Goal: Transaction & Acquisition: Purchase product/service

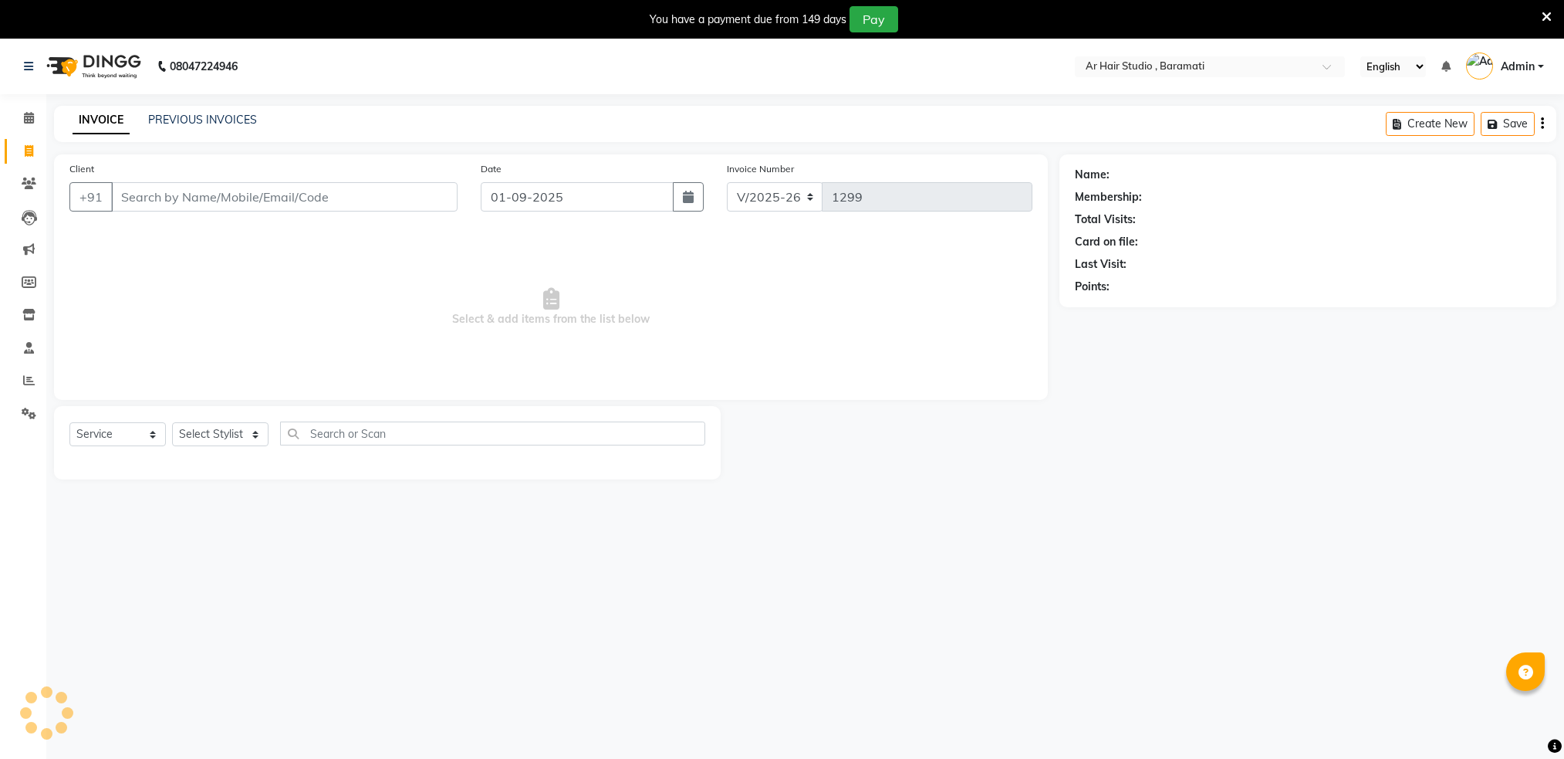
select select "672"
select select "service"
click at [202, 203] on input "Client" at bounding box center [284, 196] width 347 height 29
click at [168, 189] on input "Client" at bounding box center [284, 196] width 347 height 29
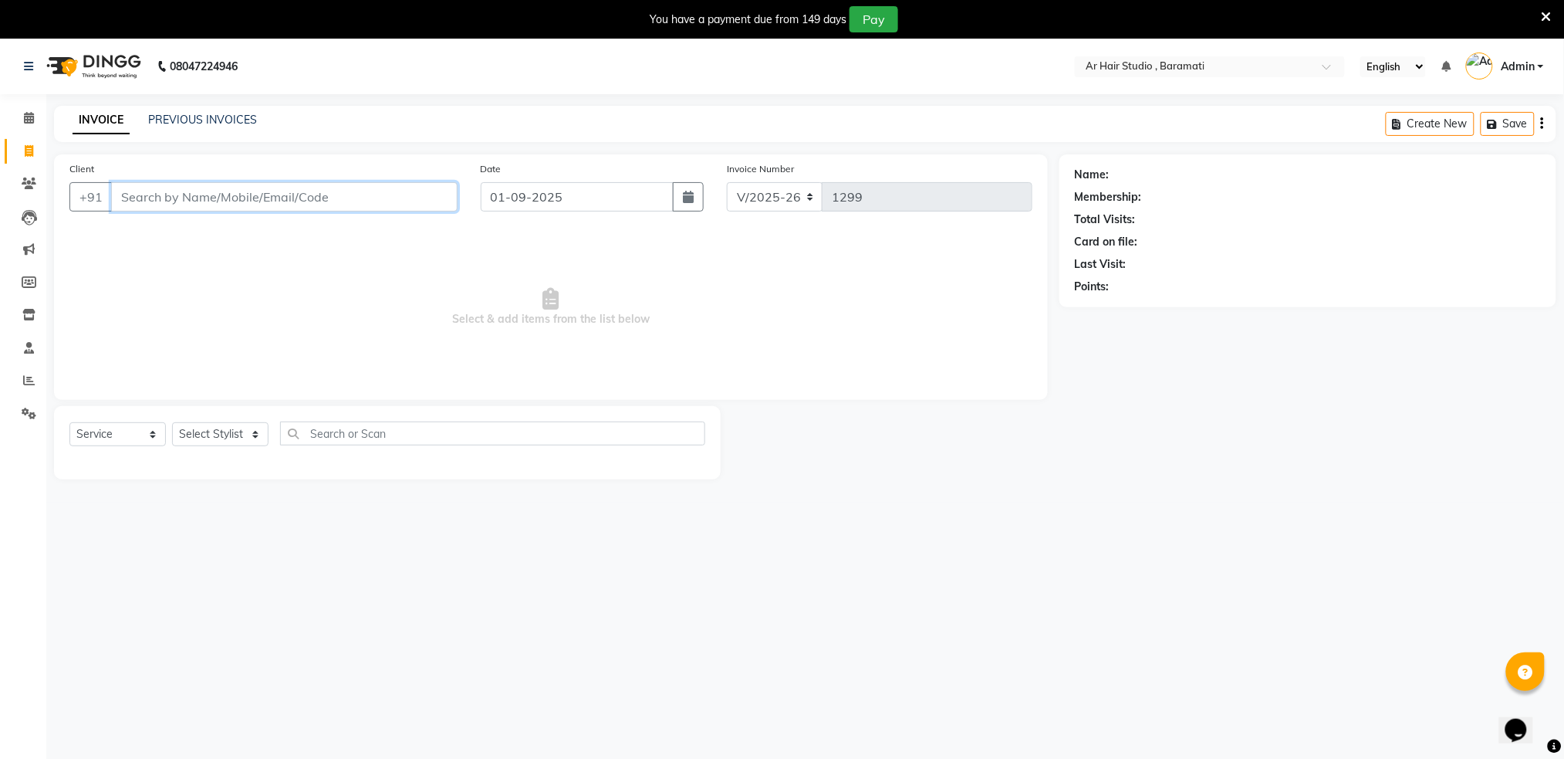
click at [168, 189] on input "Client" at bounding box center [284, 196] width 347 height 29
type input "7"
type input "9762907046"
click at [426, 191] on span "Add Client" at bounding box center [417, 196] width 61 height 15
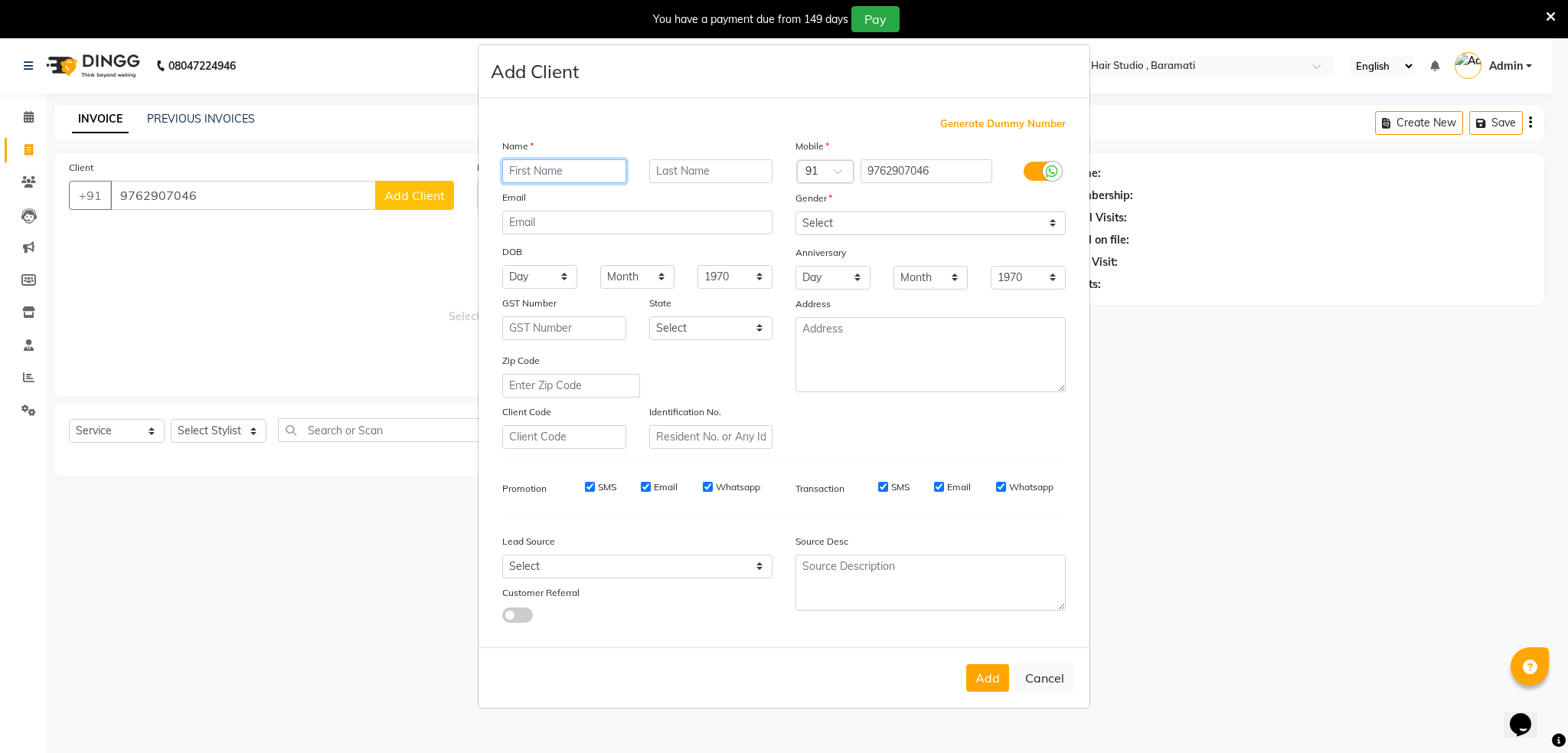
click at [579, 164] on input "text" at bounding box center [563, 172] width 124 height 24
type input "[PERSON_NAME]"
click at [958, 226] on select "Select [DEMOGRAPHIC_DATA] [DEMOGRAPHIC_DATA] Other Prefer Not To Say" at bounding box center [930, 223] width 270 height 24
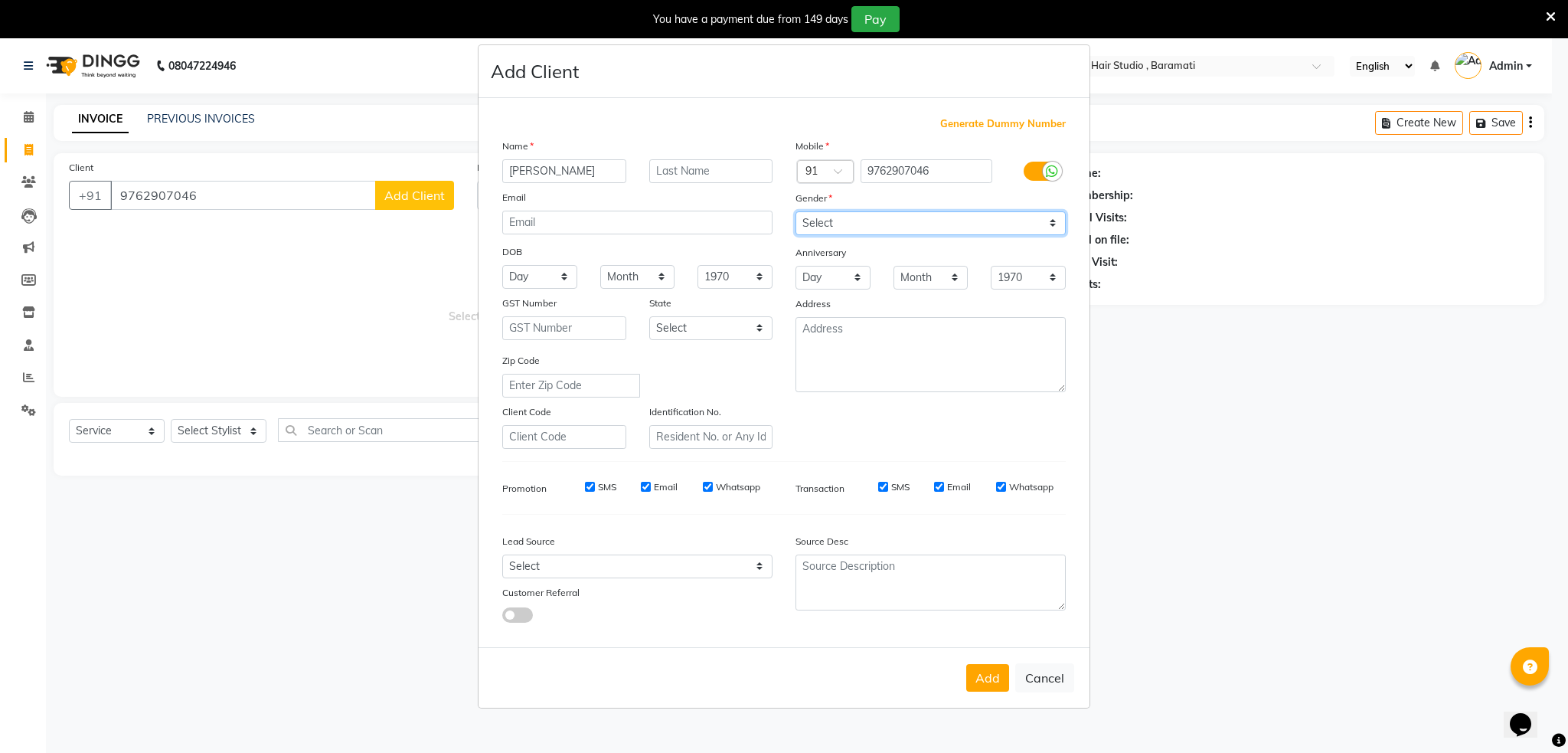
click at [958, 226] on select "Select [DEMOGRAPHIC_DATA] [DEMOGRAPHIC_DATA] Other Prefer Not To Say" at bounding box center [930, 223] width 270 height 24
select select "[DEMOGRAPHIC_DATA]"
click at [795, 211] on select "Select [DEMOGRAPHIC_DATA] [DEMOGRAPHIC_DATA] Other Prefer Not To Say" at bounding box center [930, 223] width 270 height 24
click at [992, 677] on button "Add" at bounding box center [987, 678] width 43 height 28
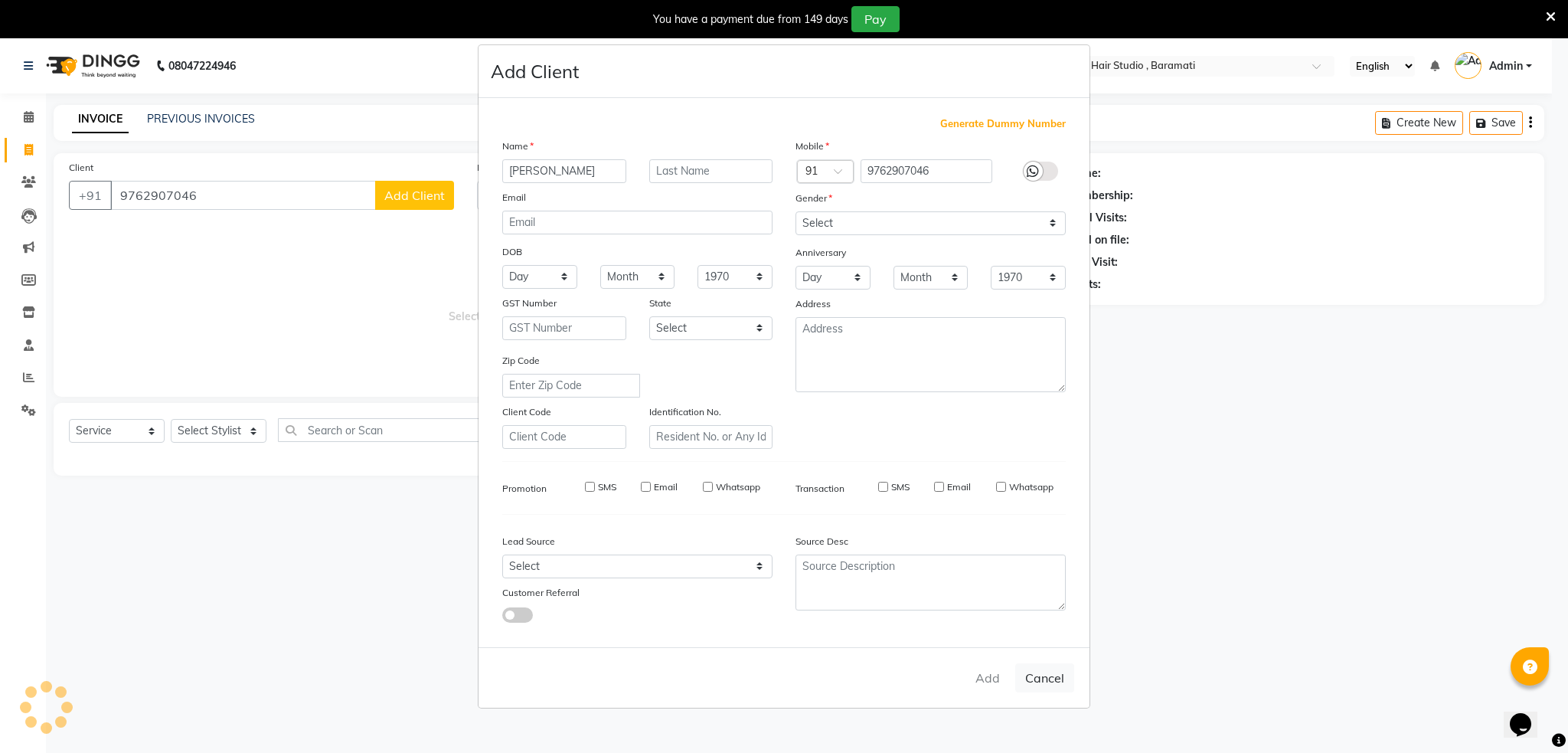
select select
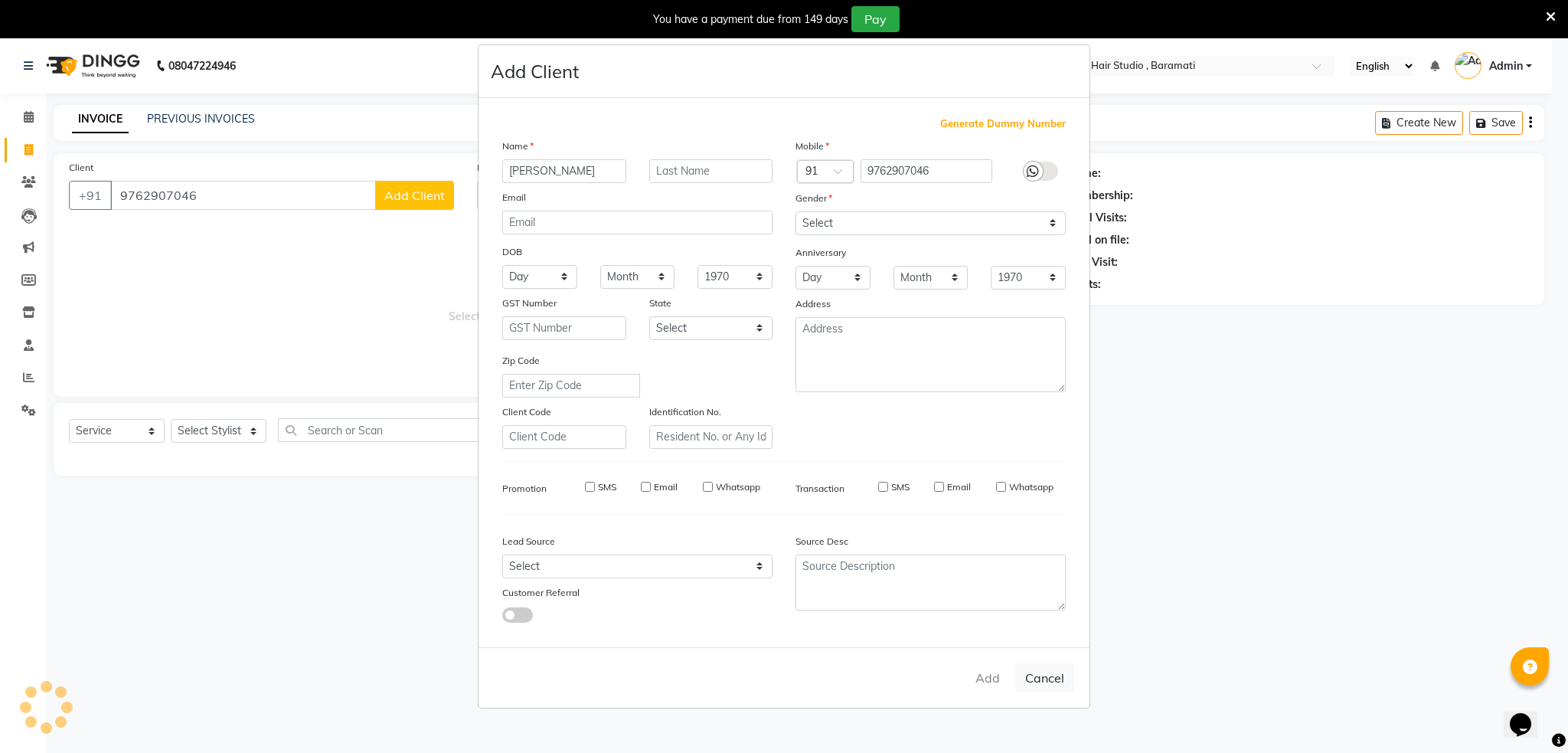
select select
checkbox input "false"
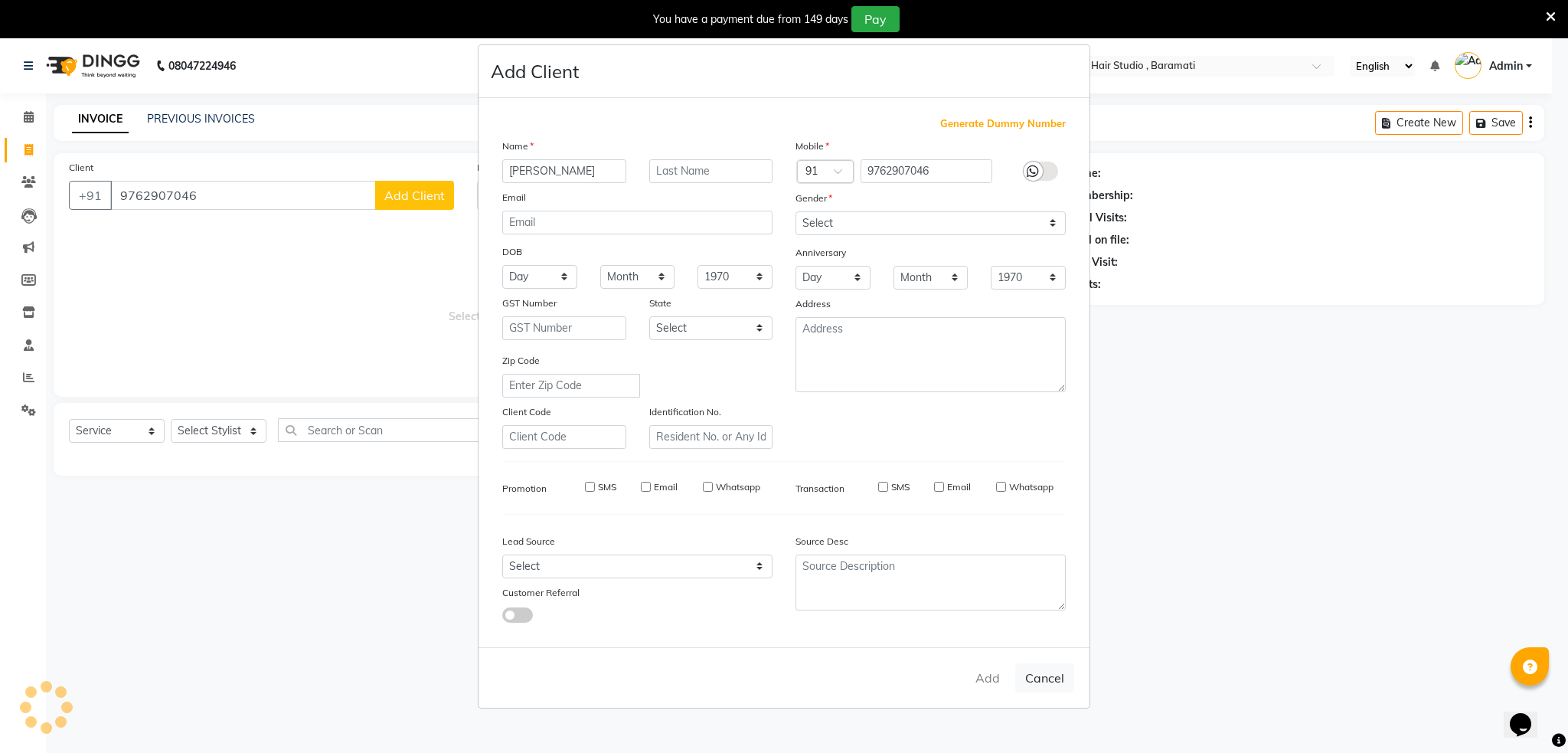
checkbox input "false"
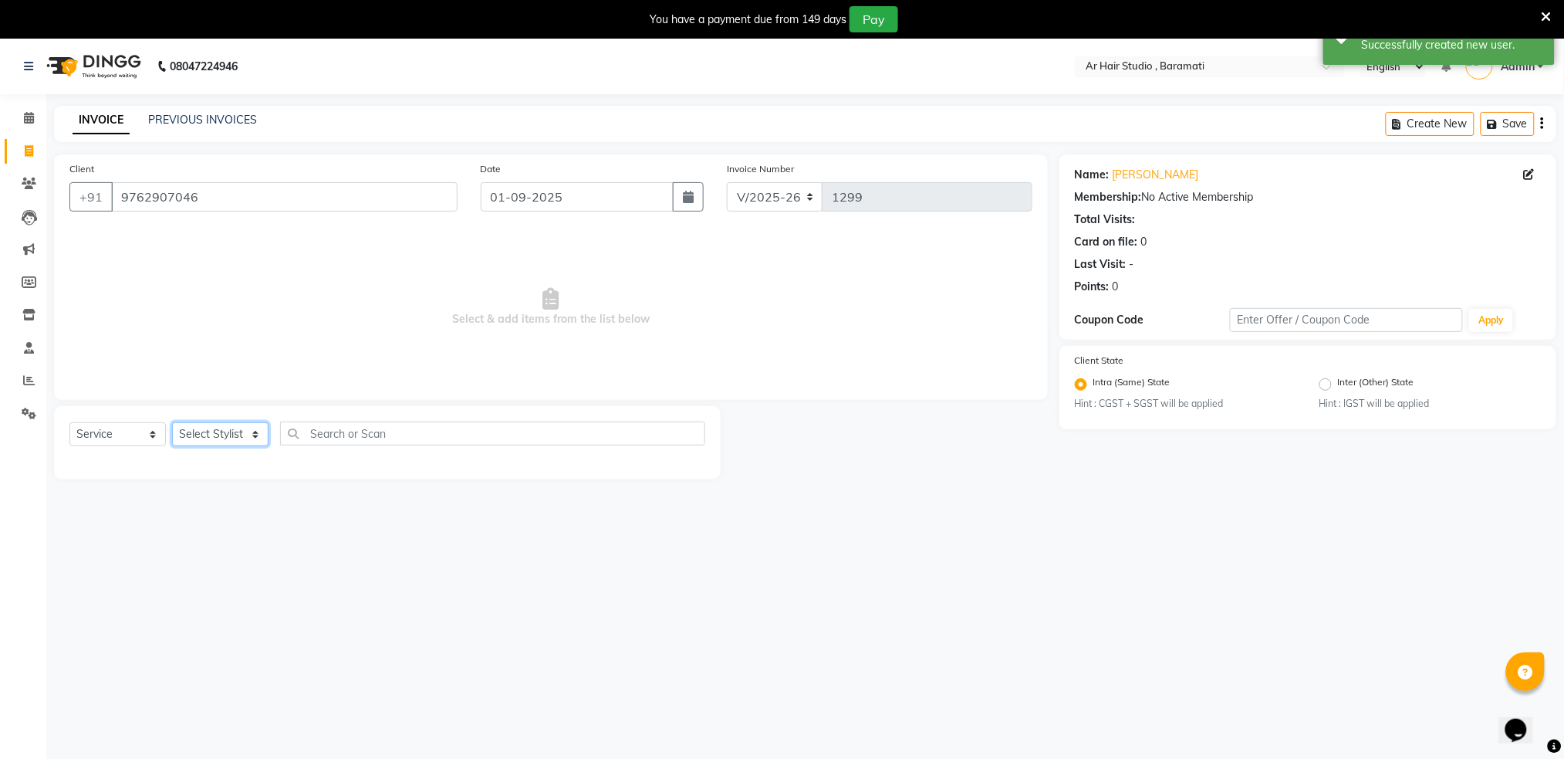
click at [229, 435] on select "Select Stylist Akshay shree [PERSON_NAME]" at bounding box center [220, 434] width 96 height 24
select select "79676"
click at [172, 423] on select "Select Stylist Akshay shree [PERSON_NAME]" at bounding box center [220, 434] width 96 height 24
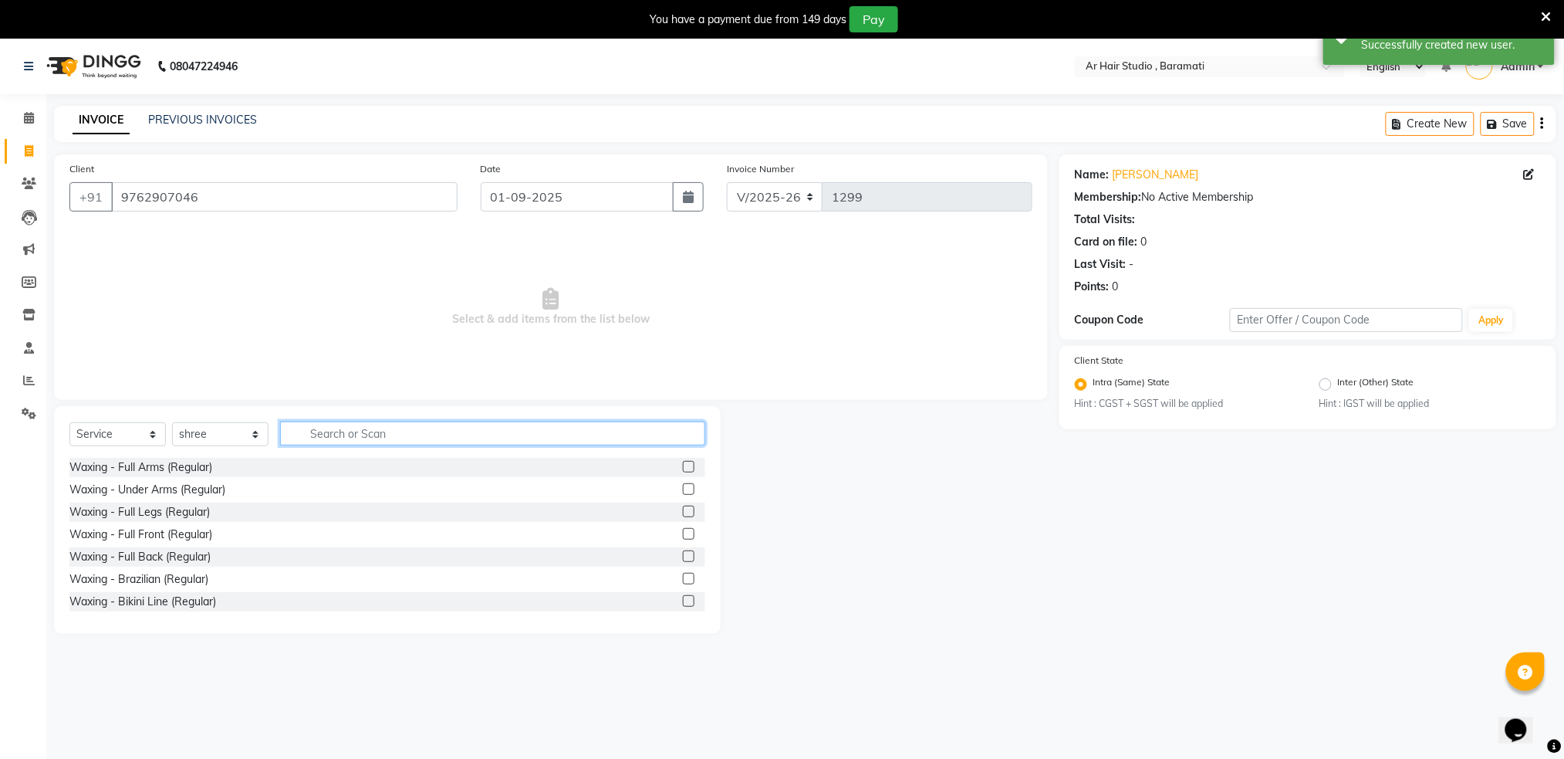
click at [377, 425] on input "text" at bounding box center [492, 433] width 425 height 24
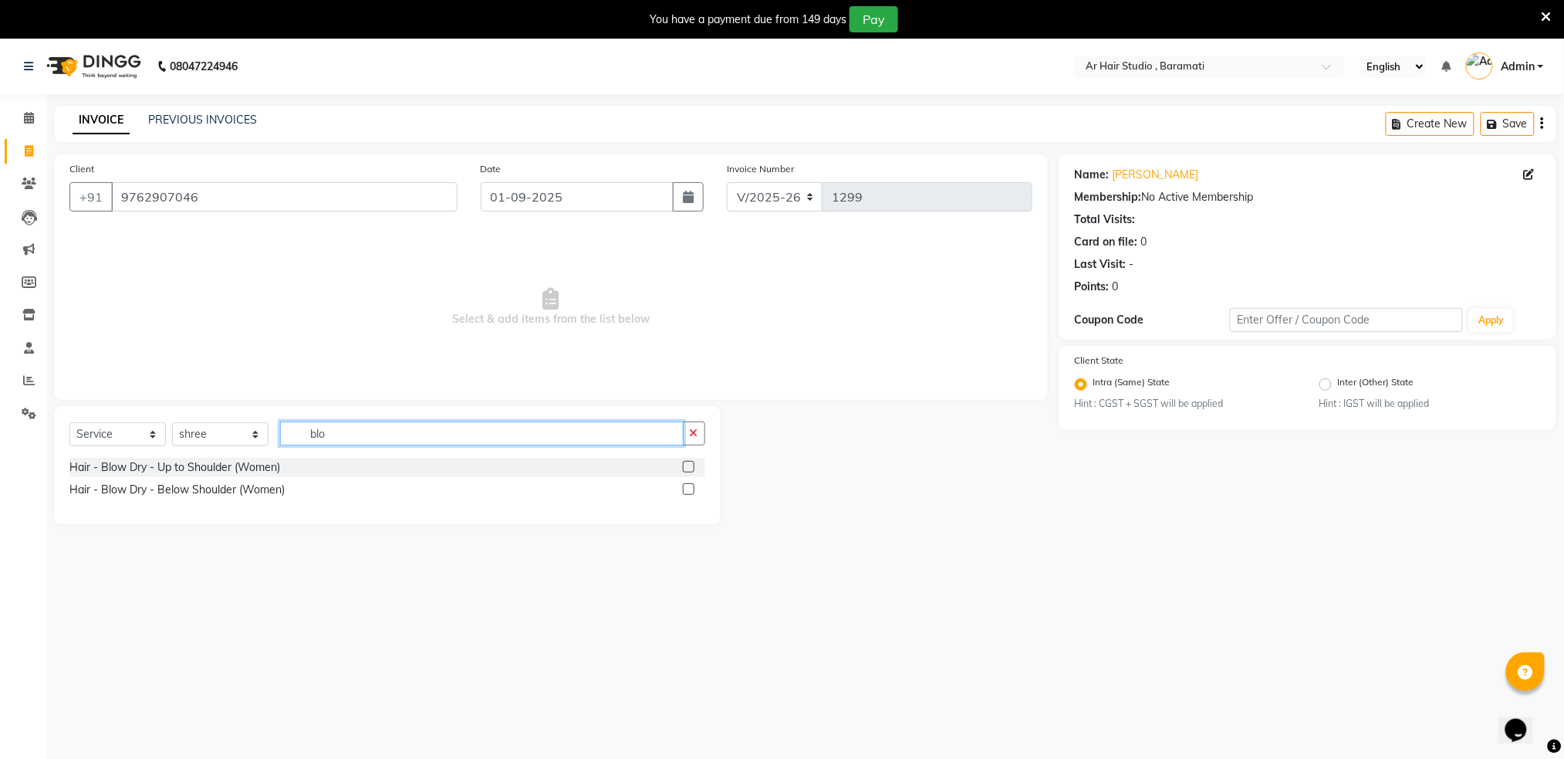
type input "blo"
click at [688, 492] on label at bounding box center [689, 489] width 12 height 12
click at [688, 492] on input "checkbox" at bounding box center [688, 490] width 10 height 10
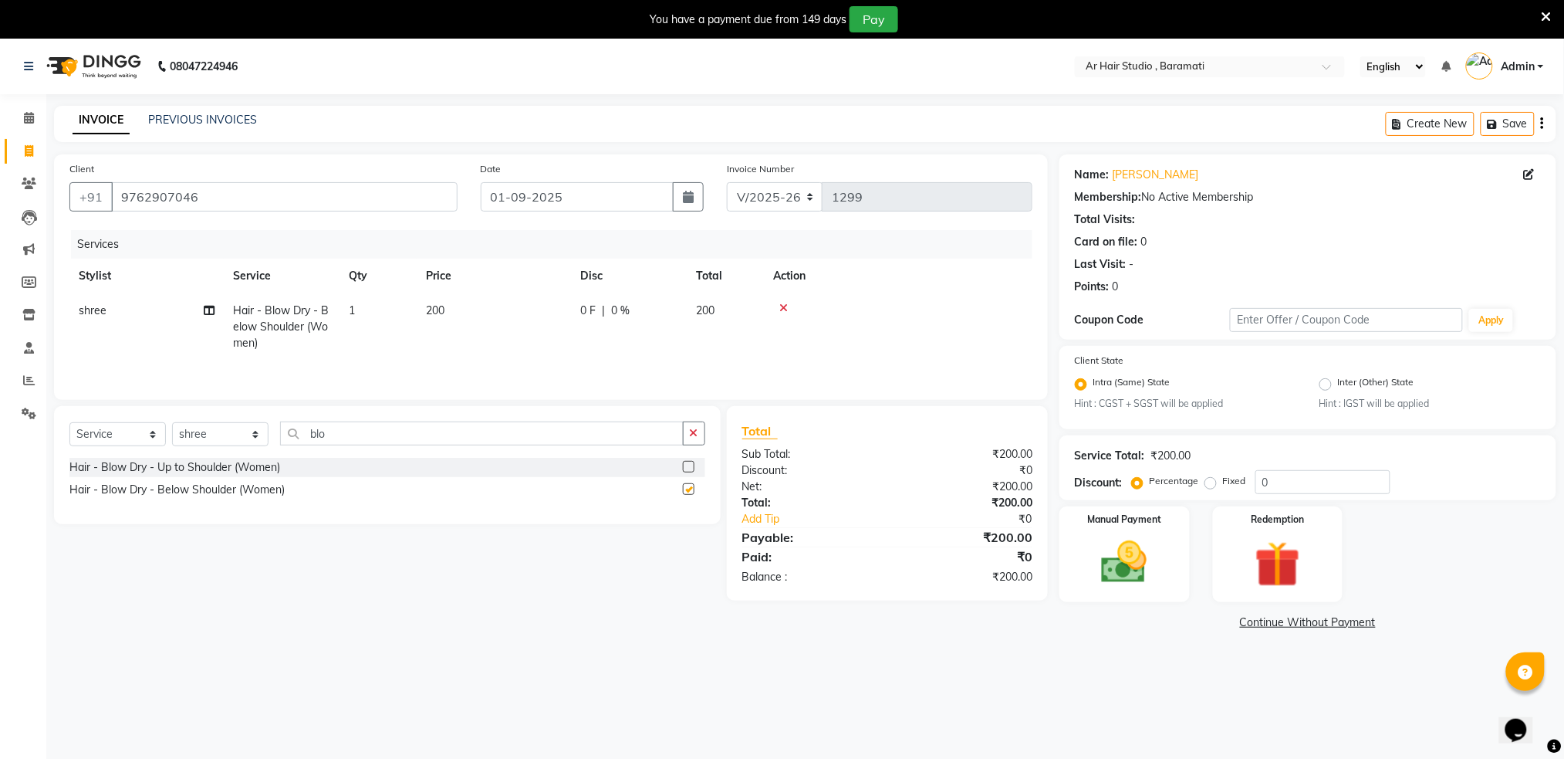
checkbox input "false"
click at [707, 307] on span "200" at bounding box center [705, 310] width 19 height 14
select select "79676"
click at [707, 307] on div "0 F | 0 %" at bounding box center [714, 315] width 123 height 24
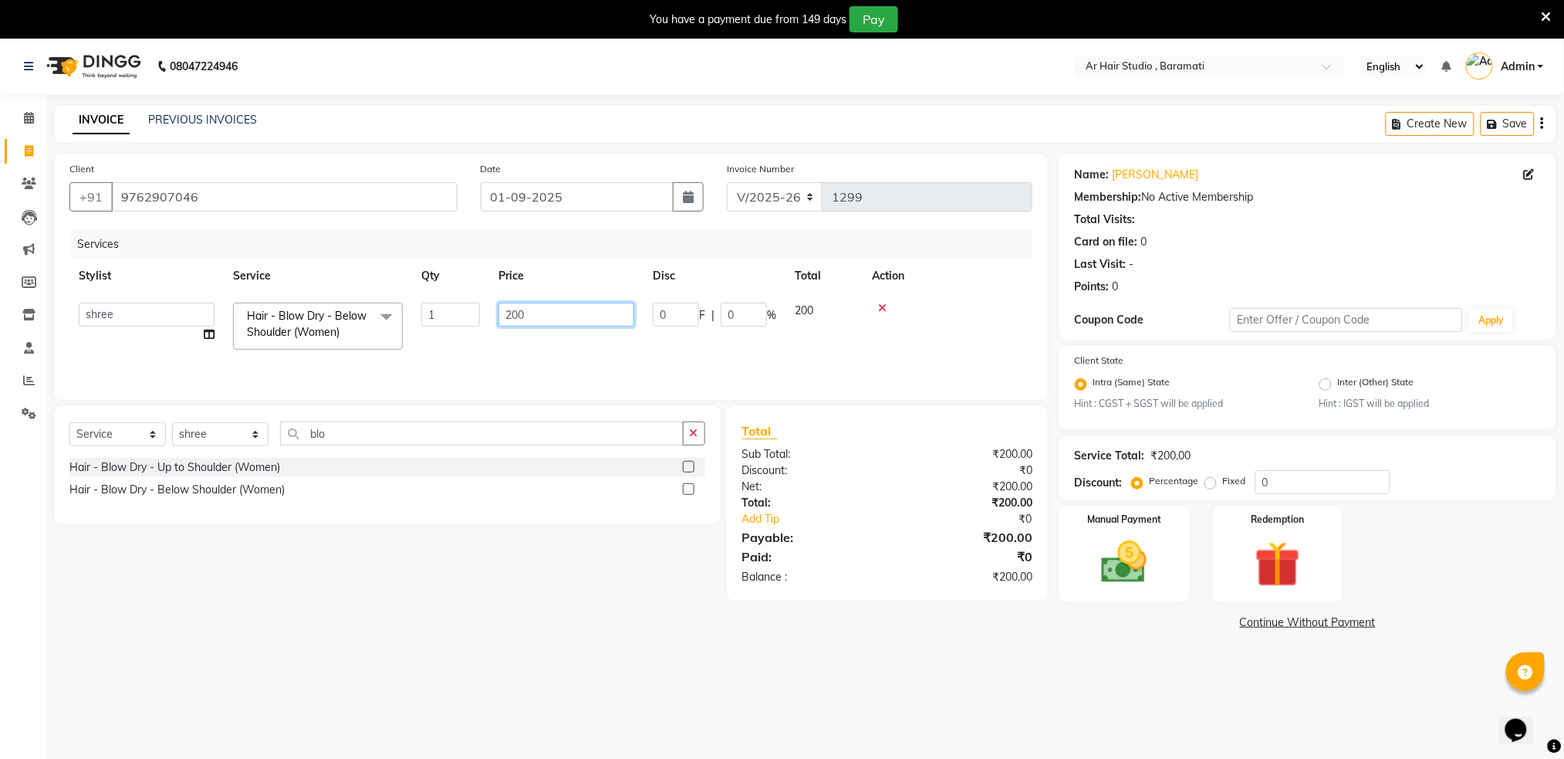
click at [568, 313] on input "200" at bounding box center [567, 315] width 136 height 24
type input "2"
type input "350"
click at [979, 289] on th "Action" at bounding box center [948, 276] width 170 height 35
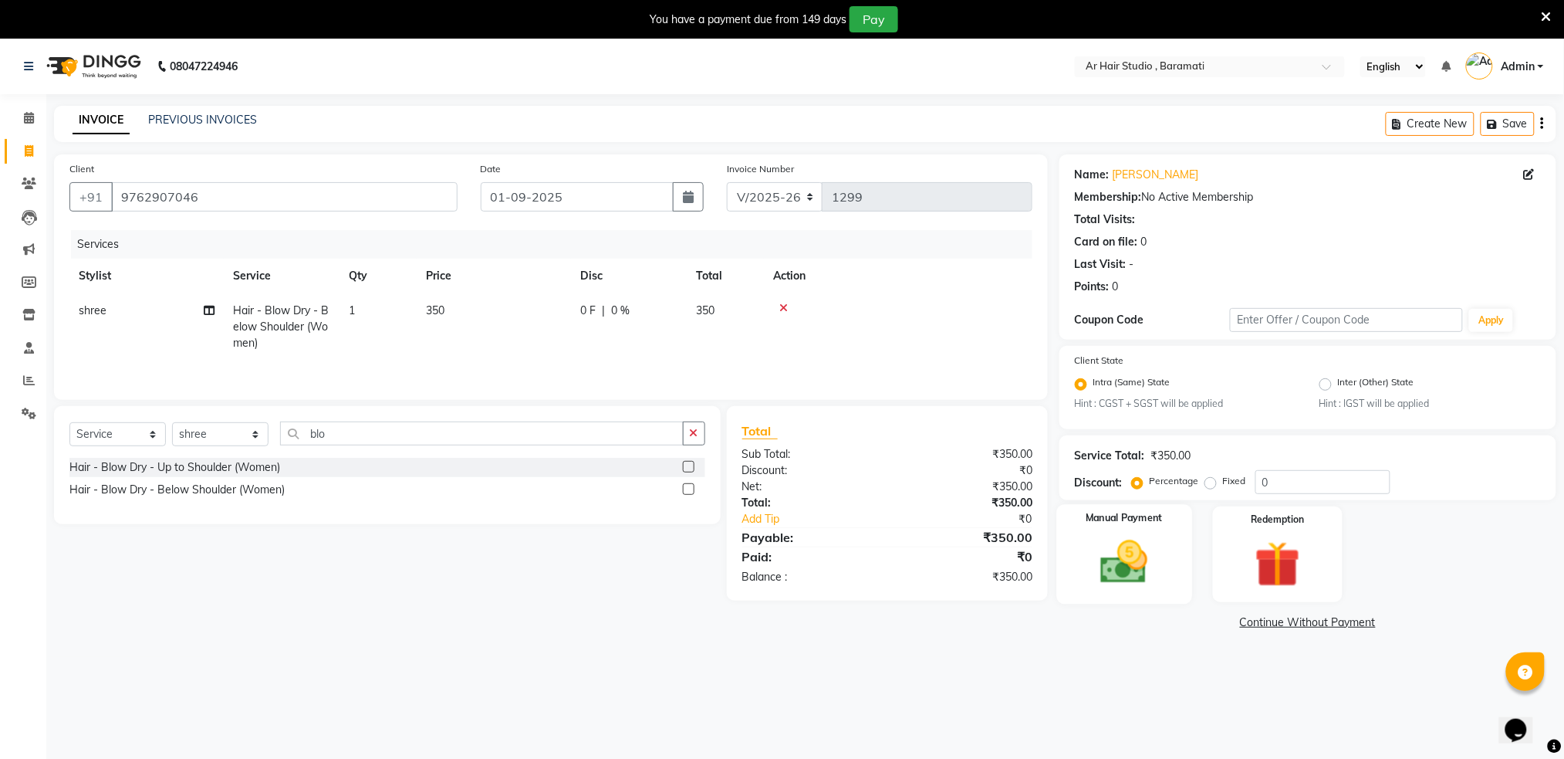
click at [1114, 536] on img at bounding box center [1124, 562] width 77 height 55
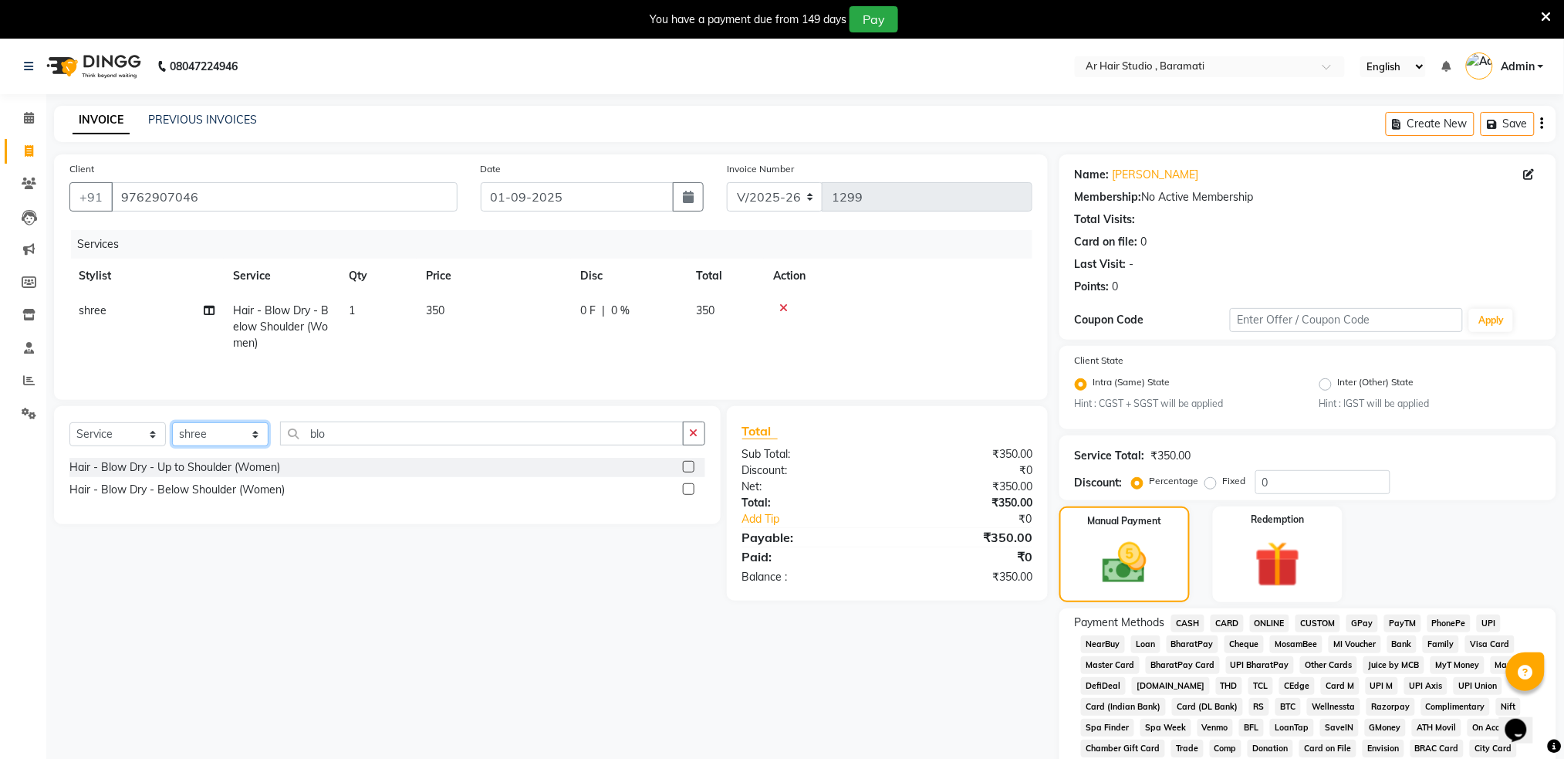
click at [191, 439] on select "Select Stylist Akshay shree [PERSON_NAME]" at bounding box center [220, 434] width 96 height 24
click at [172, 427] on select "Select Stylist Akshay shree [PERSON_NAME]" at bounding box center [220, 434] width 96 height 24
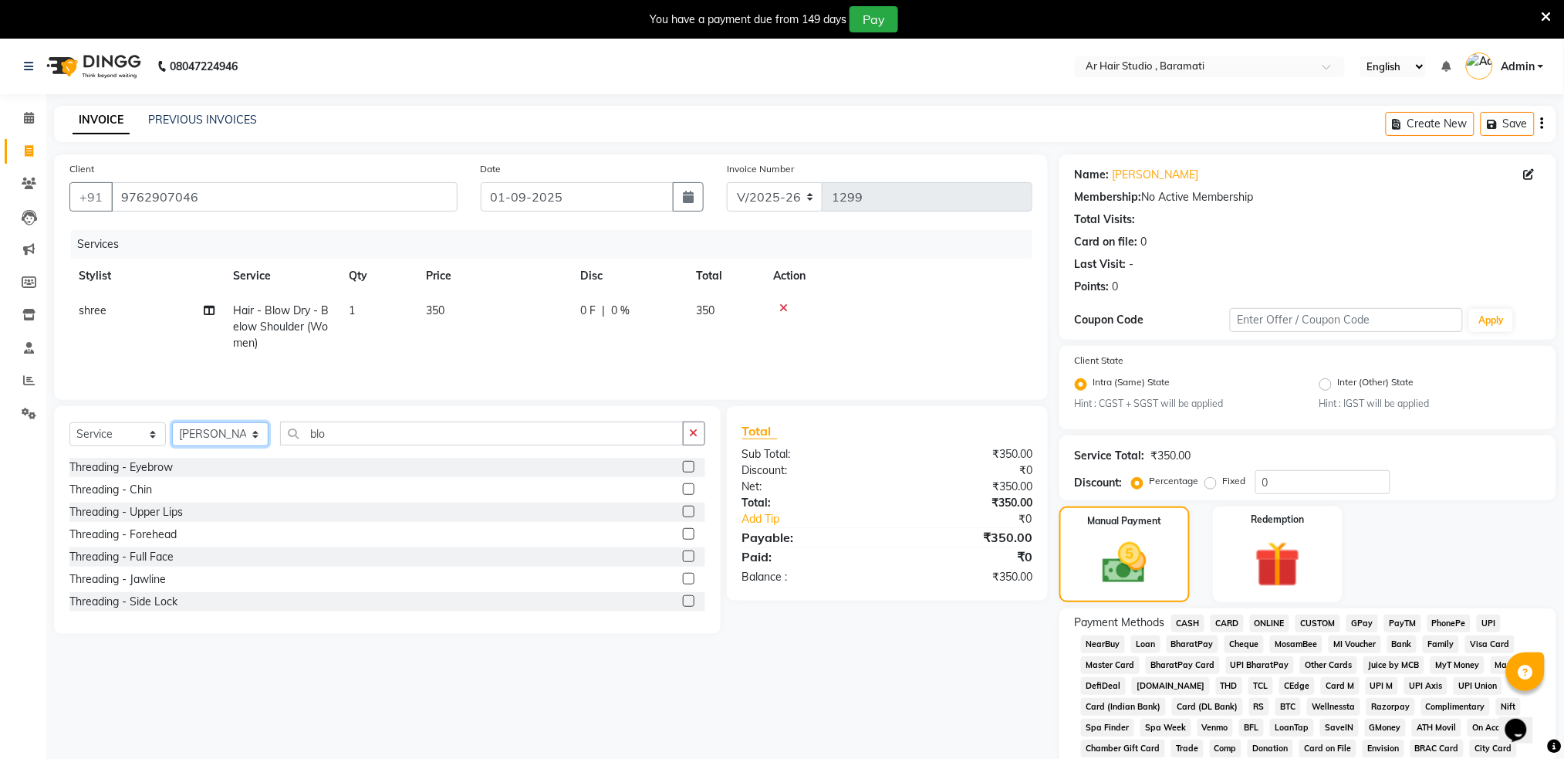
click at [226, 438] on select "Select Stylist Akshay shree [PERSON_NAME]" at bounding box center [220, 434] width 96 height 24
select select "79676"
click at [172, 427] on select "Select Stylist Akshay shree [PERSON_NAME]" at bounding box center [220, 434] width 96 height 24
click at [1267, 621] on span "ONLINE" at bounding box center [1270, 623] width 40 height 18
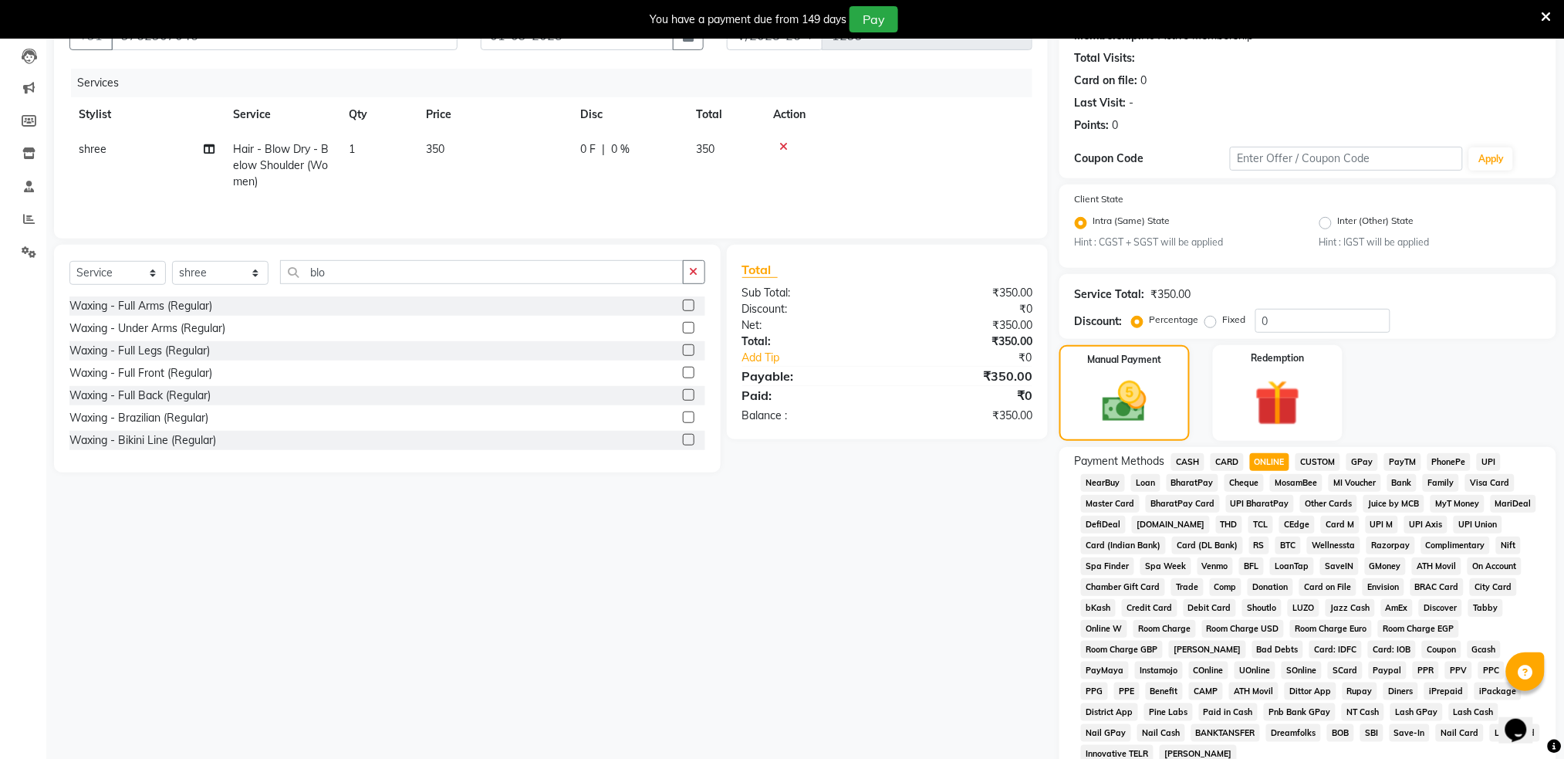
scroll to position [370, 0]
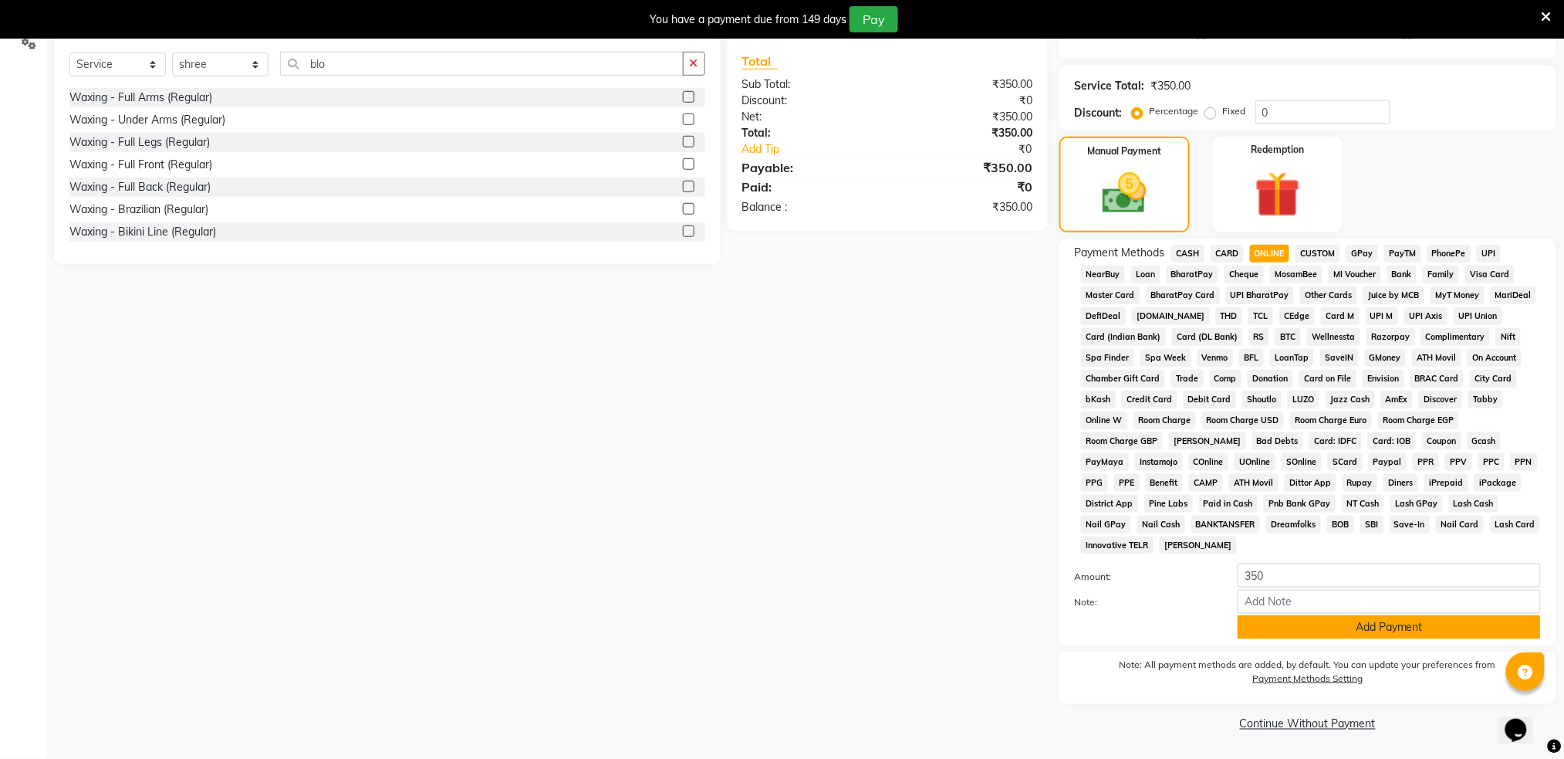
click at [1277, 637] on button "Add Payment" at bounding box center [1389, 627] width 303 height 24
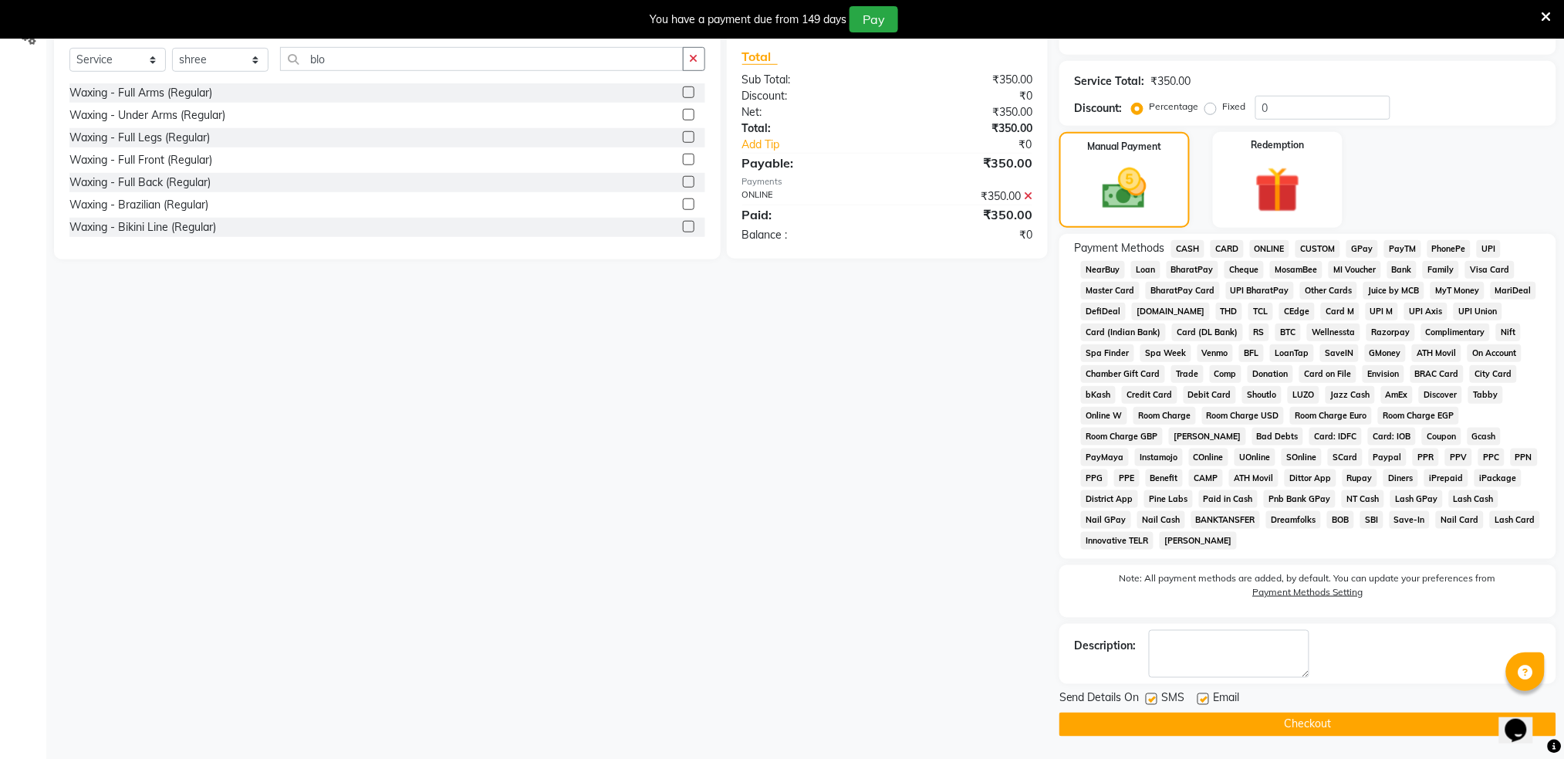
scroll to position [375, 0]
click at [1152, 698] on label at bounding box center [1152, 698] width 12 height 12
click at [1152, 698] on input "checkbox" at bounding box center [1151, 699] width 10 height 10
checkbox input "false"
click at [1170, 725] on button "Checkout" at bounding box center [1308, 724] width 497 height 24
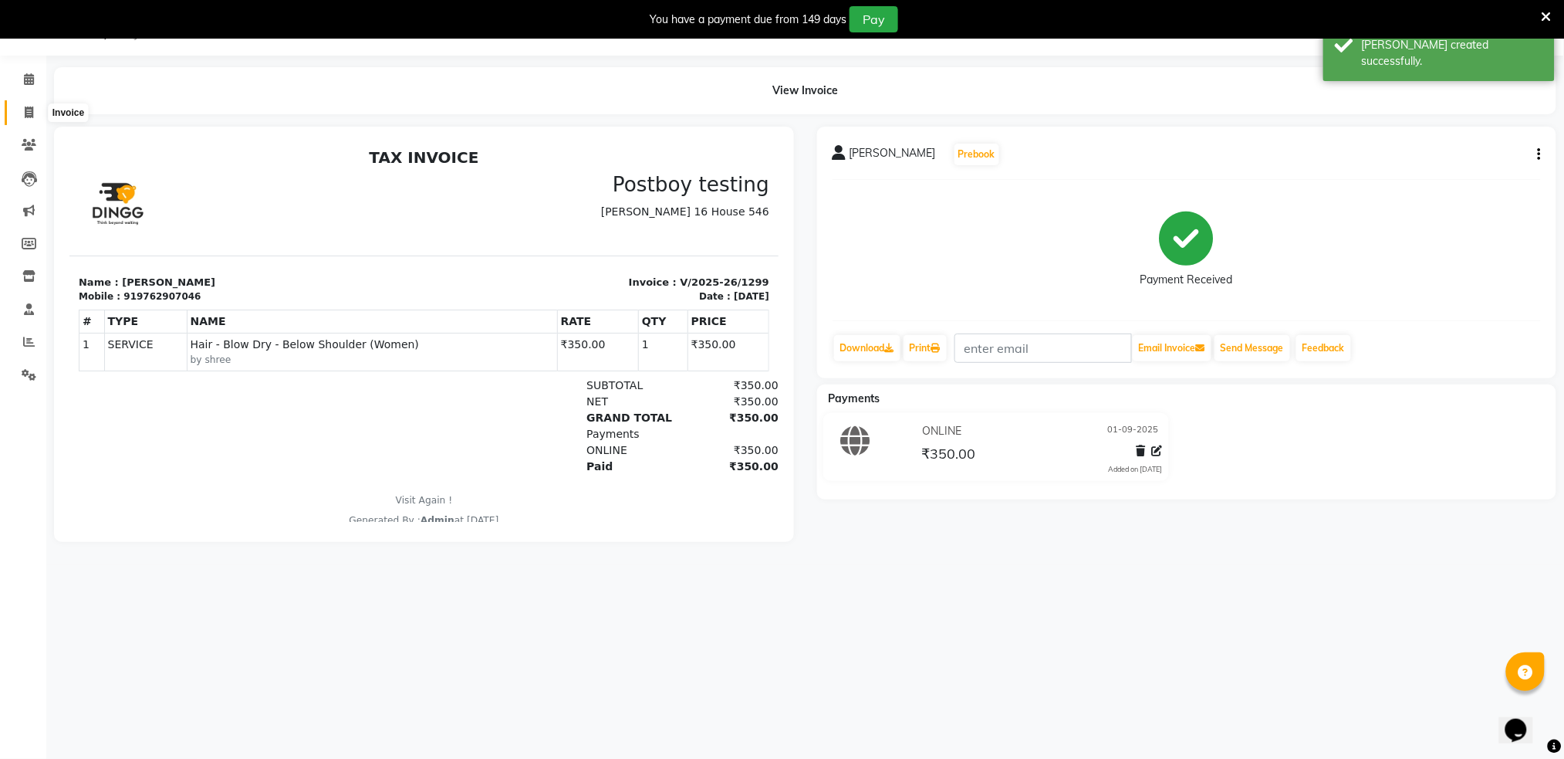
click at [29, 111] on icon at bounding box center [29, 113] width 8 height 12
select select "service"
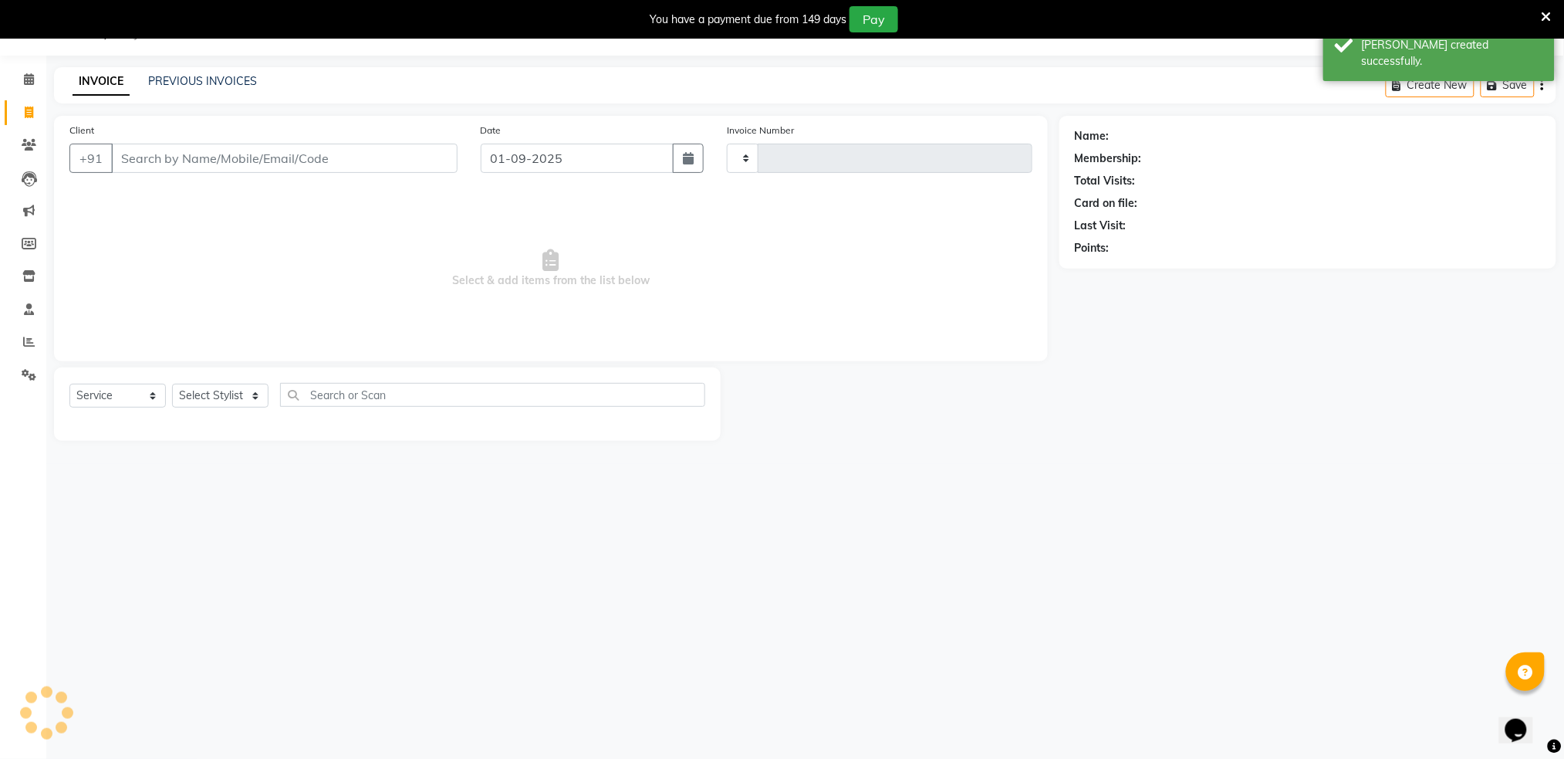
type input "1300"
select select "672"
click at [167, 161] on input "Client" at bounding box center [284, 158] width 347 height 29
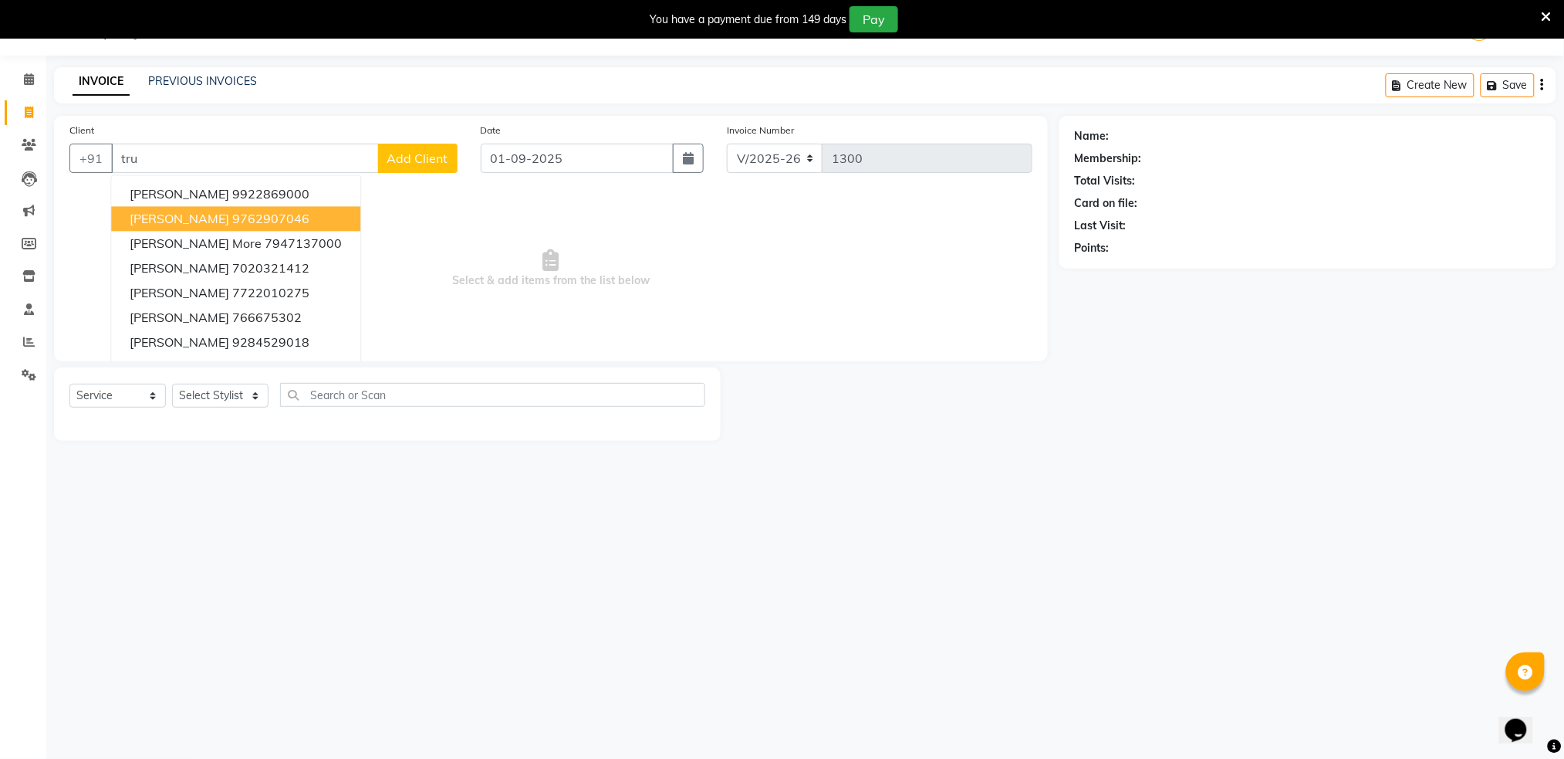
click at [273, 215] on button "[PERSON_NAME] 9762907046" at bounding box center [235, 219] width 249 height 25
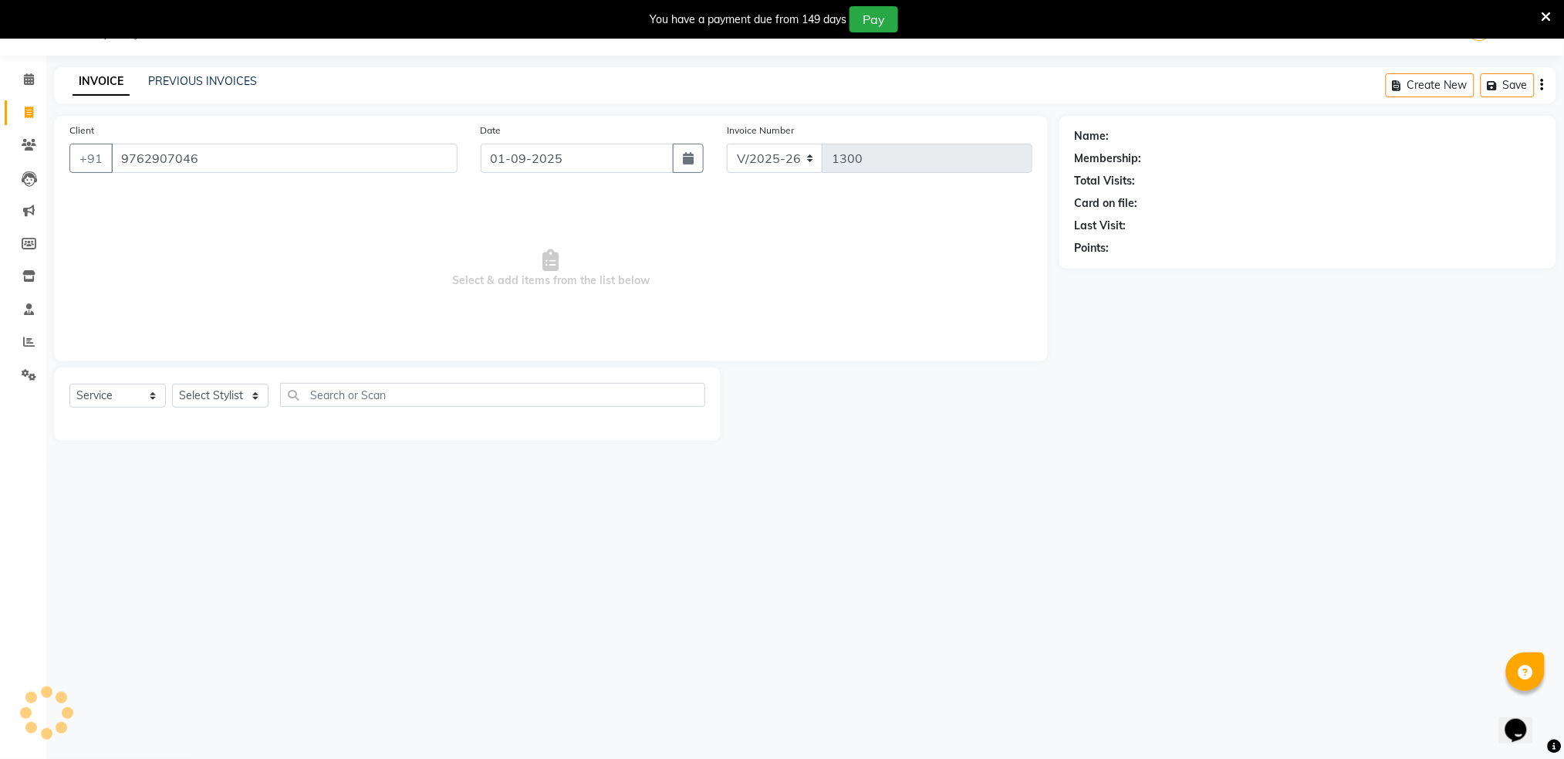
type input "9762907046"
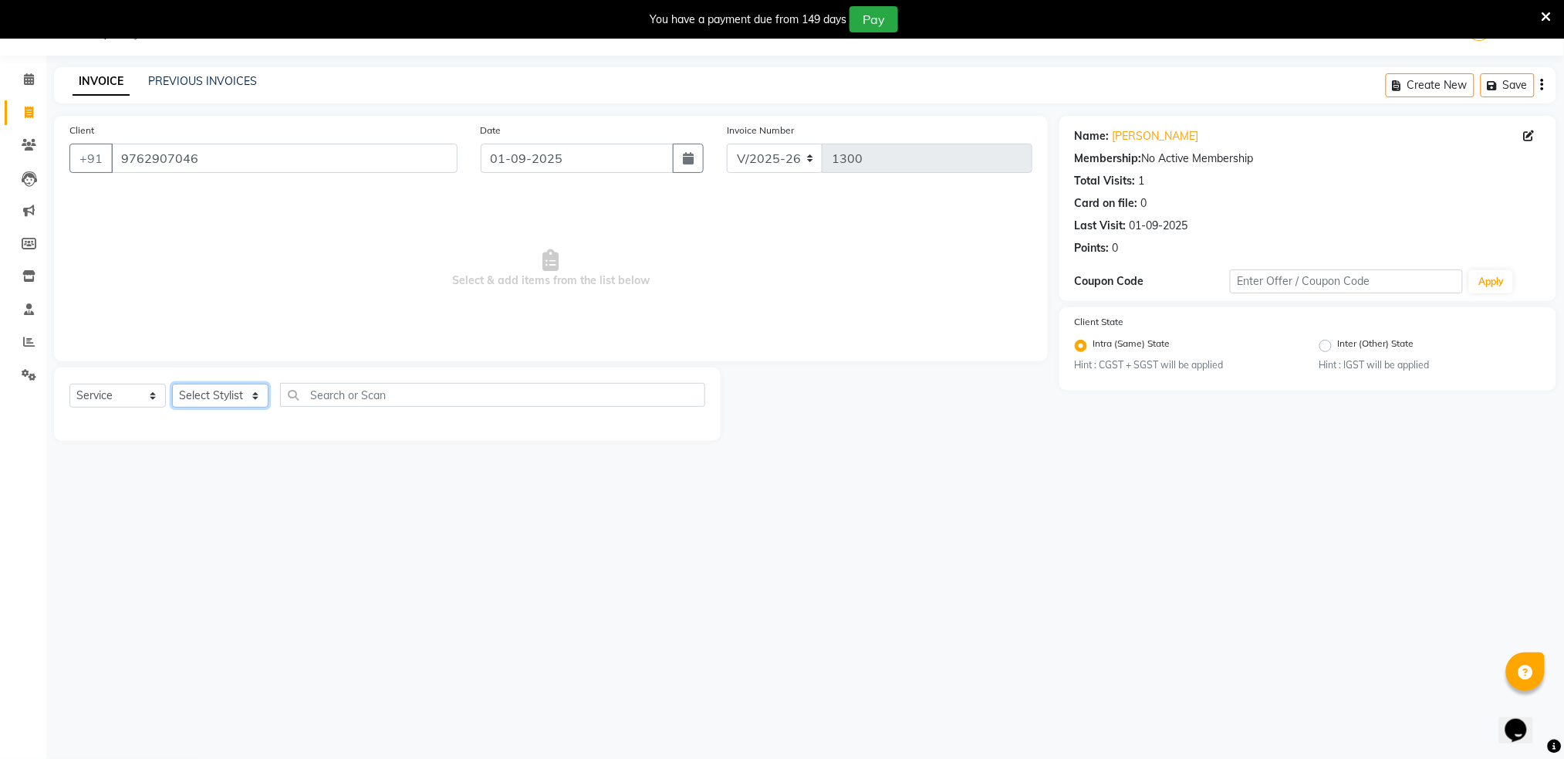
click at [214, 405] on select "Select Stylist Akshay shree [PERSON_NAME]" at bounding box center [220, 396] width 96 height 24
click at [233, 399] on select "Select Stylist Akshay shree [PERSON_NAME]" at bounding box center [220, 396] width 96 height 24
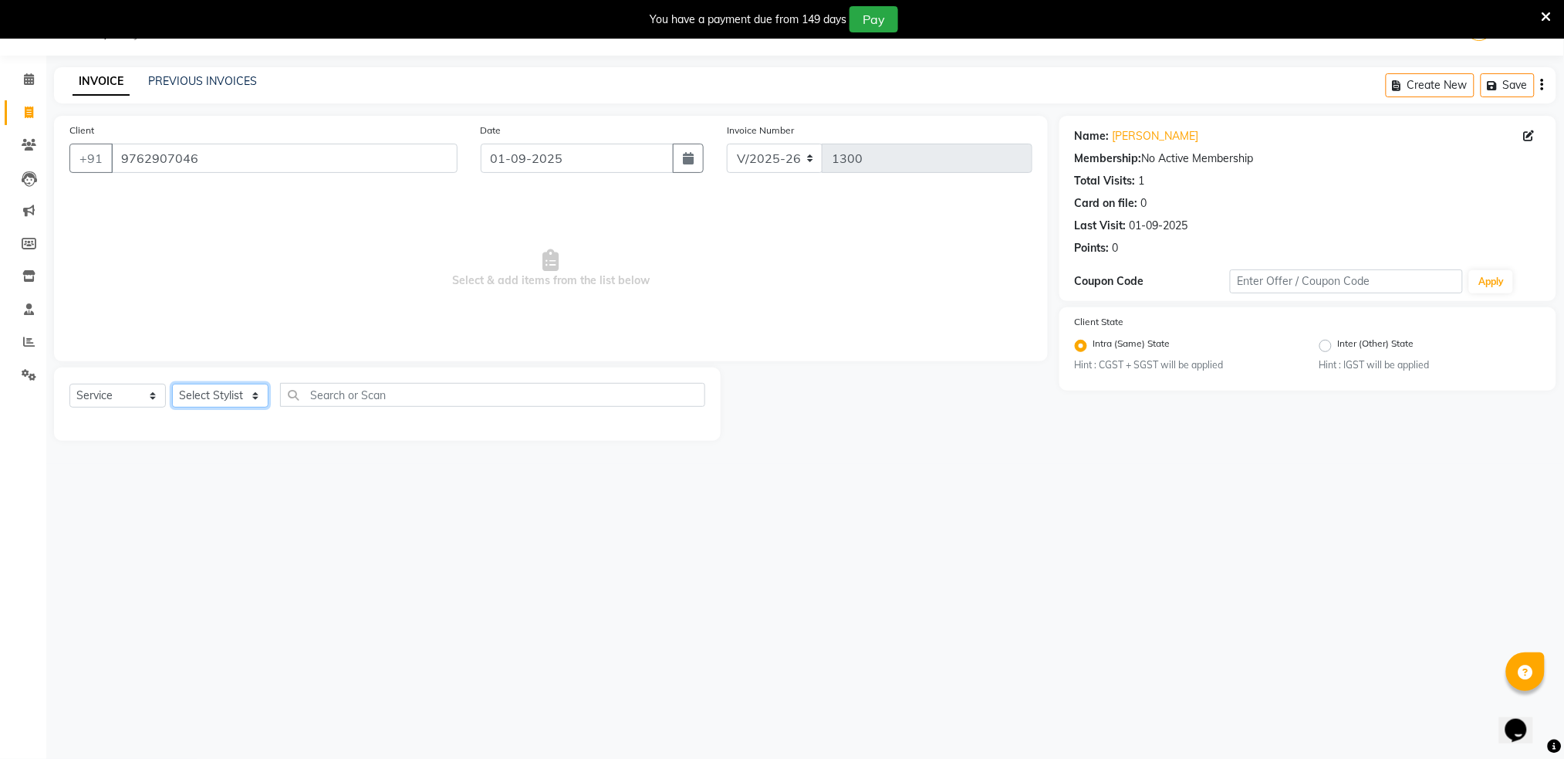
select select "89943"
click at [172, 384] on select "Select Stylist Akshay shree [PERSON_NAME]" at bounding box center [220, 396] width 96 height 24
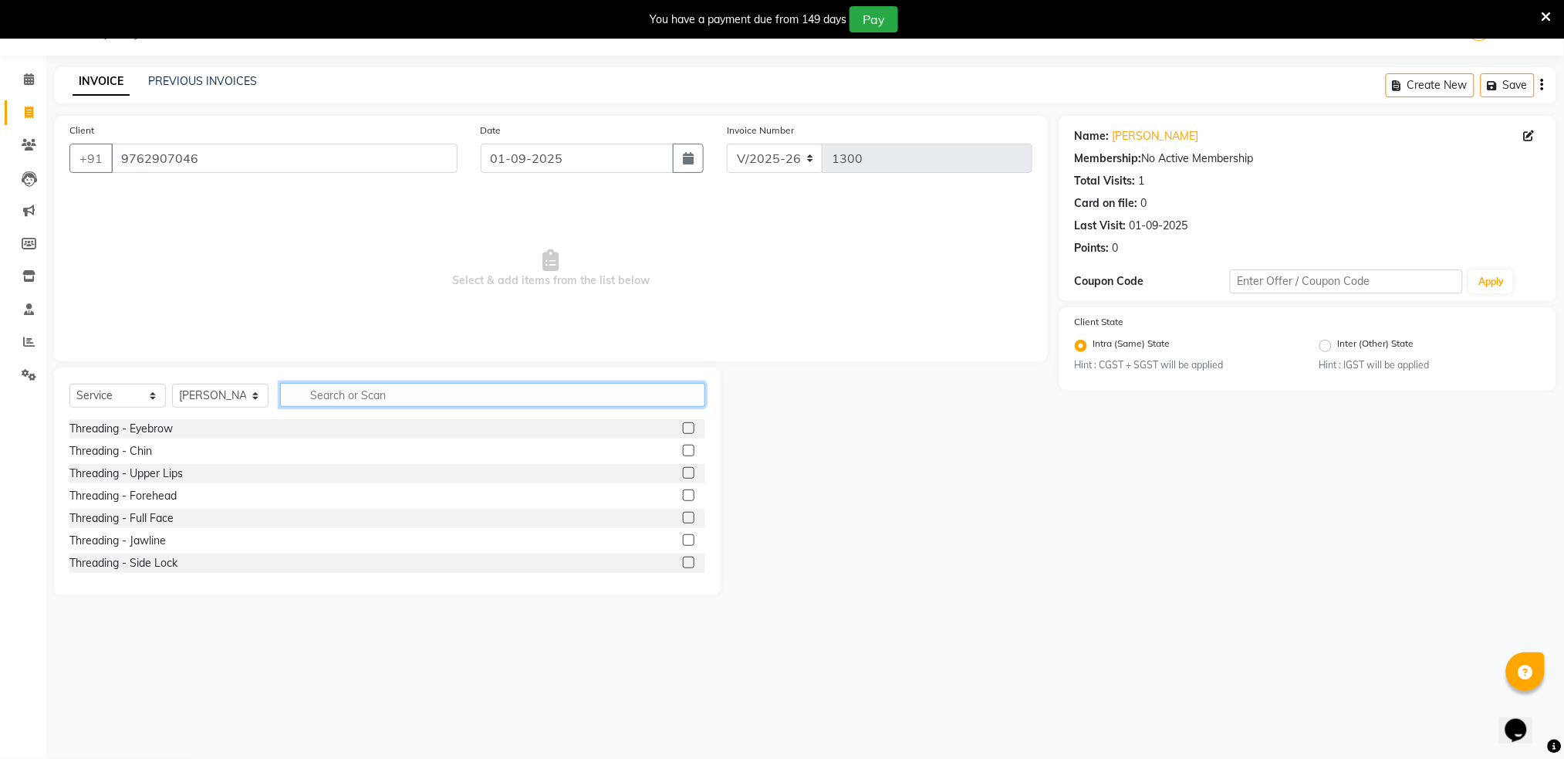
click at [347, 395] on input "text" at bounding box center [492, 395] width 425 height 24
click at [683, 472] on label at bounding box center [689, 473] width 12 height 12
click at [683, 472] on input "checkbox" at bounding box center [688, 473] width 10 height 10
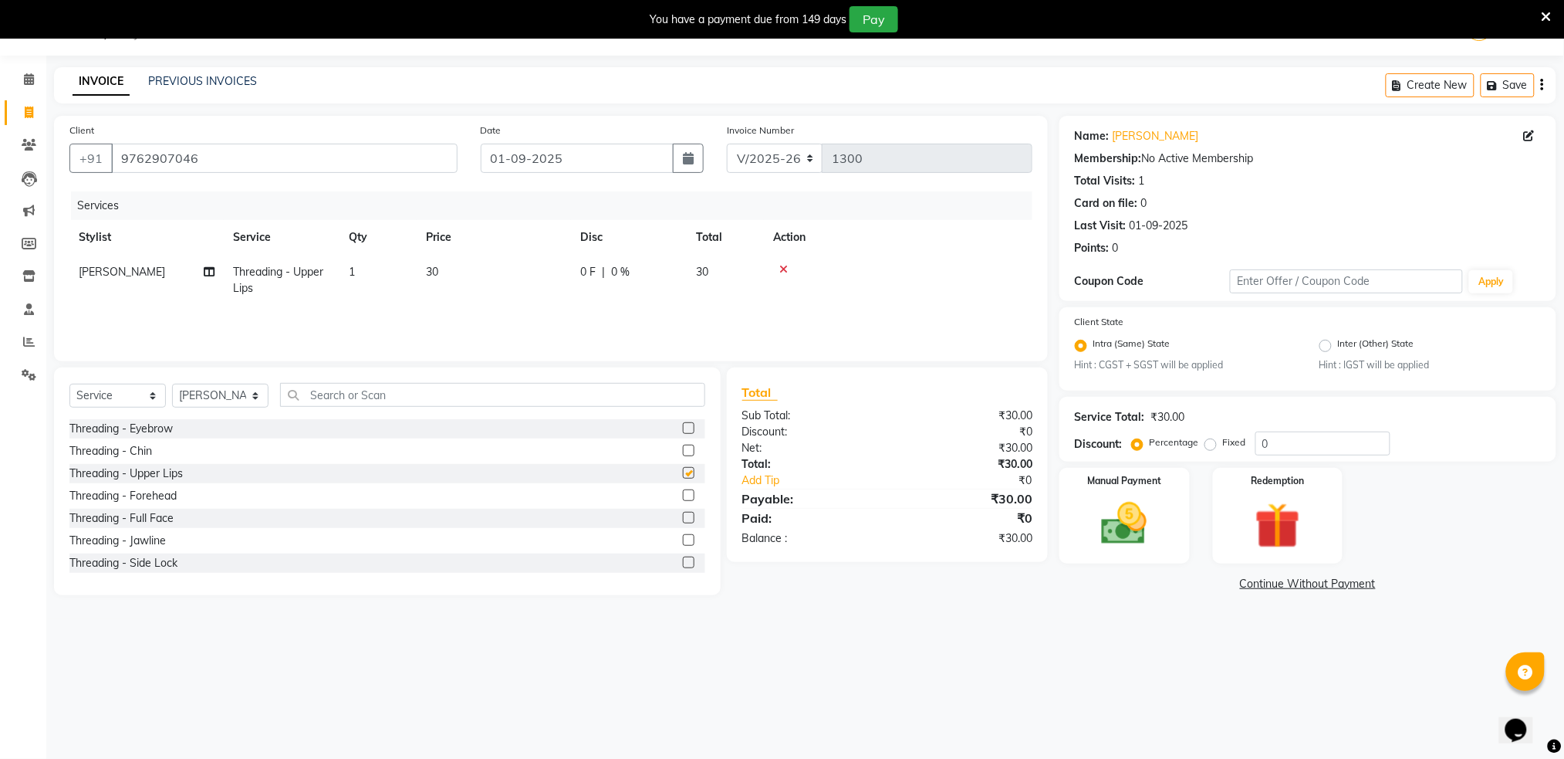
checkbox input "false"
click at [683, 495] on label at bounding box center [689, 495] width 12 height 12
click at [683, 495] on input "checkbox" at bounding box center [688, 496] width 10 height 10
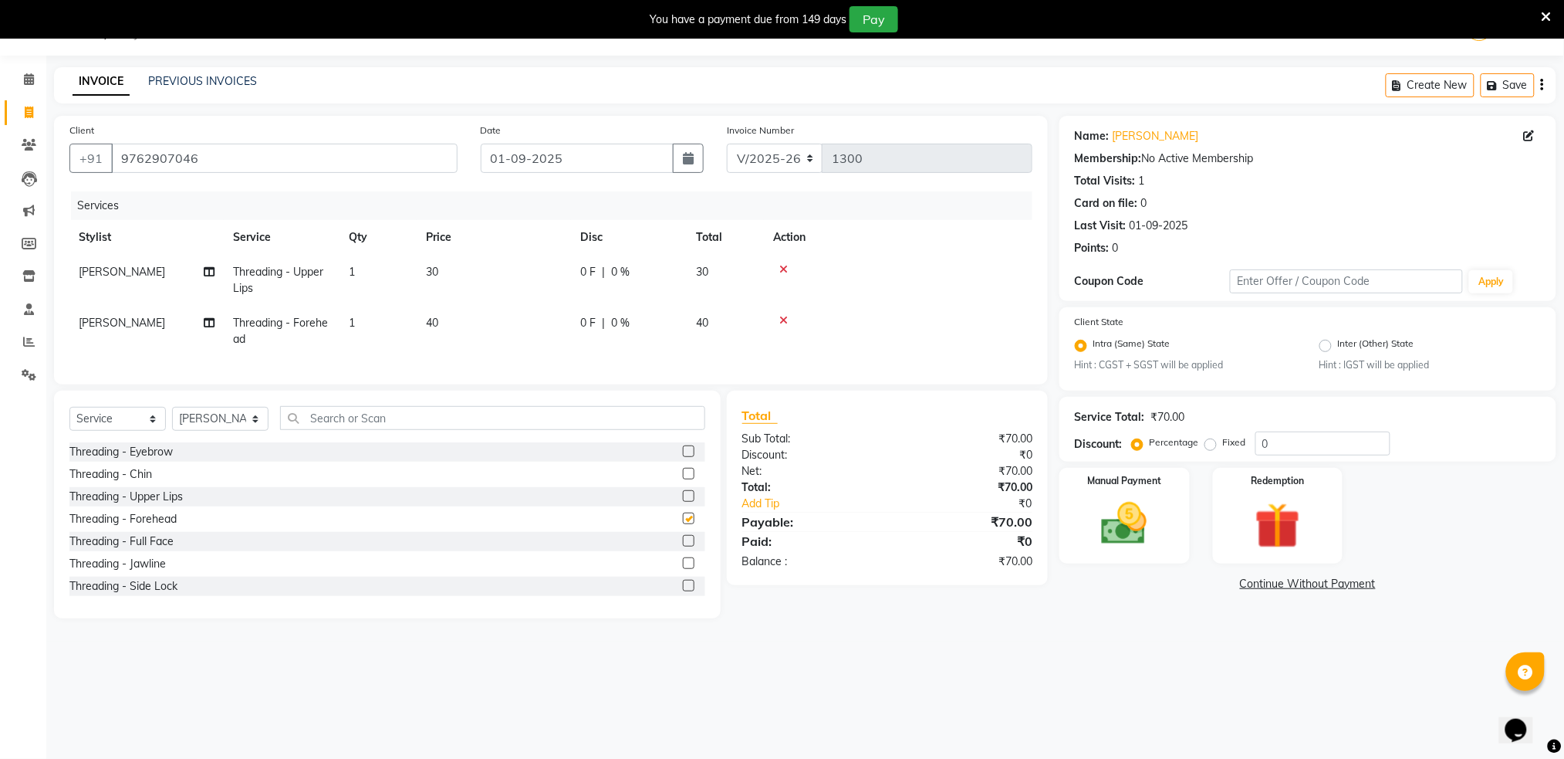
checkbox input "false"
click at [697, 272] on span "30" at bounding box center [702, 272] width 12 height 14
select select "89943"
click at [701, 271] on span "30" at bounding box center [702, 272] width 12 height 14
select select "89943"
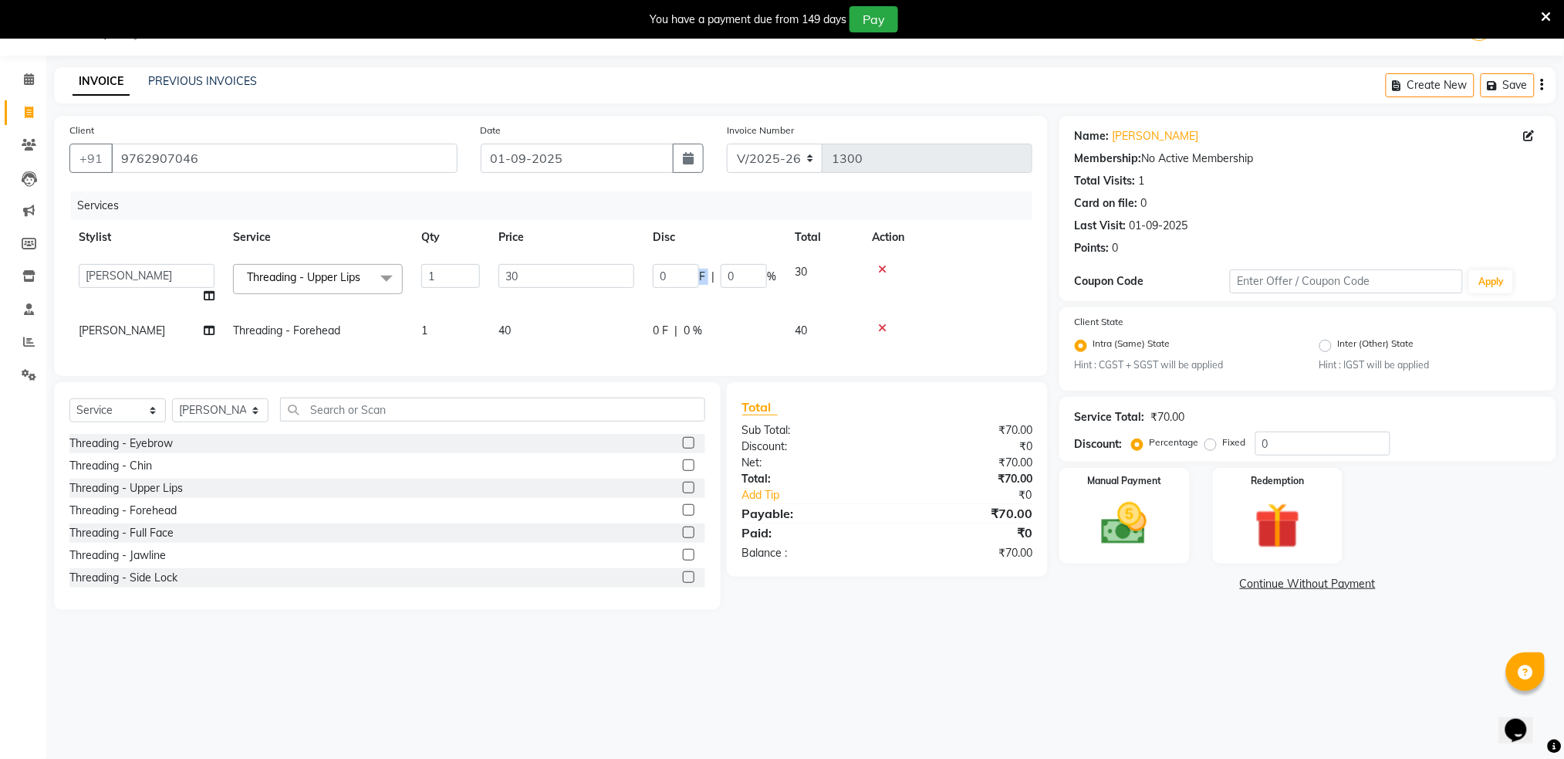
click at [701, 271] on span "F" at bounding box center [702, 277] width 6 height 16
click at [537, 275] on input "30" at bounding box center [567, 276] width 136 height 24
type input "3"
type input "25"
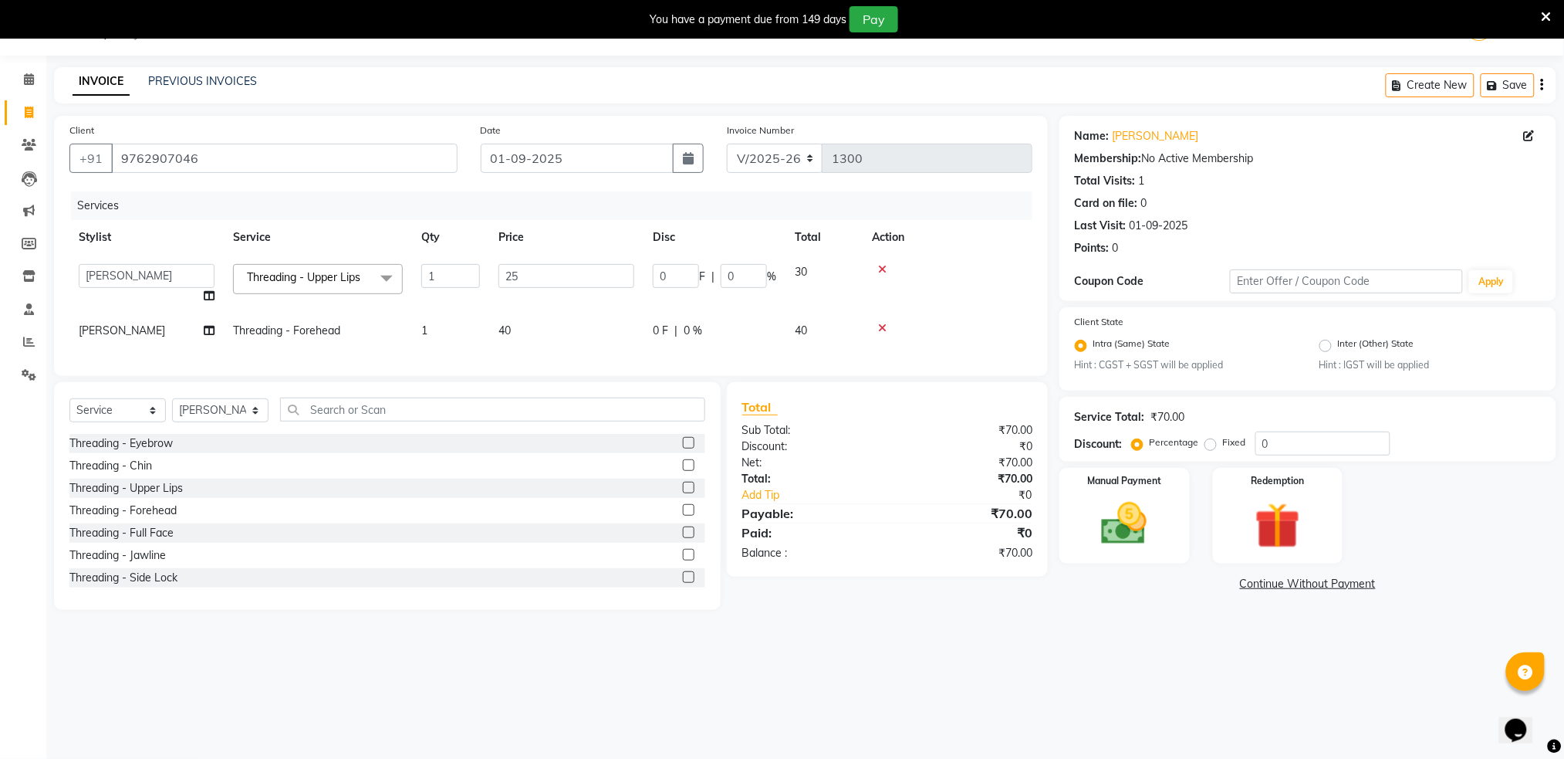
click at [512, 333] on td "40" at bounding box center [566, 330] width 154 height 35
select select "89943"
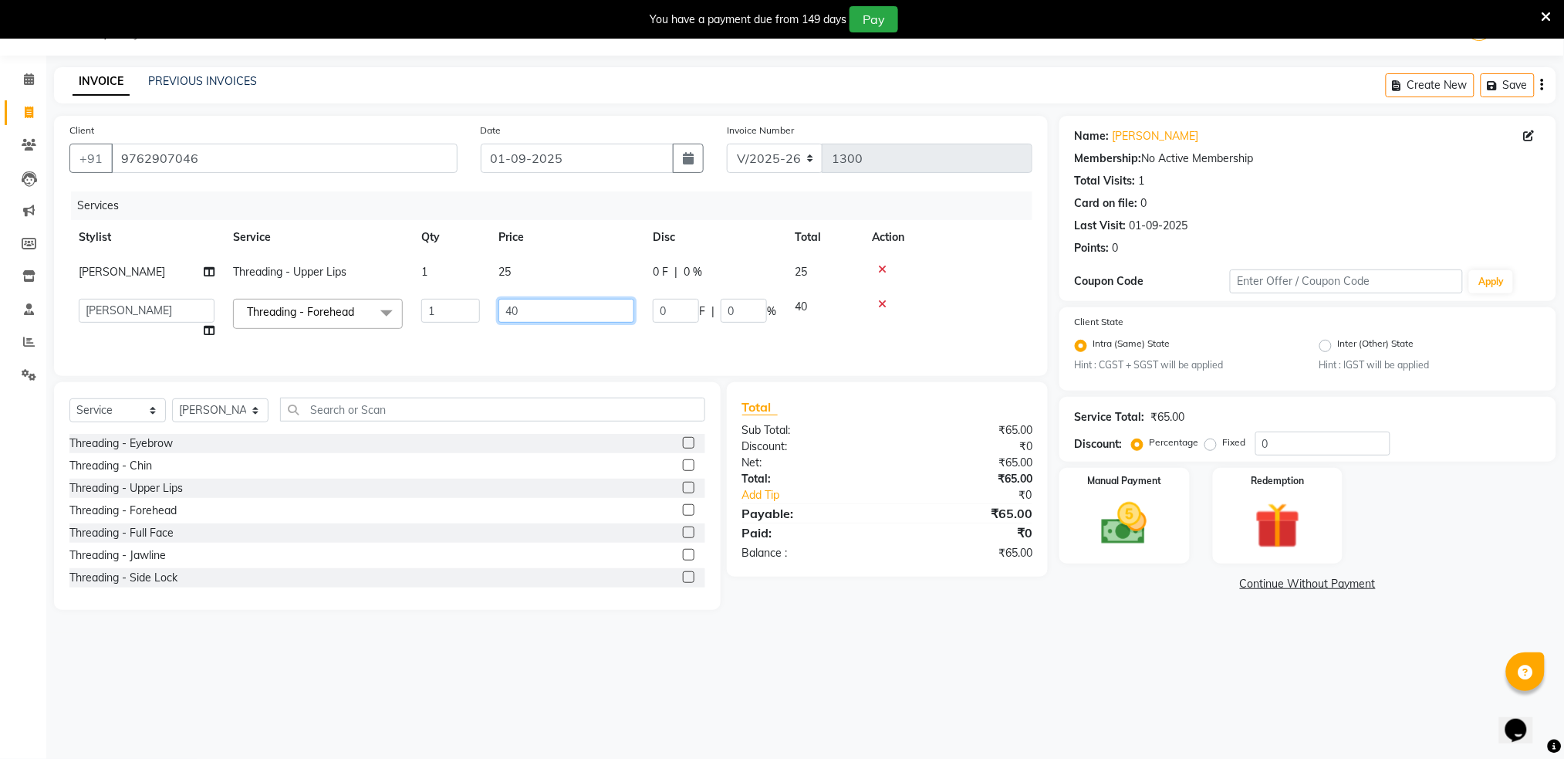
click at [602, 311] on input "40" at bounding box center [567, 311] width 136 height 24
type input "4"
type input "25"
click at [958, 262] on td at bounding box center [948, 272] width 170 height 35
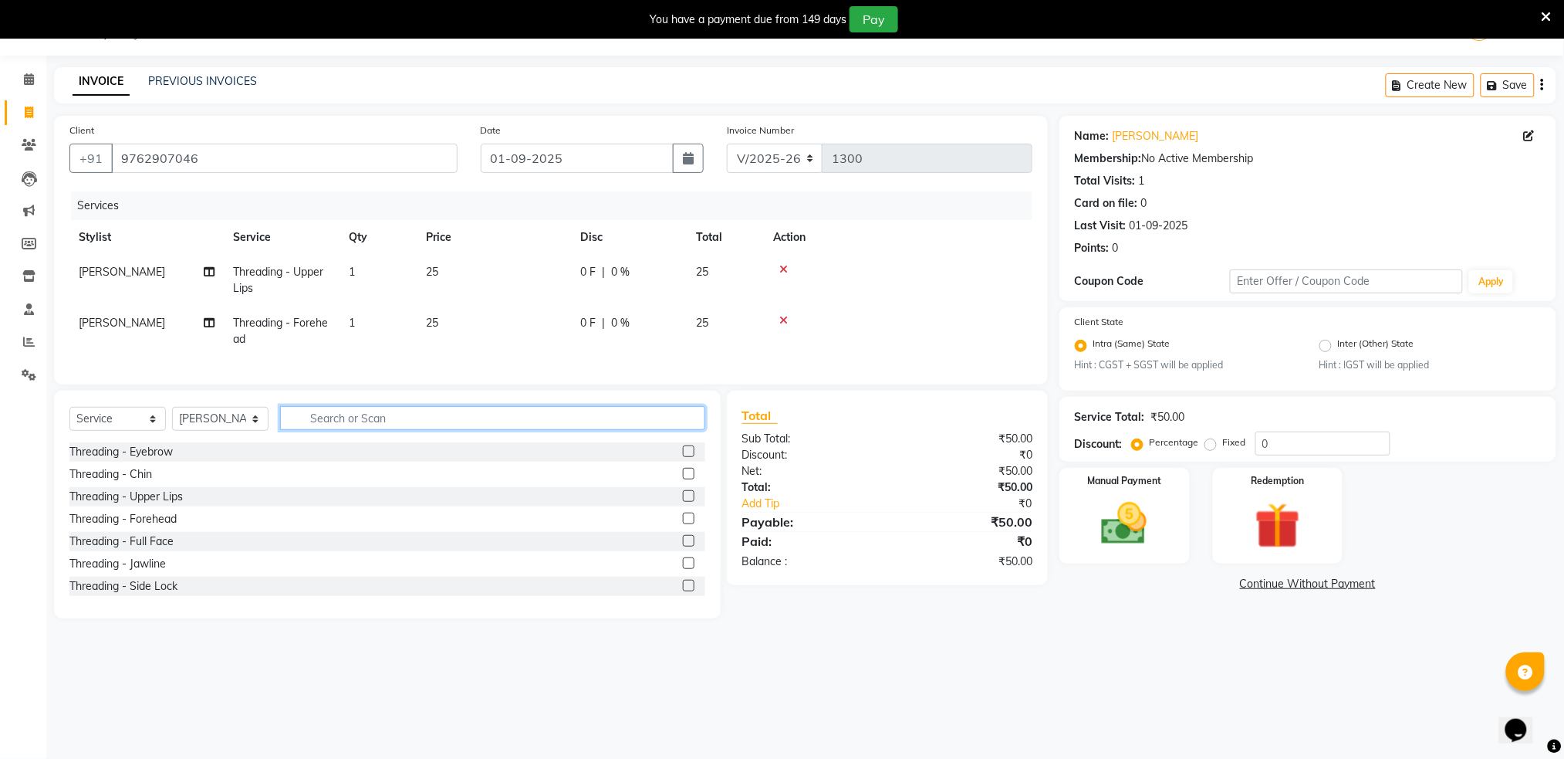
click at [506, 430] on input "text" at bounding box center [492, 418] width 425 height 24
type input "wax"
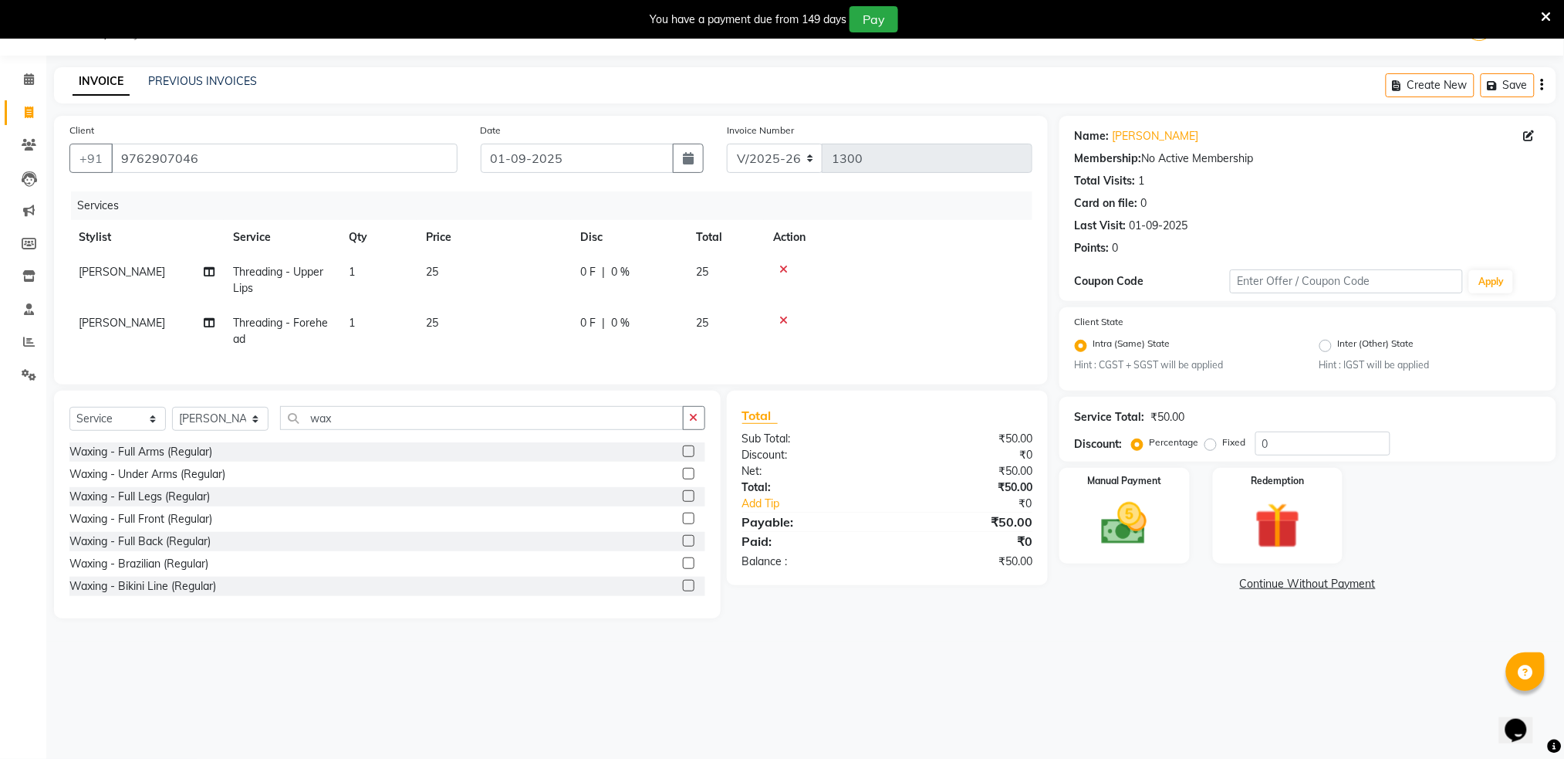
click at [683, 457] on label at bounding box center [689, 451] width 12 height 12
click at [683, 457] on input "checkbox" at bounding box center [688, 452] width 10 height 10
click at [675, 465] on div "Select Service Product Membership Package Voucher Prepaid Gift Card Select Styl…" at bounding box center [387, 505] width 667 height 228
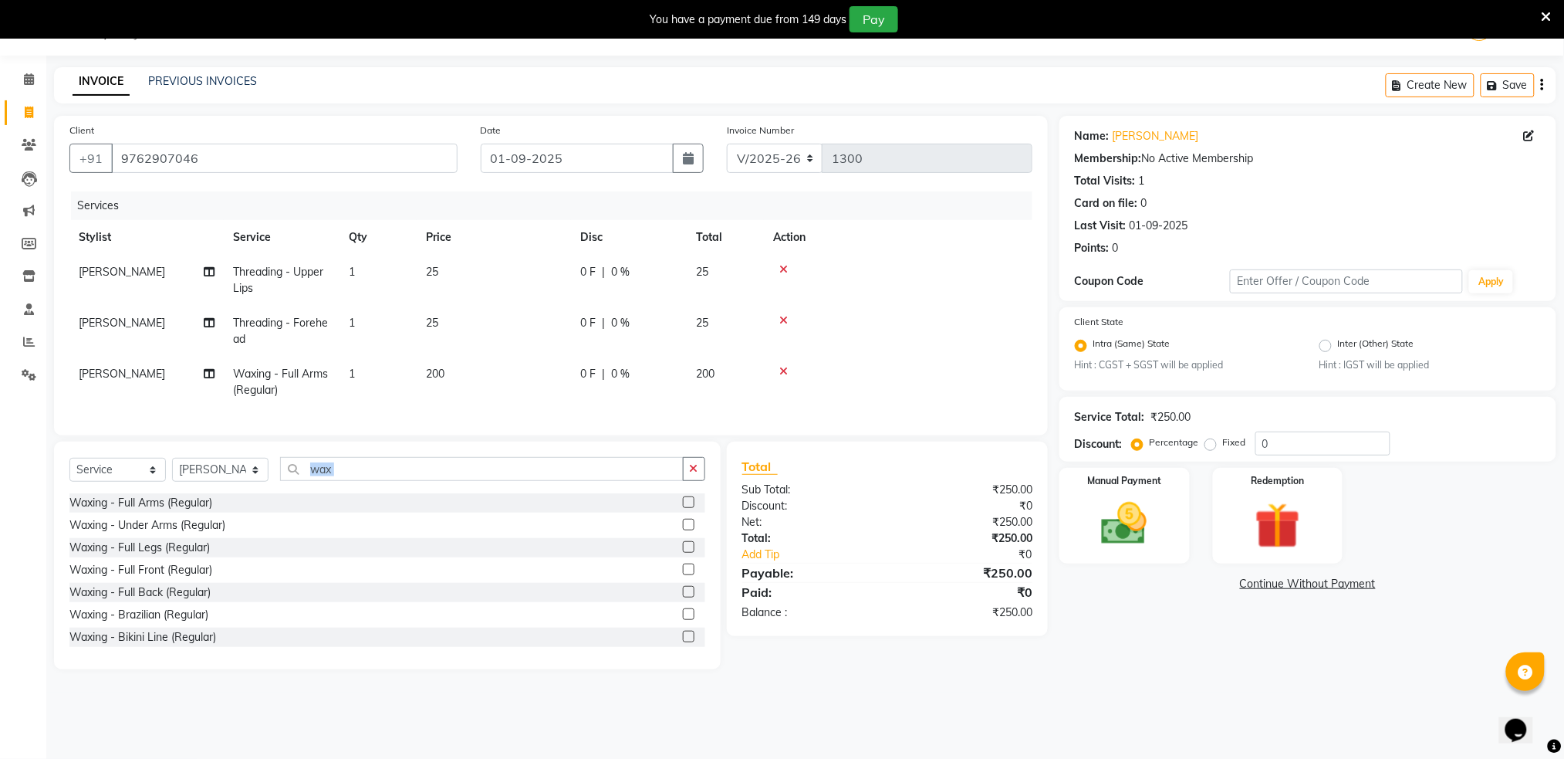
checkbox input "false"
click at [439, 372] on span "200" at bounding box center [435, 374] width 19 height 14
select select "89943"
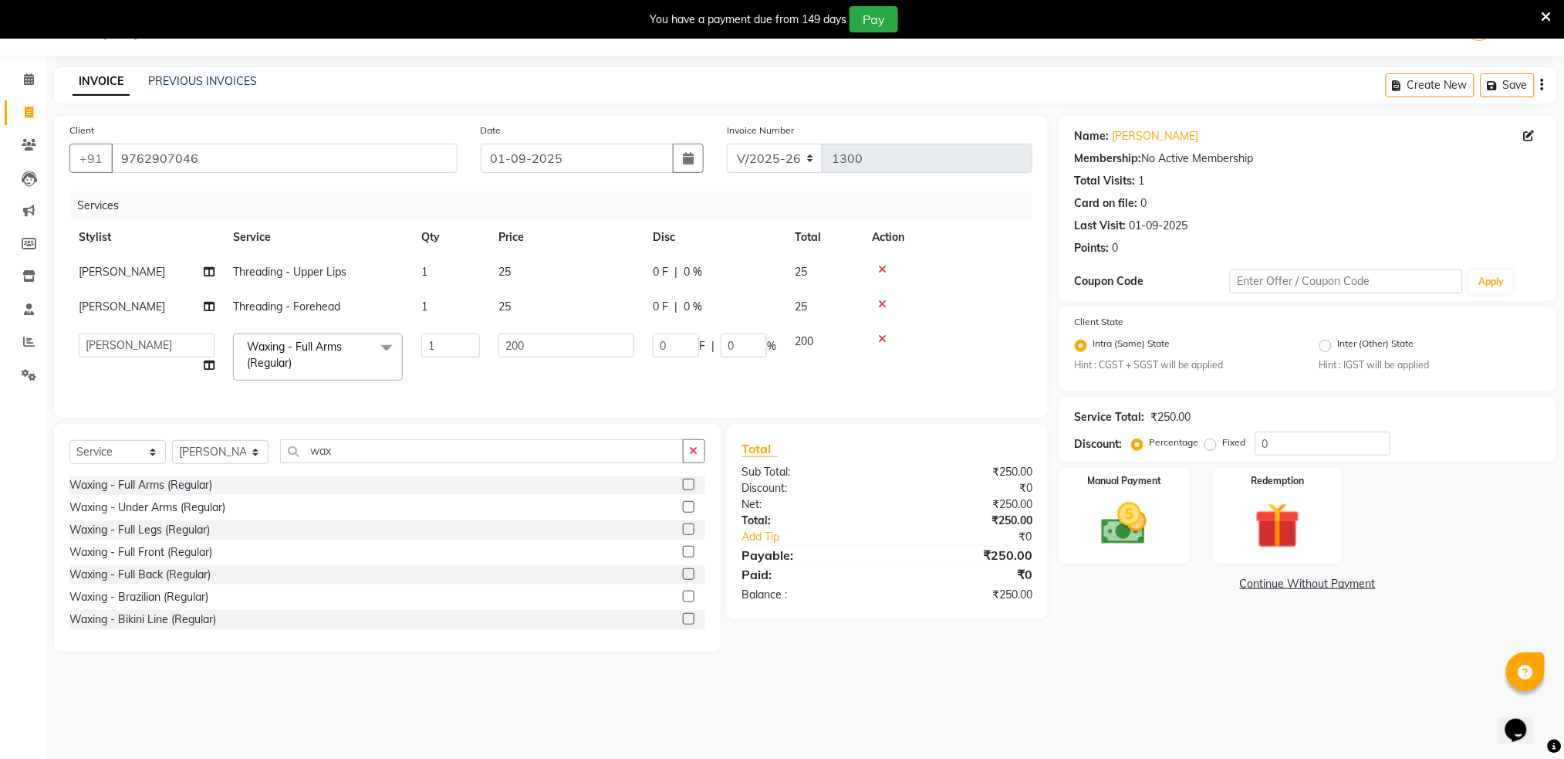
click at [439, 372] on td "1" at bounding box center [450, 357] width 77 height 66
click at [557, 340] on input "200" at bounding box center [567, 345] width 136 height 24
type input "260"
click at [982, 288] on td at bounding box center [948, 272] width 170 height 35
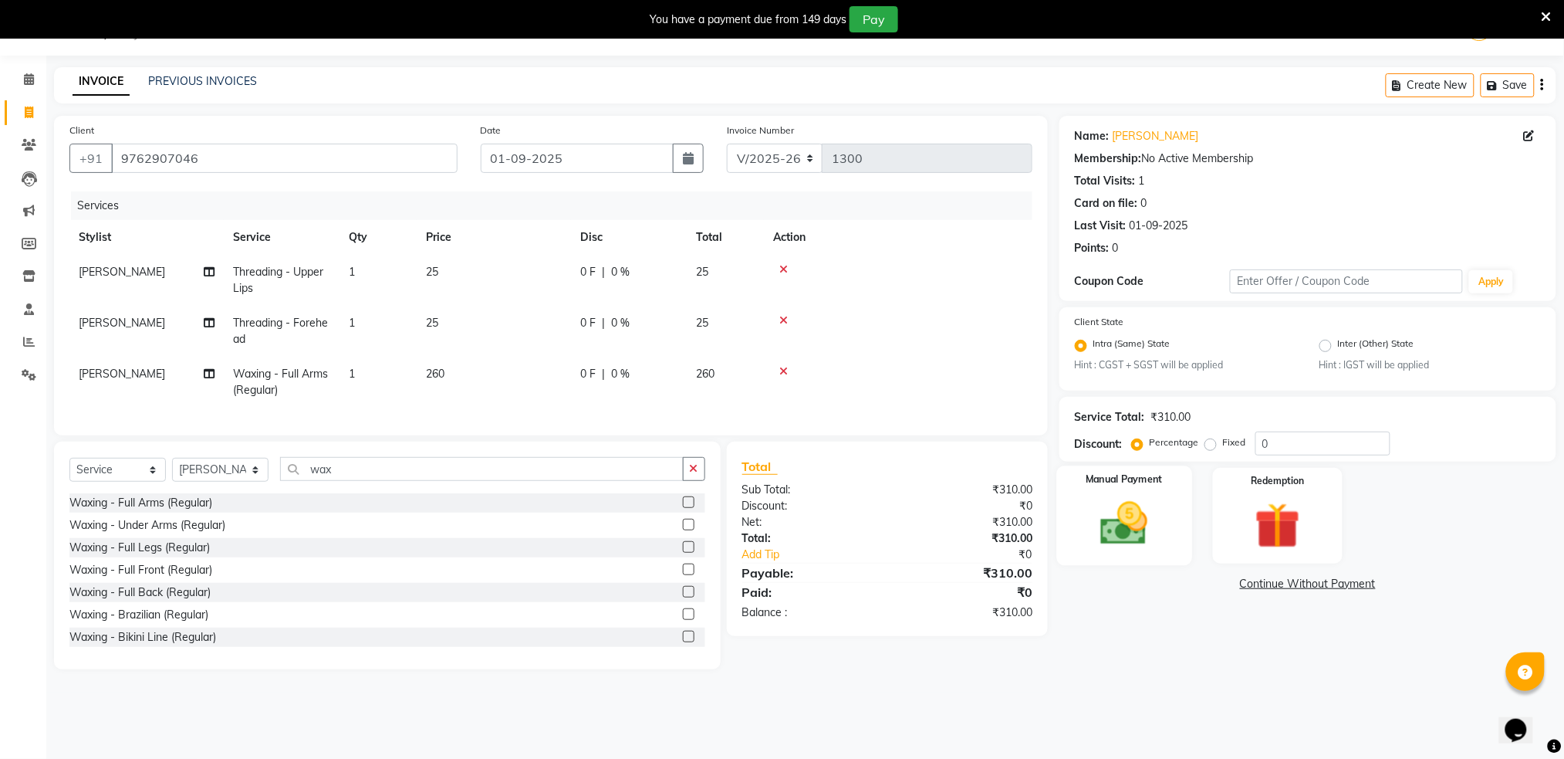
click at [1138, 491] on div "Manual Payment" at bounding box center [1124, 516] width 135 height 100
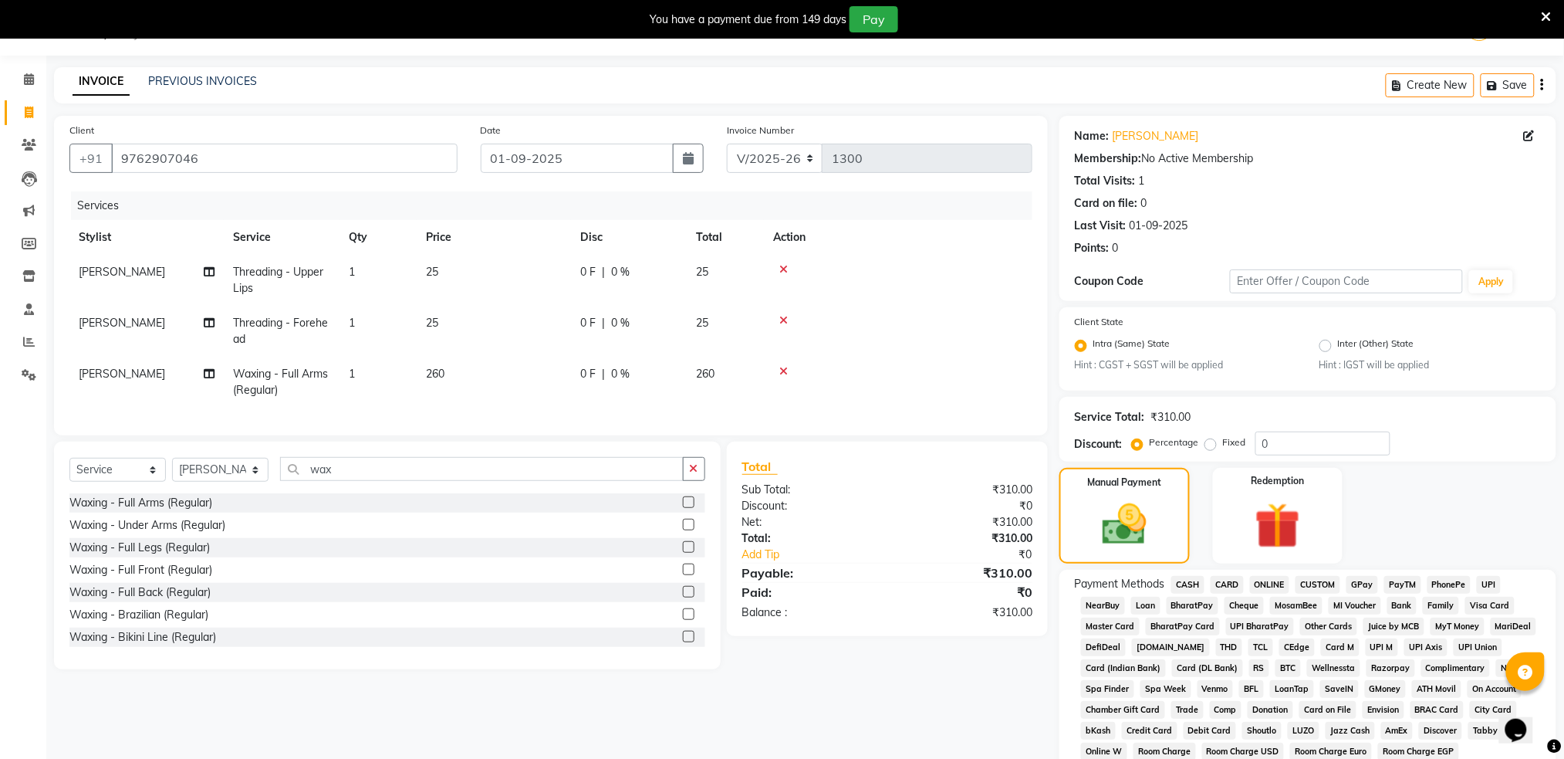
click at [1270, 586] on span "ONLINE" at bounding box center [1270, 585] width 40 height 18
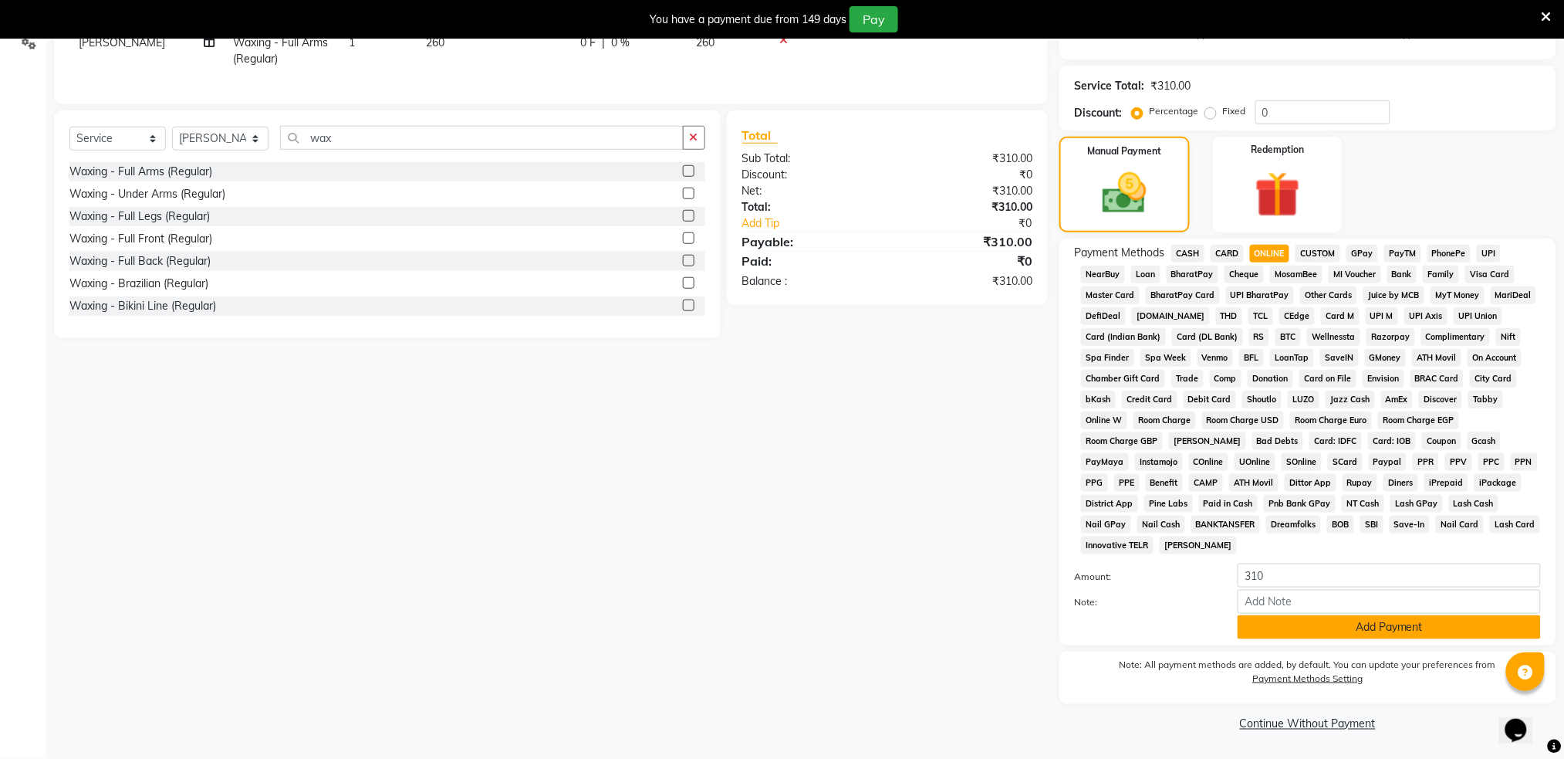
click at [1303, 630] on button "Add Payment" at bounding box center [1389, 627] width 303 height 24
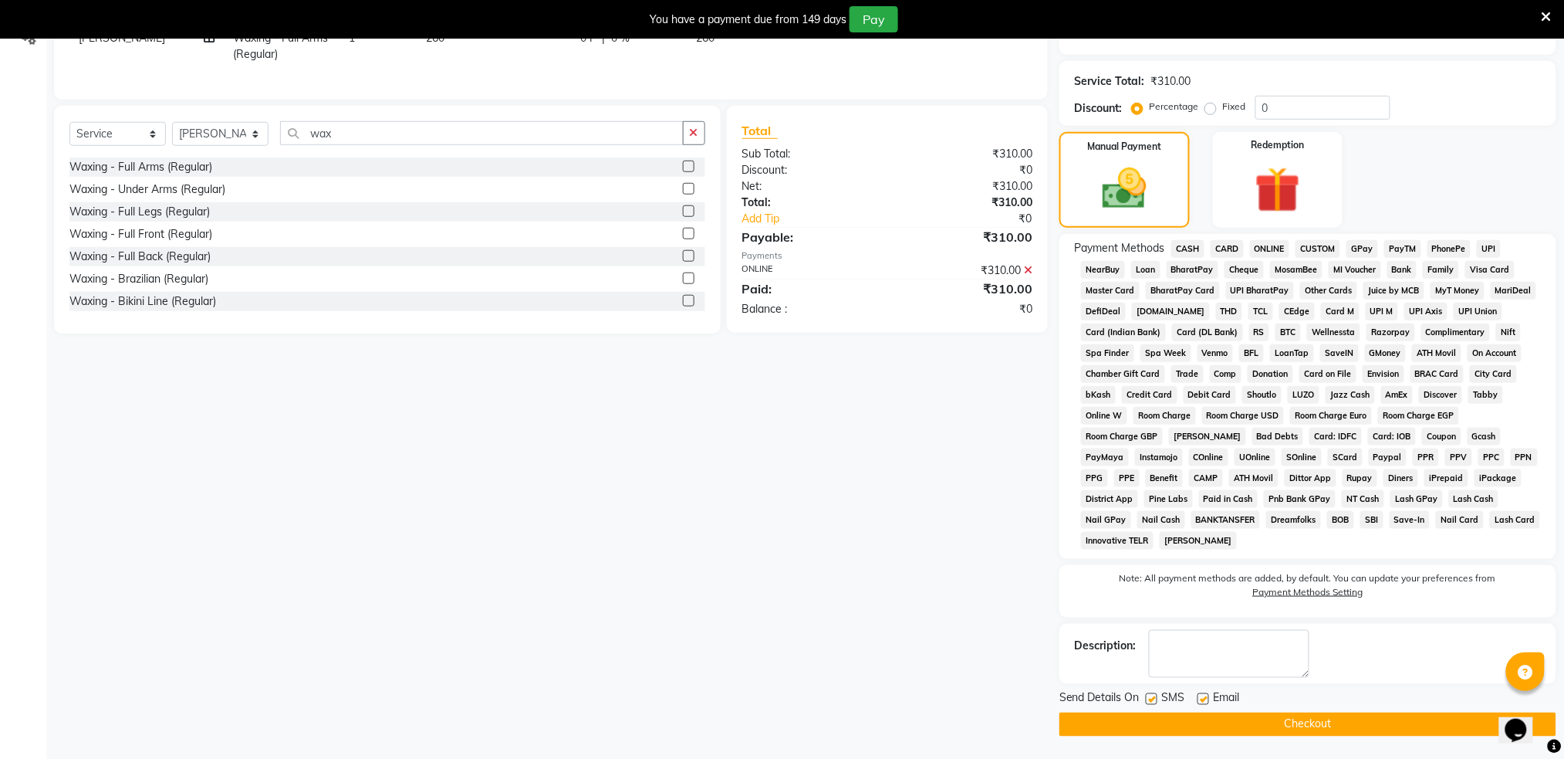
scroll to position [375, 0]
click at [1155, 698] on label at bounding box center [1152, 698] width 12 height 12
click at [1155, 698] on input "checkbox" at bounding box center [1151, 699] width 10 height 10
checkbox input "false"
click at [1214, 725] on button "Checkout" at bounding box center [1308, 724] width 497 height 24
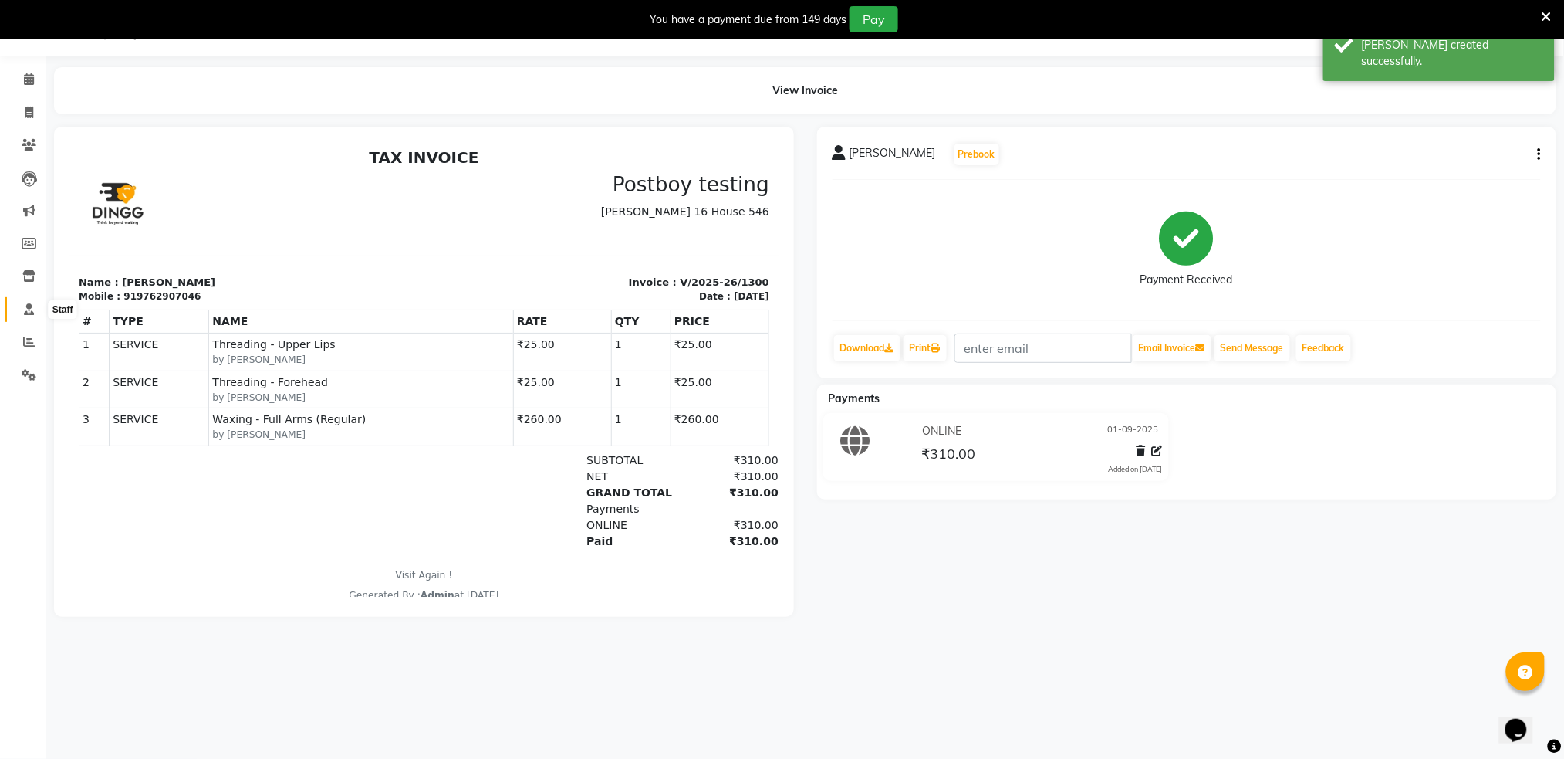
click at [24, 304] on icon at bounding box center [29, 309] width 10 height 12
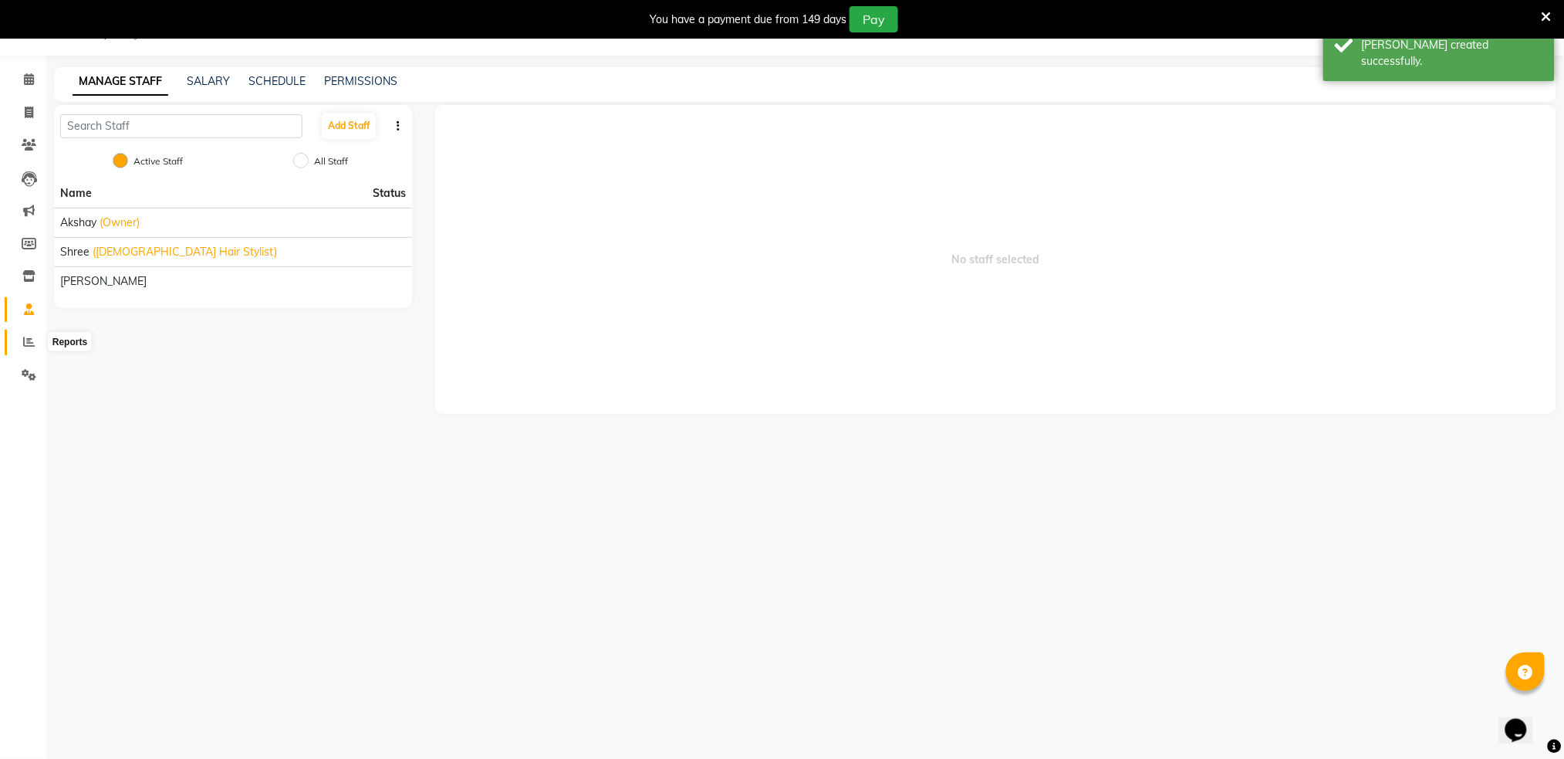
click at [28, 338] on icon at bounding box center [29, 342] width 12 height 12
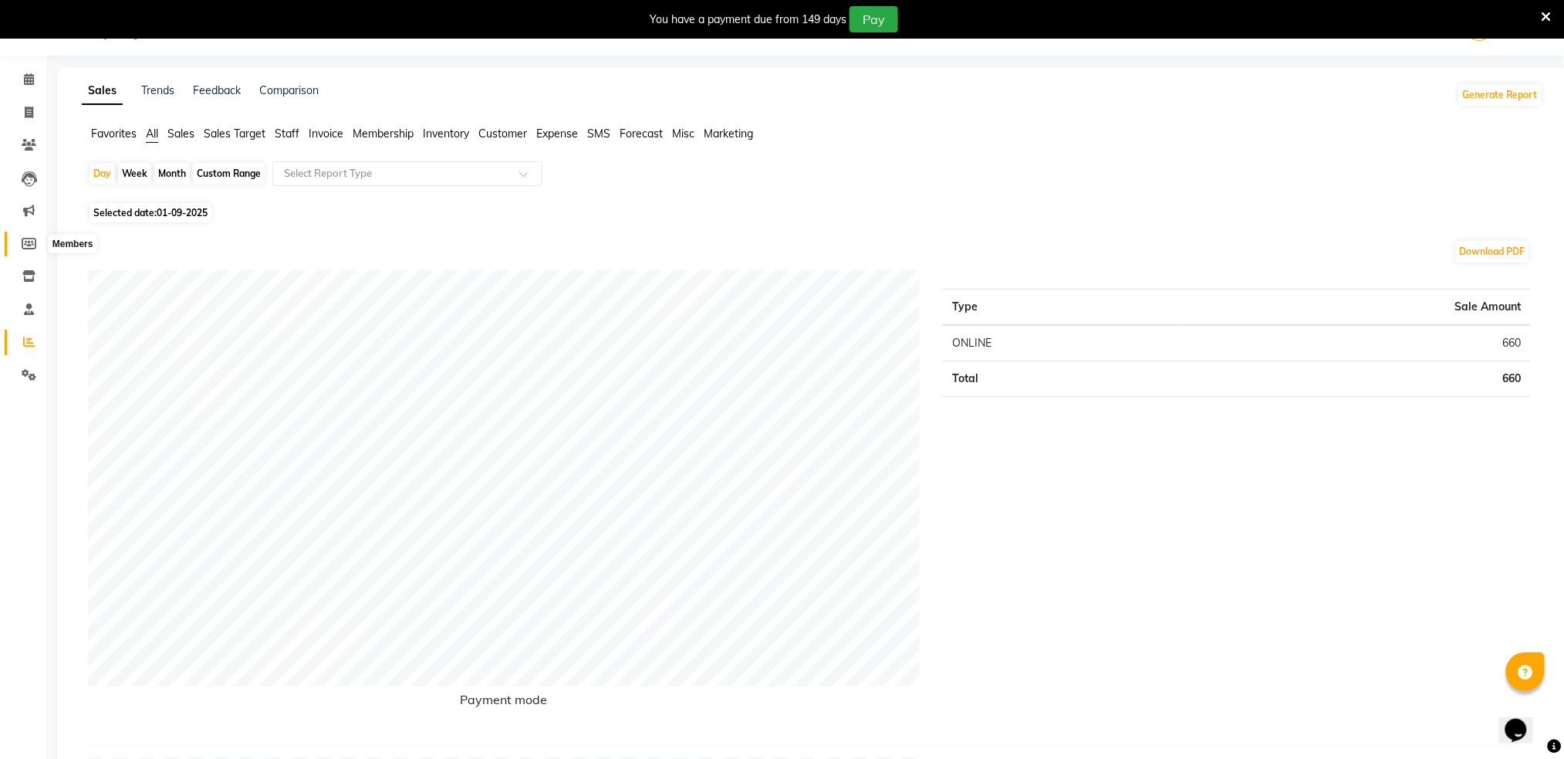
click at [33, 242] on icon at bounding box center [29, 244] width 15 height 12
select select
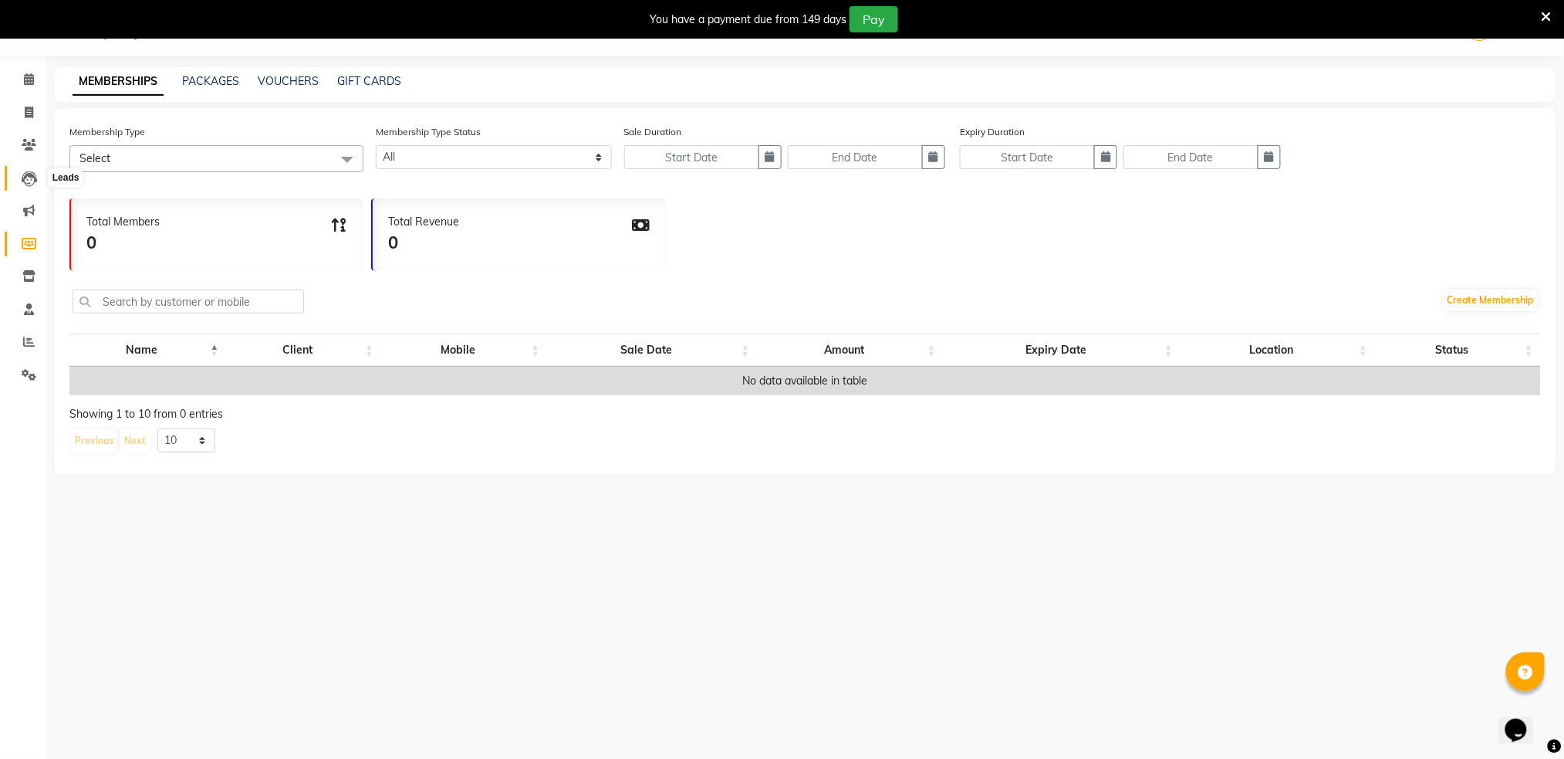
click at [22, 174] on icon at bounding box center [29, 178] width 15 height 15
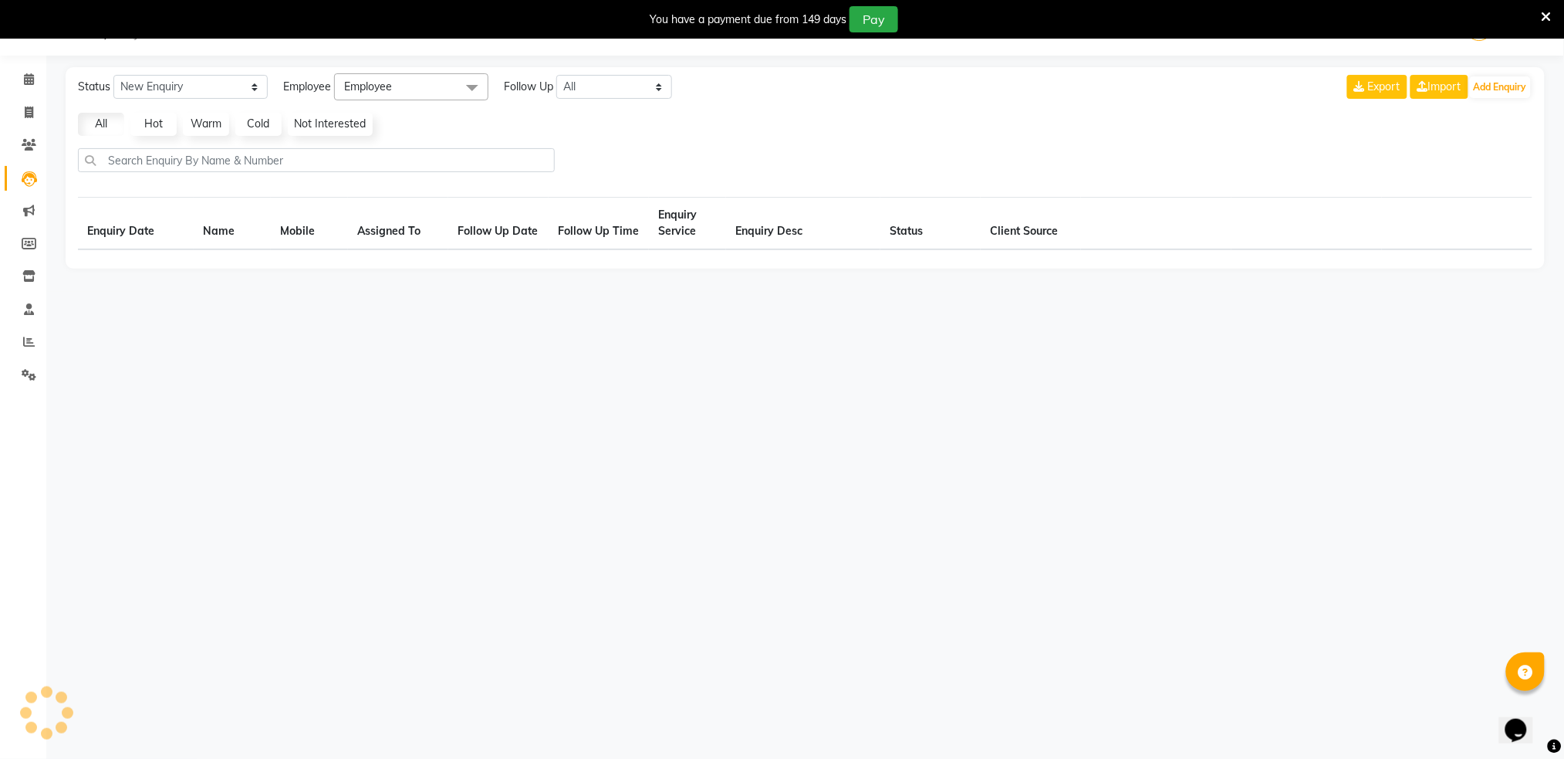
select select "10"
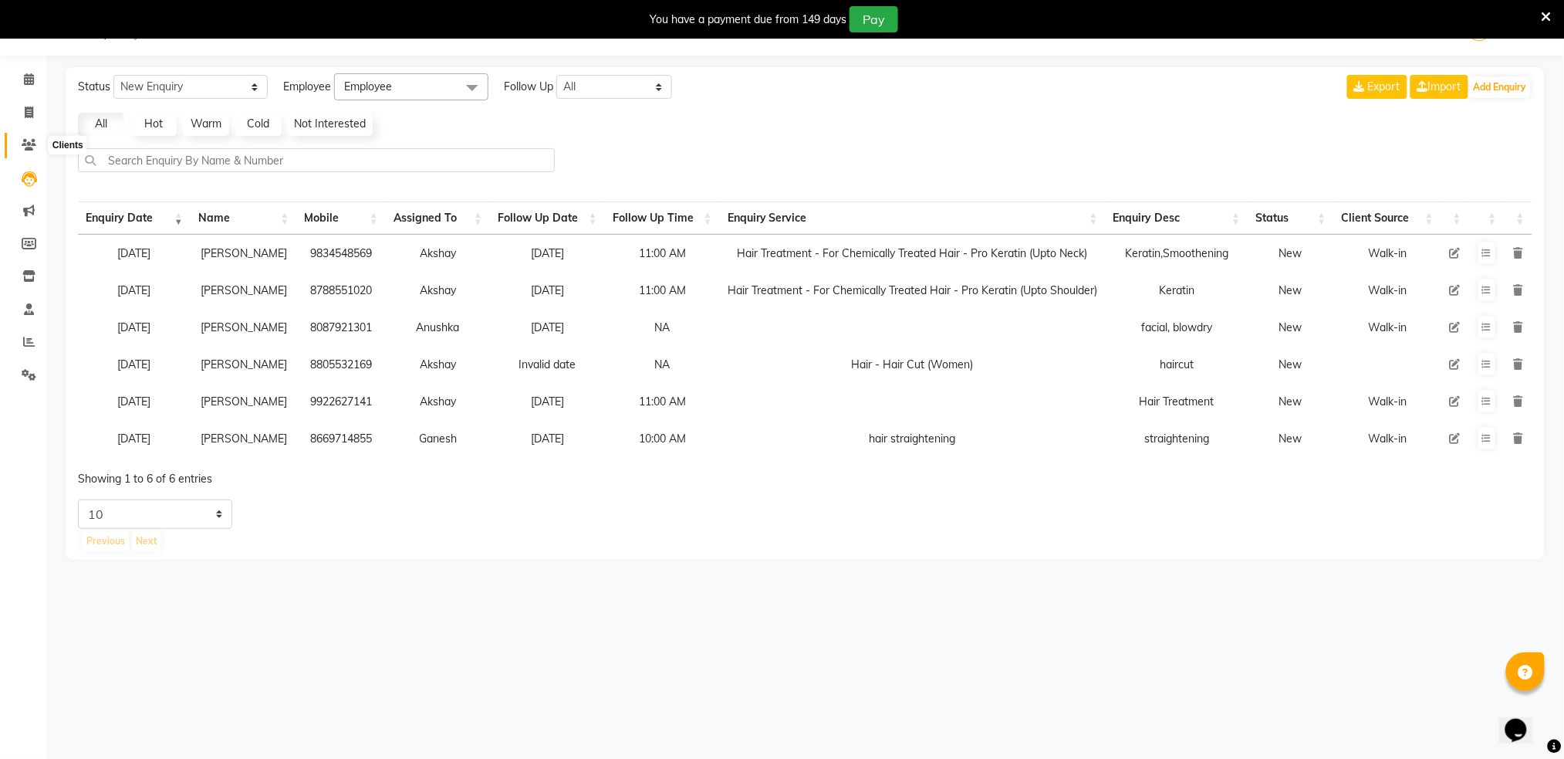
click at [22, 146] on icon at bounding box center [29, 145] width 15 height 12
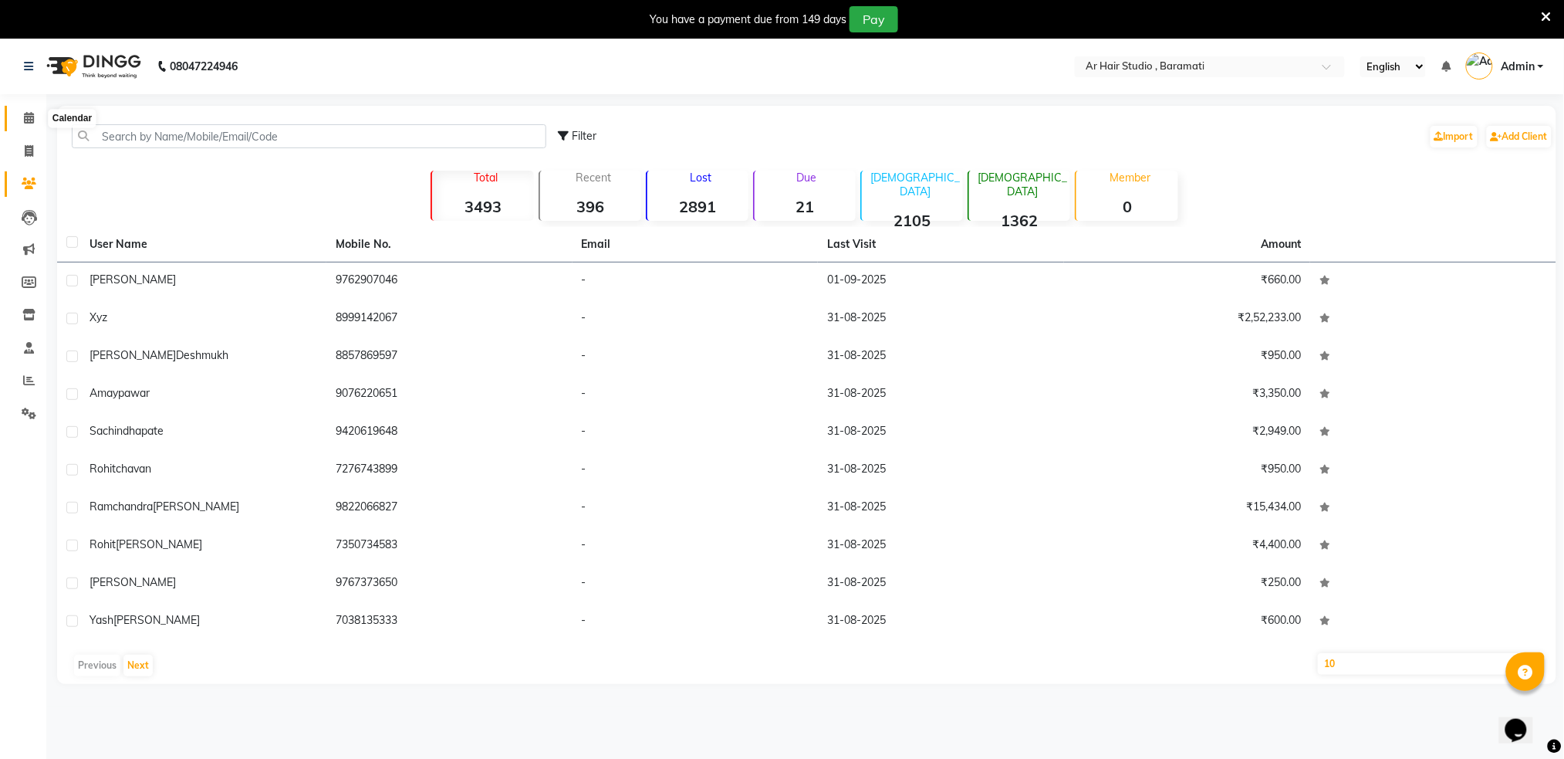
click at [25, 114] on icon at bounding box center [29, 118] width 10 height 12
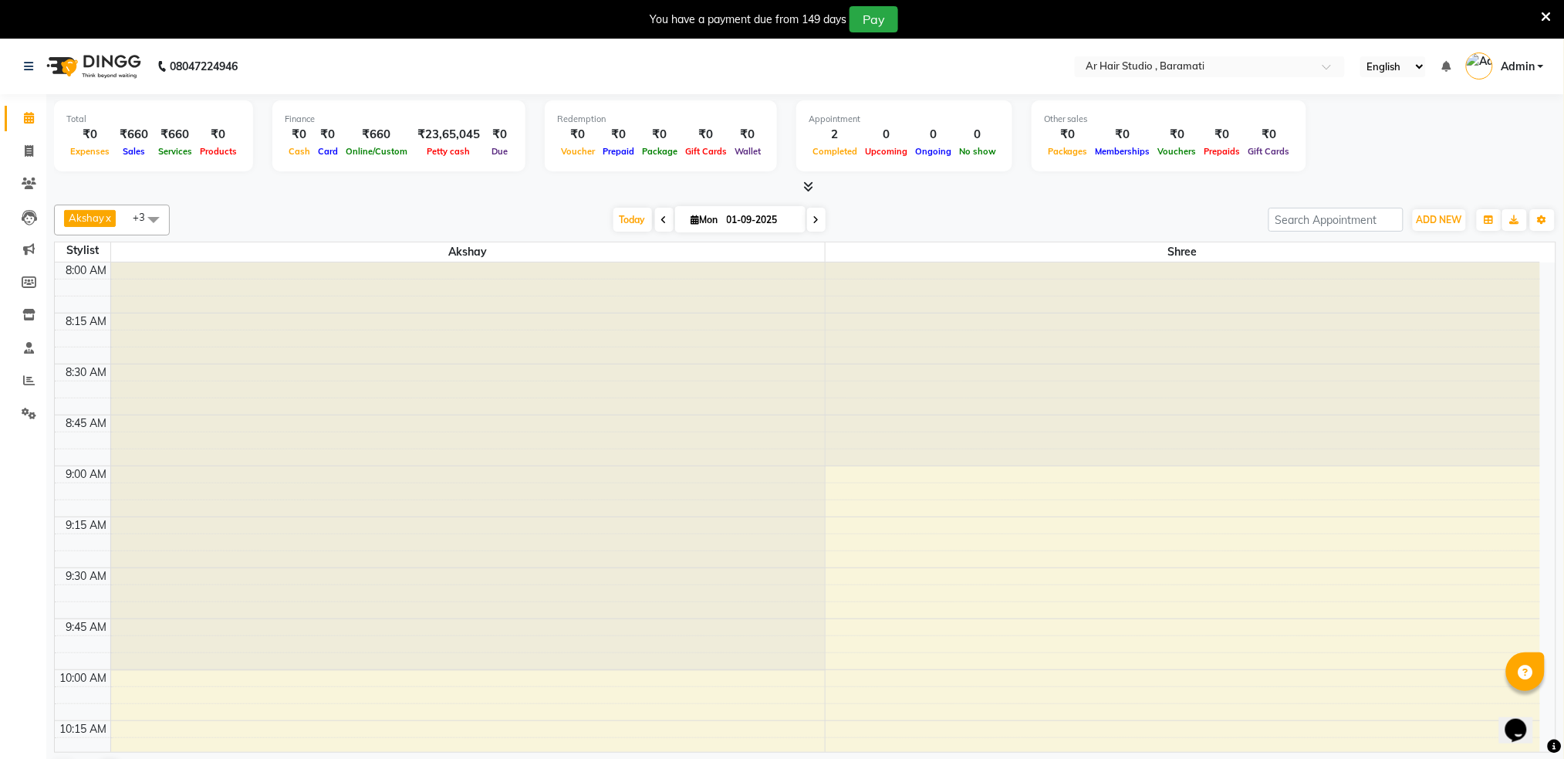
click at [133, 152] on span "Sales" at bounding box center [134, 151] width 30 height 11
click at [19, 155] on span at bounding box center [28, 152] width 27 height 18
select select "service"
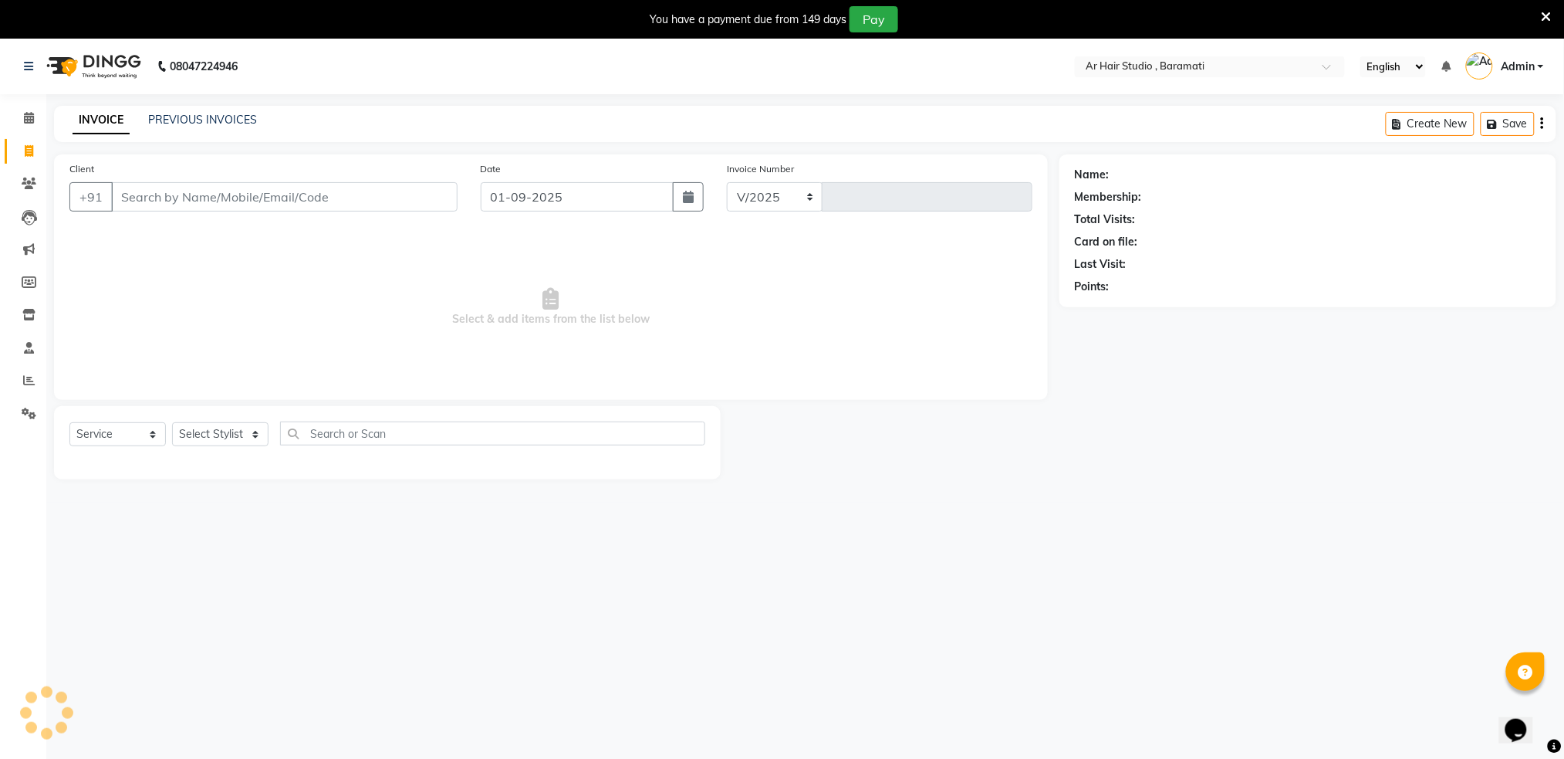
select select "672"
type input "1301"
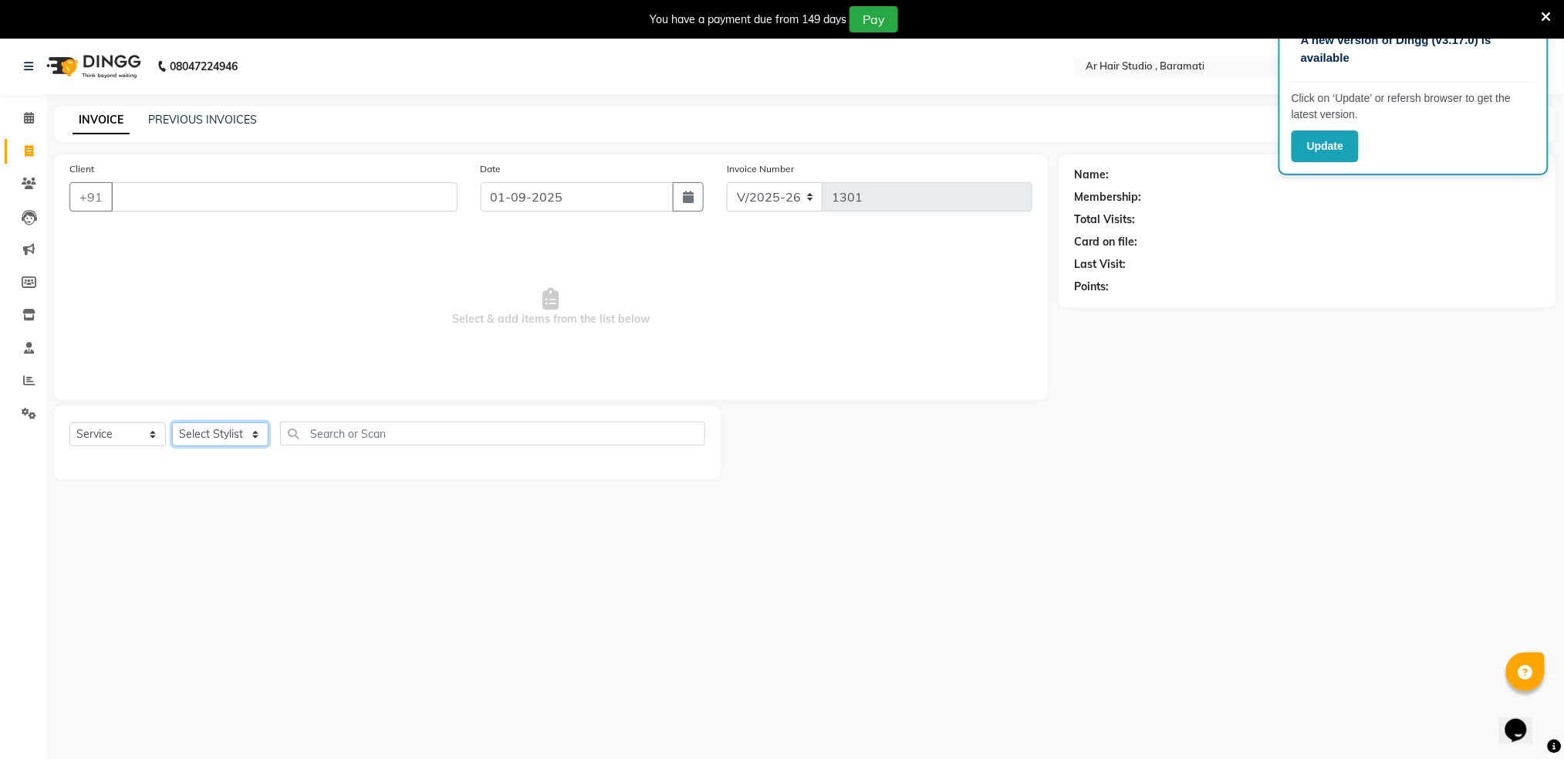
click at [211, 432] on select "Select Stylist Akshay shree [PERSON_NAME]" at bounding box center [220, 434] width 96 height 24
select select "79676"
click at [172, 423] on select "Select Stylist Akshay shree [PERSON_NAME]" at bounding box center [220, 434] width 96 height 24
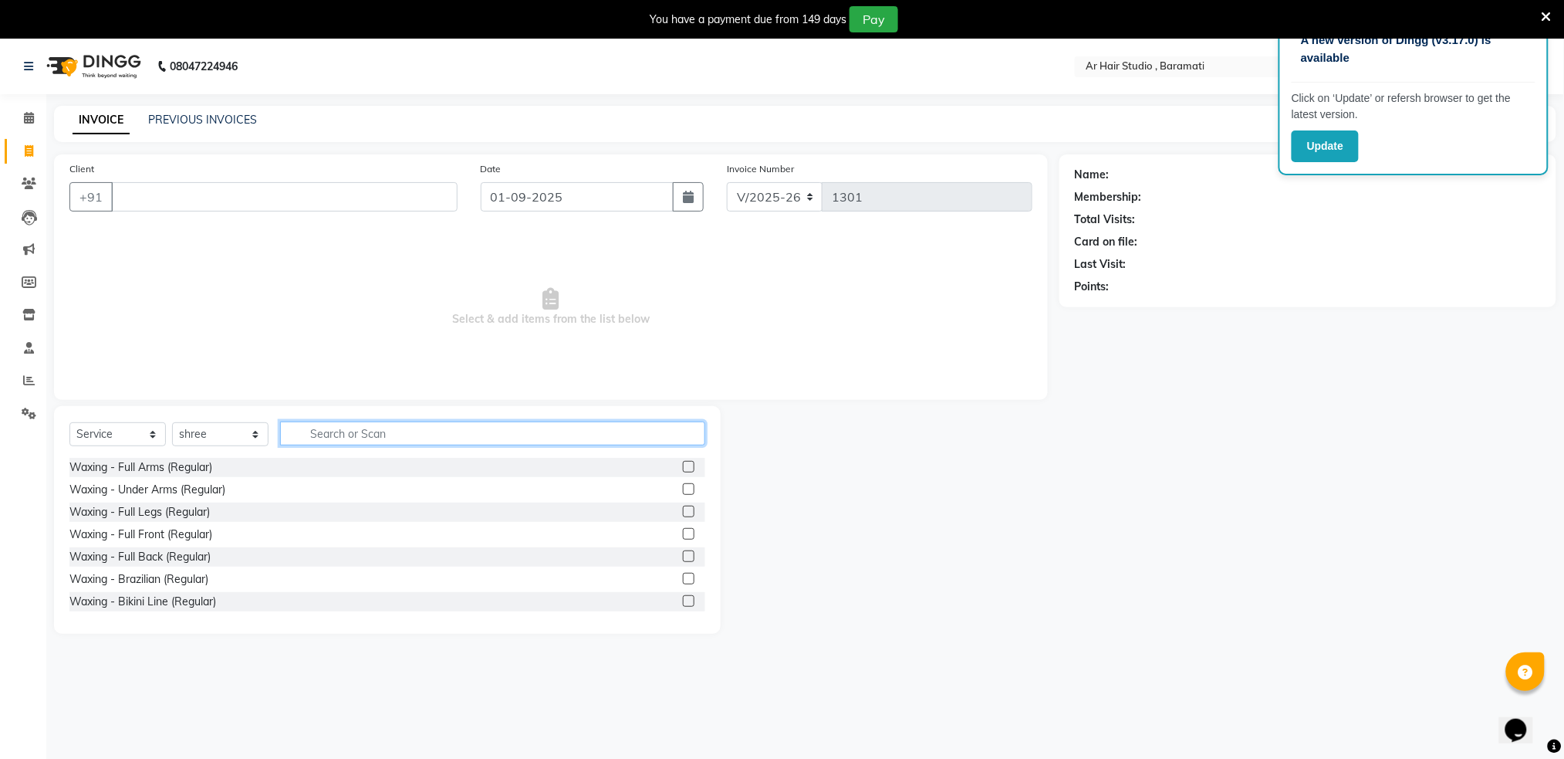
click at [406, 438] on input "text" at bounding box center [492, 433] width 425 height 24
type input "hair"
click at [683, 467] on label at bounding box center [689, 467] width 12 height 12
click at [683, 467] on input "checkbox" at bounding box center [688, 467] width 10 height 10
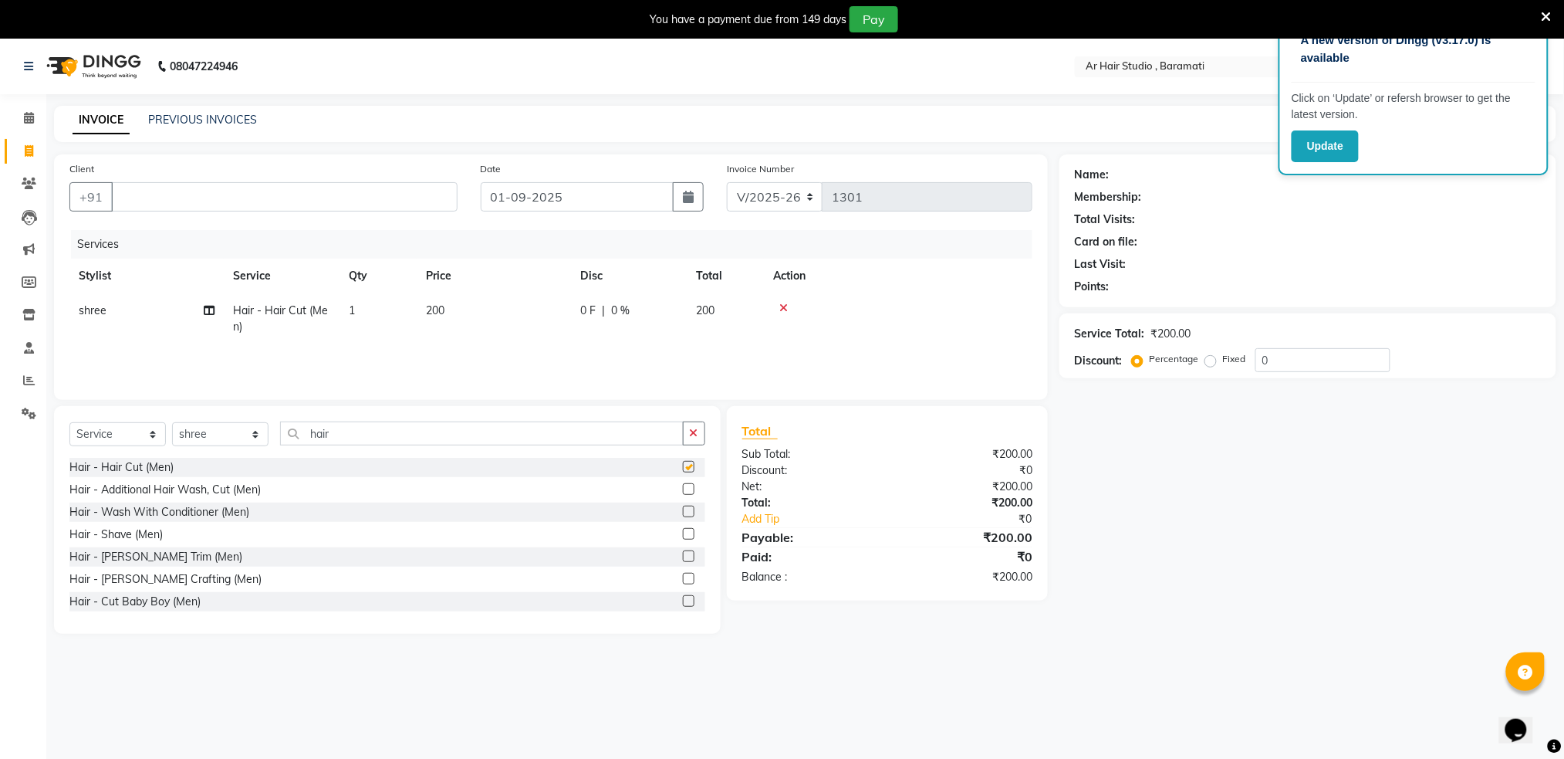
click at [683, 467] on label at bounding box center [689, 467] width 12 height 12
click at [683, 467] on input "checkbox" at bounding box center [688, 467] width 10 height 10
checkbox input "false"
click at [478, 424] on input "hair" at bounding box center [482, 433] width 404 height 24
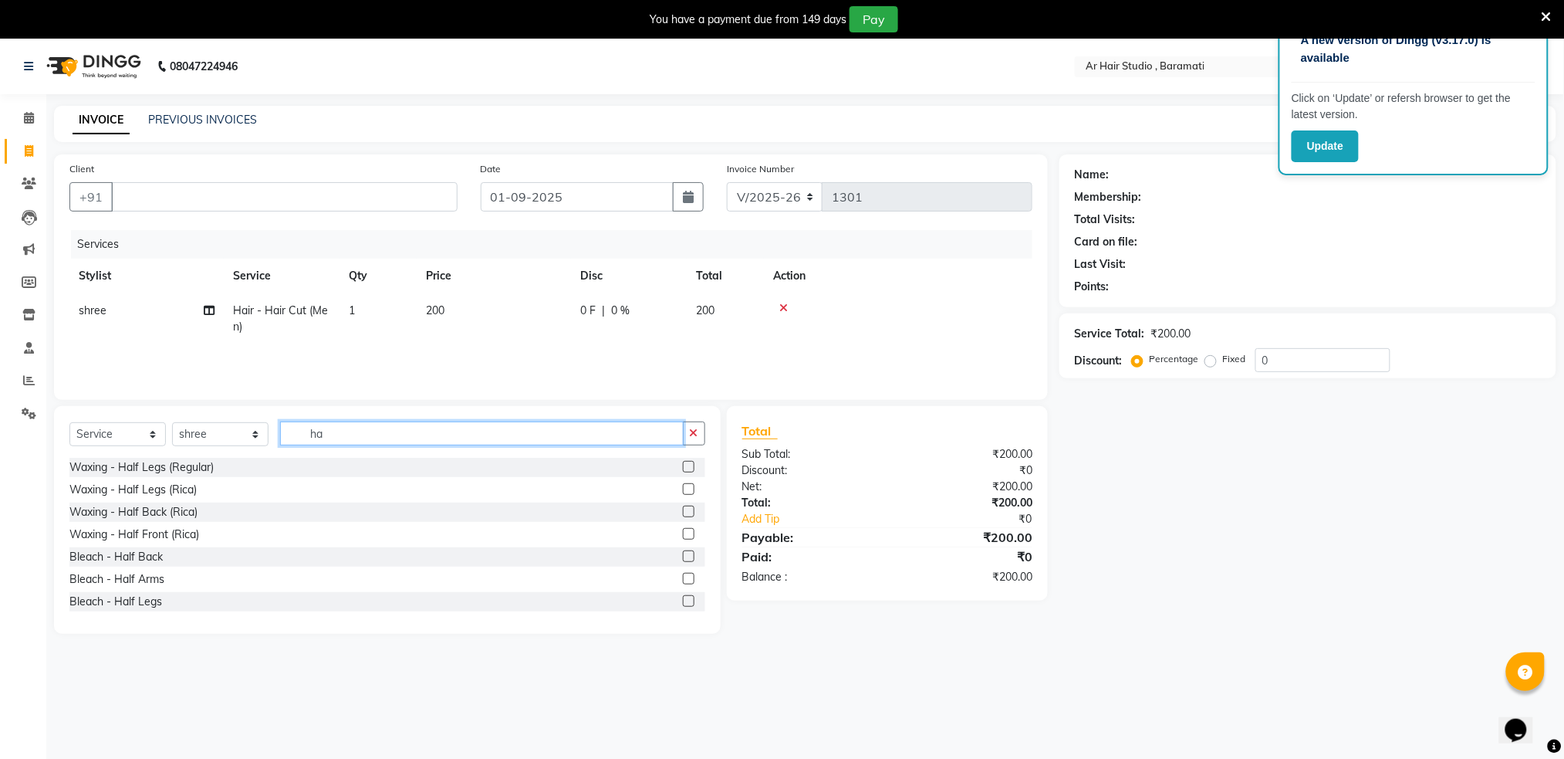
type input "h"
type input "c"
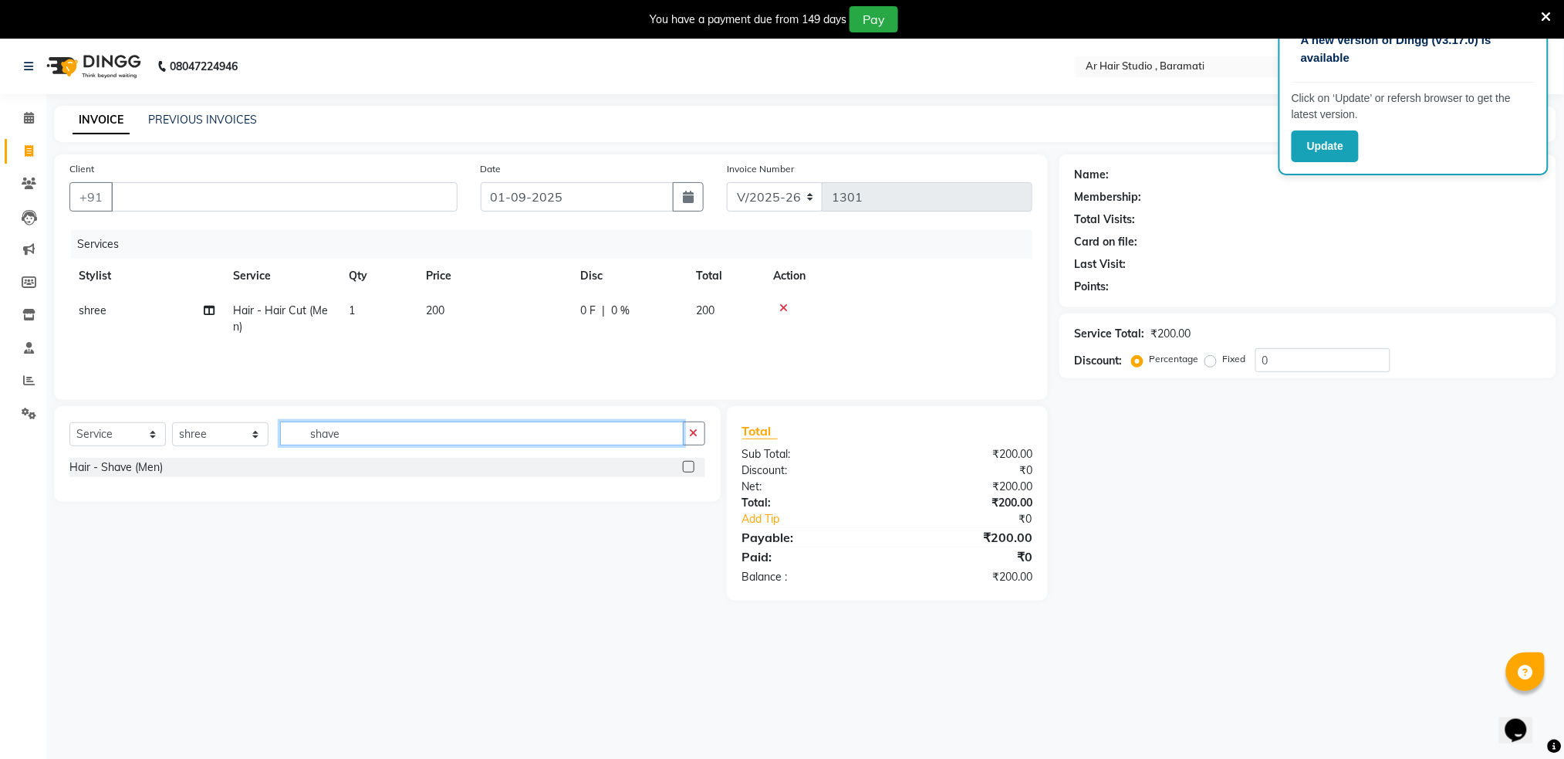
type input "shave"
click at [693, 469] on label at bounding box center [689, 467] width 12 height 12
click at [693, 469] on input "checkbox" at bounding box center [688, 467] width 10 height 10
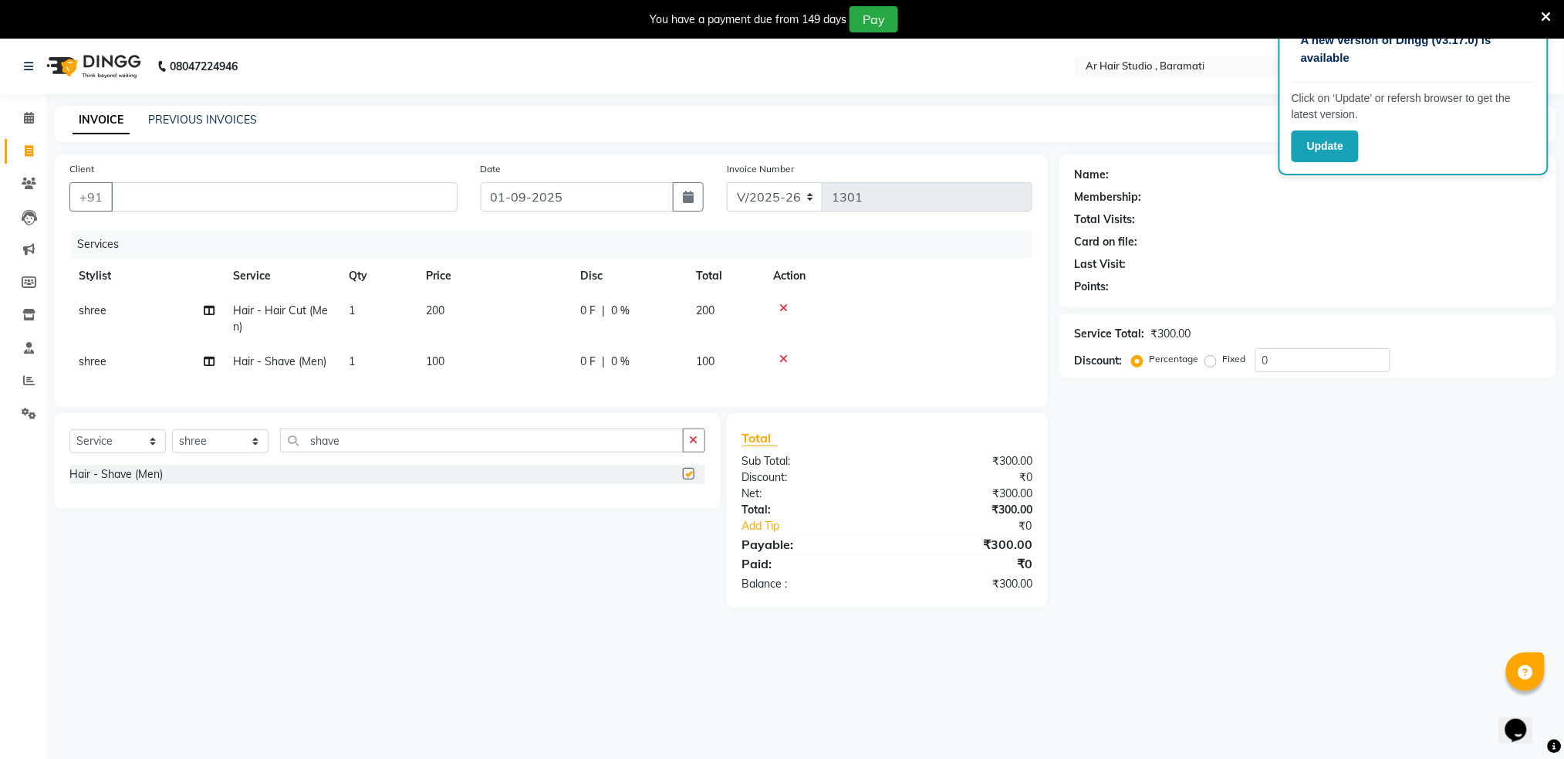
checkbox input "false"
click at [705, 309] on span "200" at bounding box center [705, 310] width 19 height 14
select select "79676"
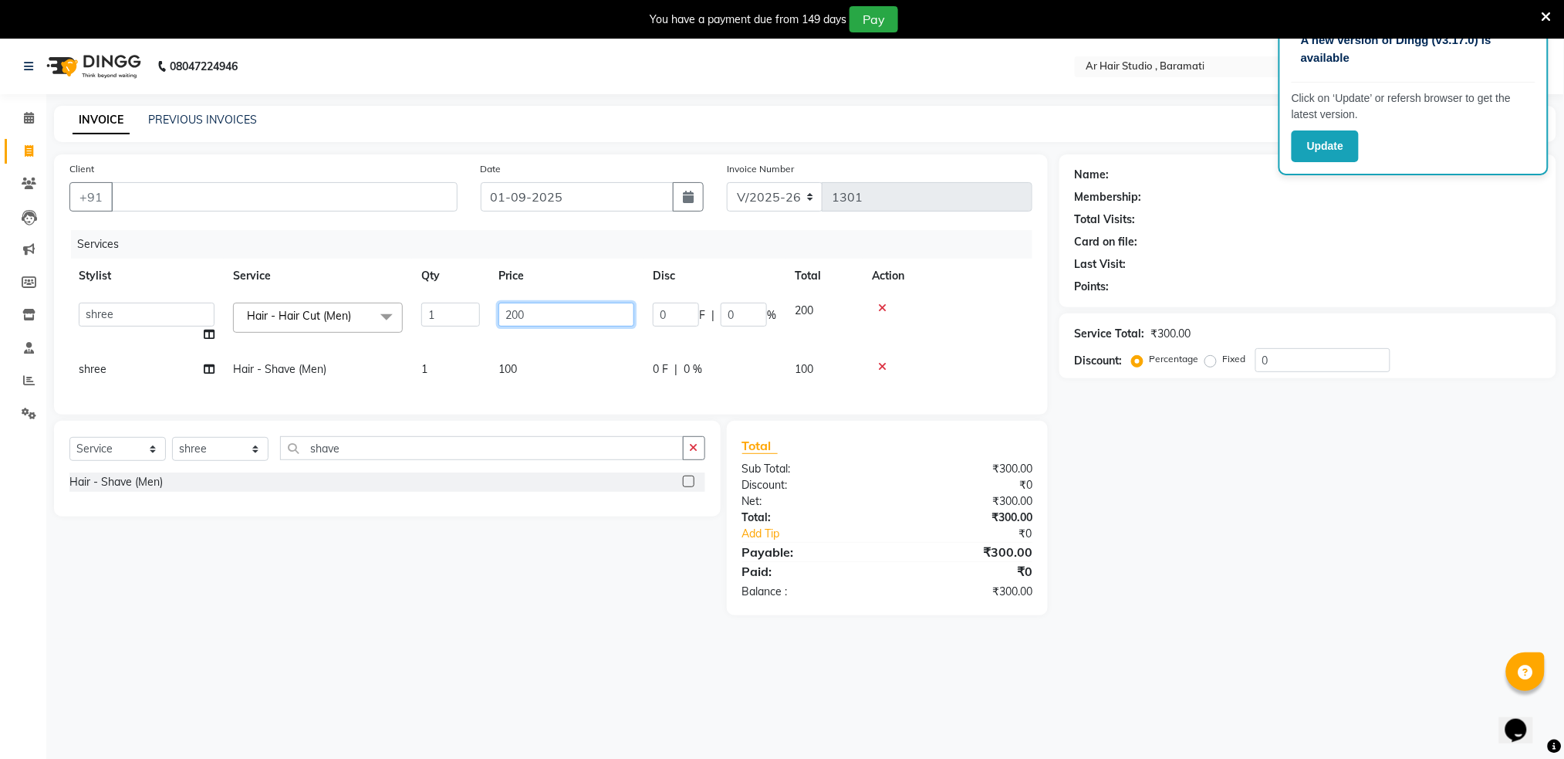
click at [583, 318] on input "200" at bounding box center [567, 315] width 136 height 24
type input "2"
type input "150"
click at [995, 289] on th "Action" at bounding box center [948, 276] width 170 height 35
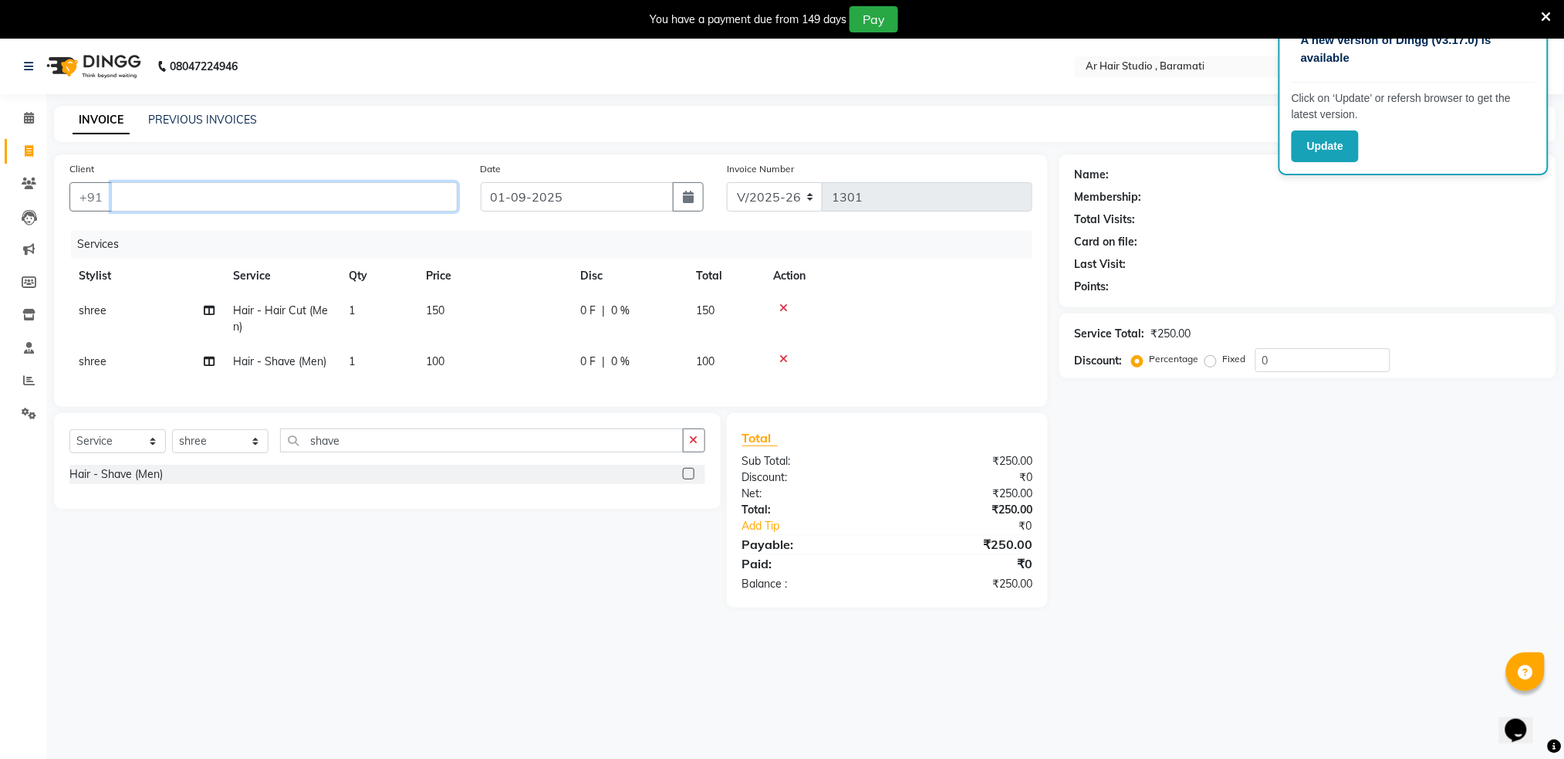
click at [299, 201] on input "Client" at bounding box center [284, 196] width 347 height 29
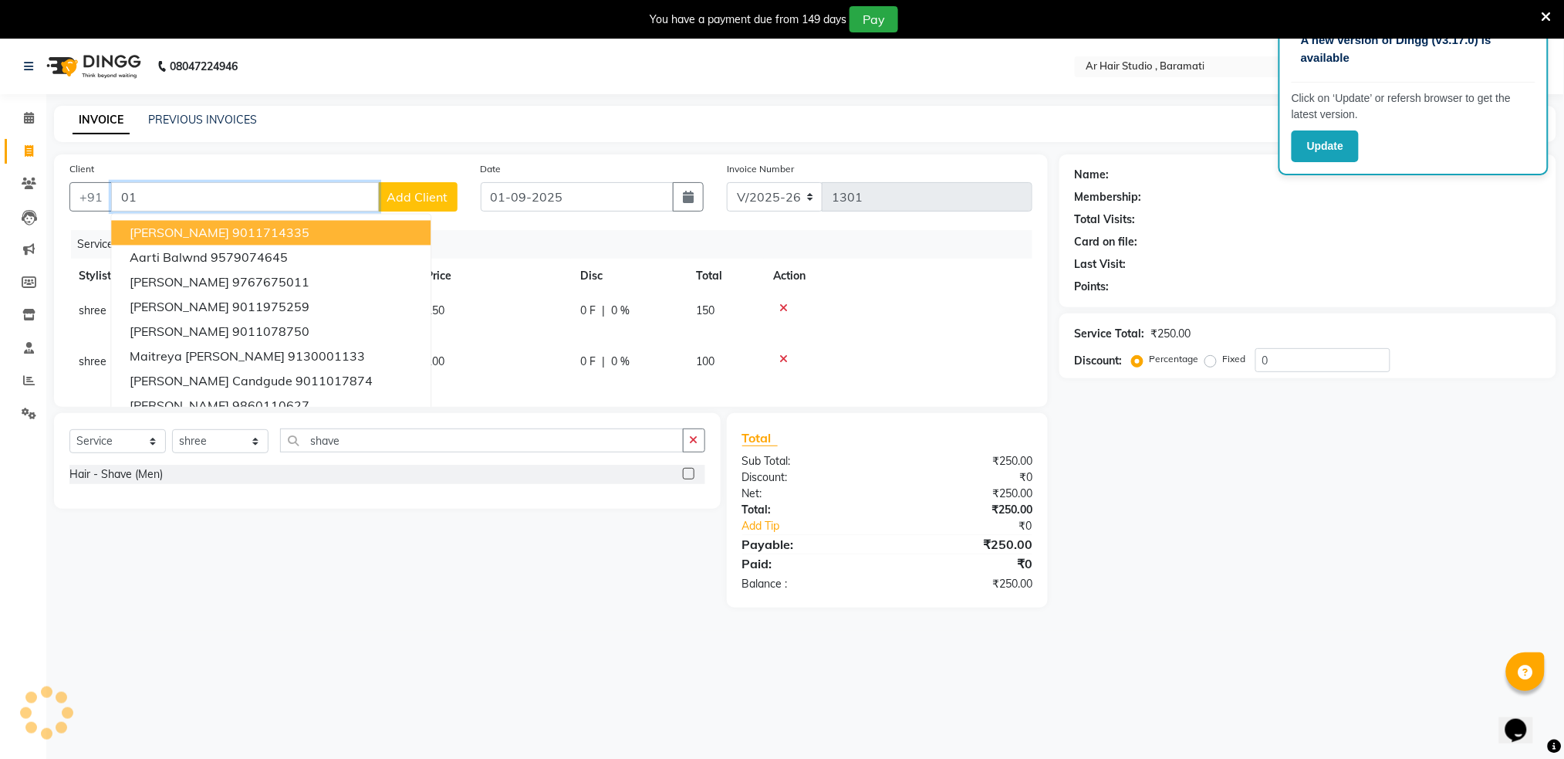
type input "0"
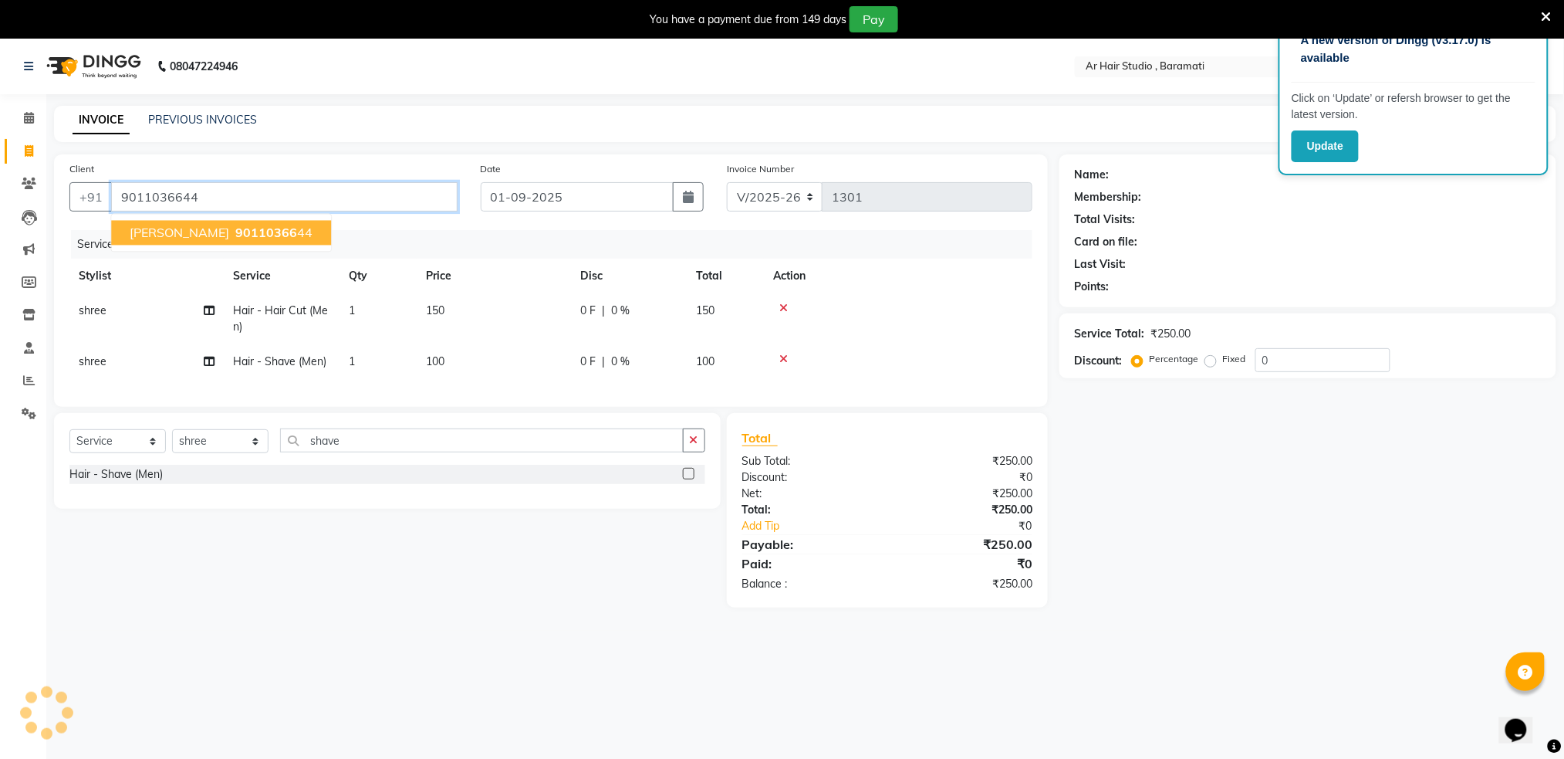
type input "9011036644"
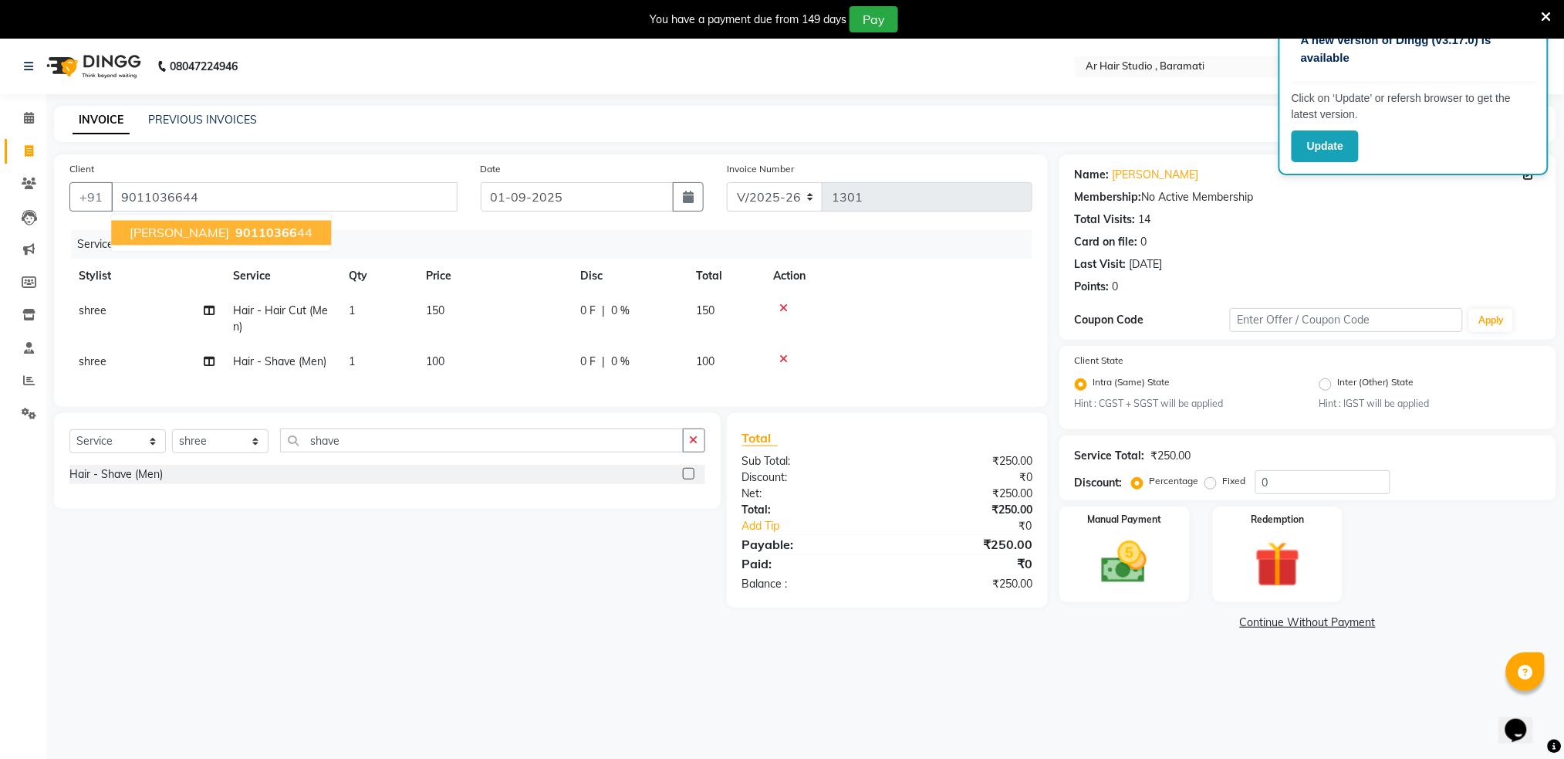
click at [235, 235] on span "90110366" at bounding box center [266, 232] width 62 height 15
click at [1122, 557] on img at bounding box center [1124, 562] width 77 height 55
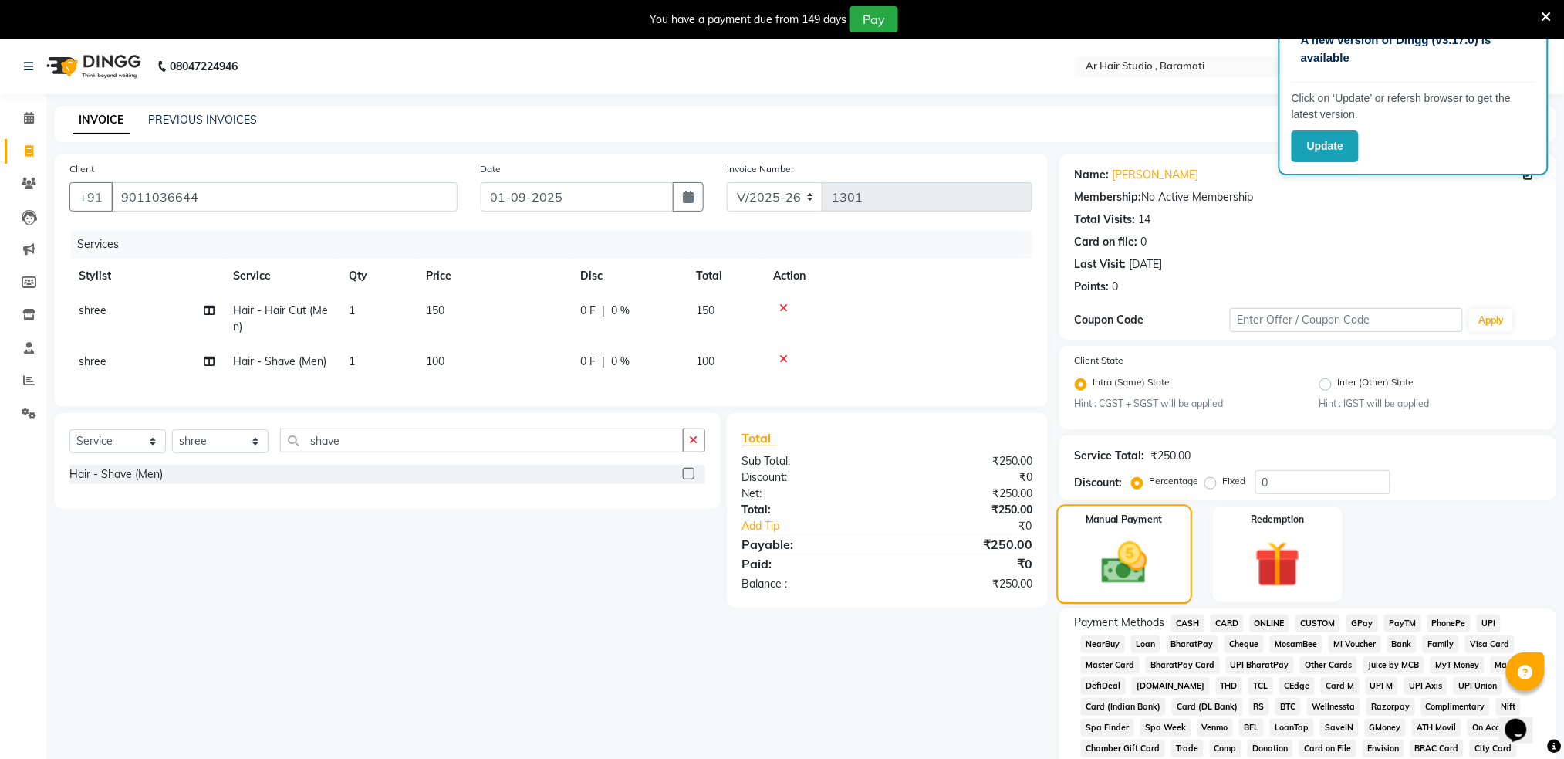
click at [1122, 557] on img at bounding box center [1124, 563] width 75 height 53
click at [1277, 622] on span "ONLINE" at bounding box center [1270, 623] width 40 height 18
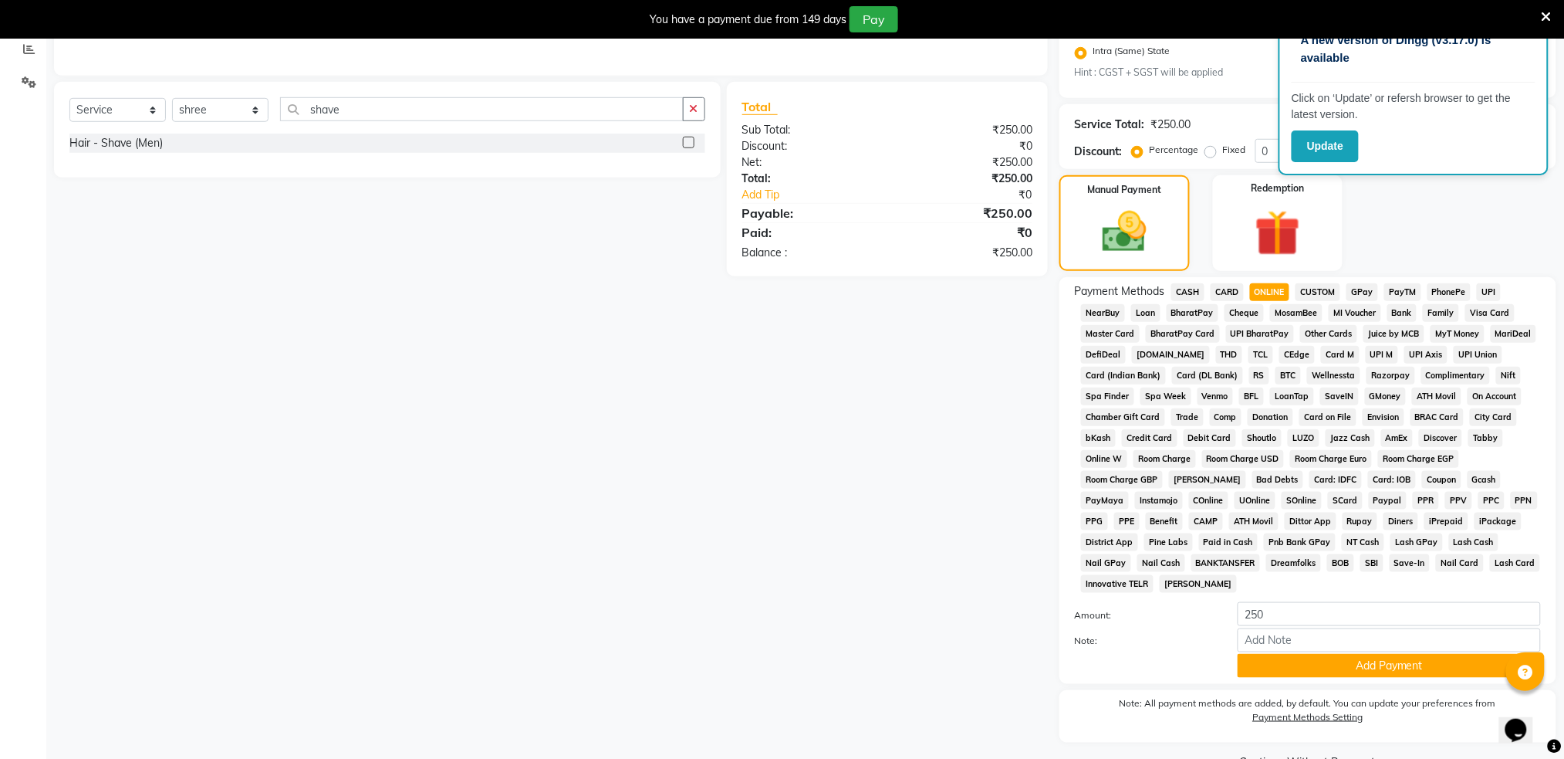
scroll to position [370, 0]
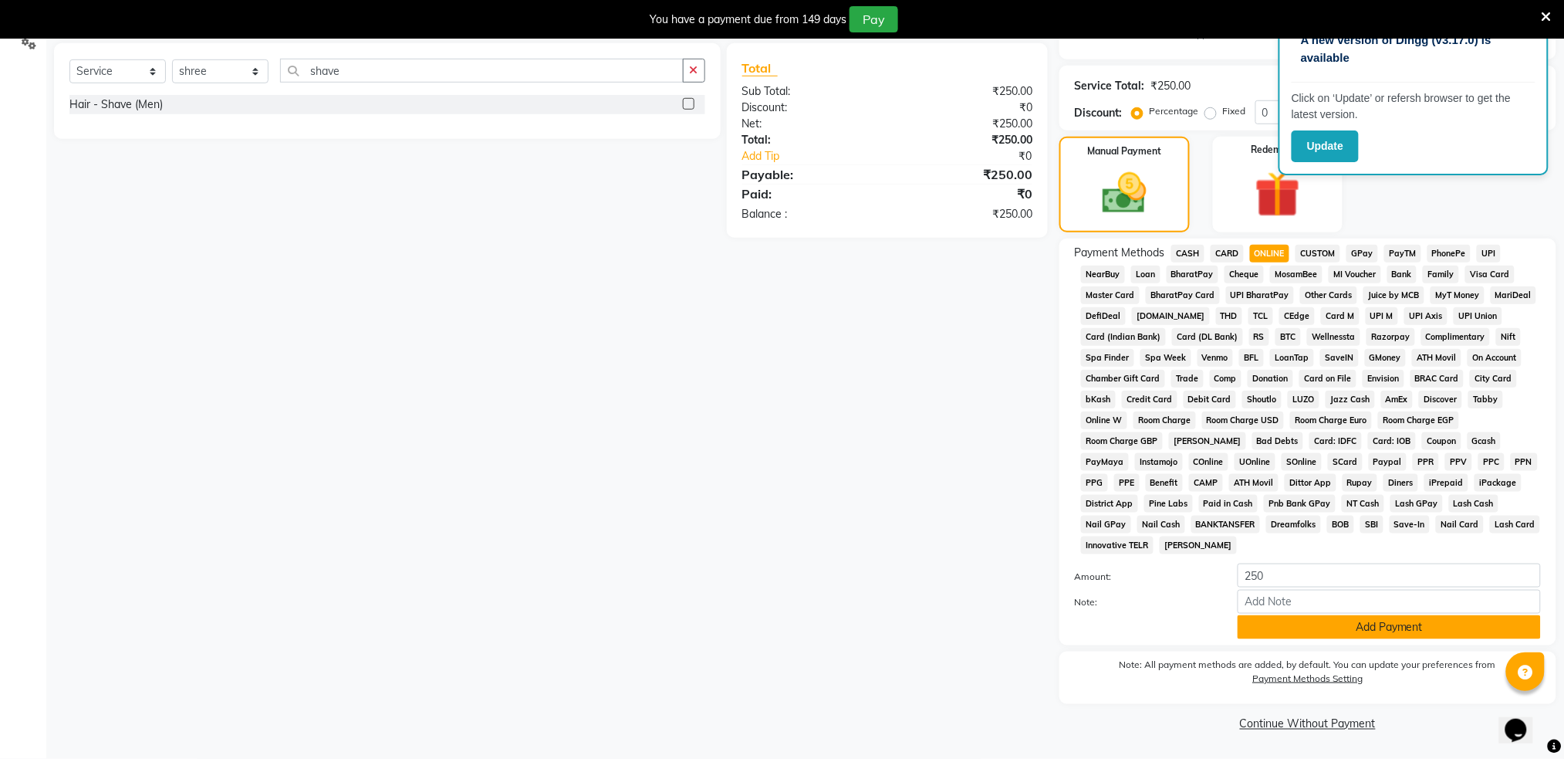
click at [1429, 627] on button "Add Payment" at bounding box center [1389, 627] width 303 height 24
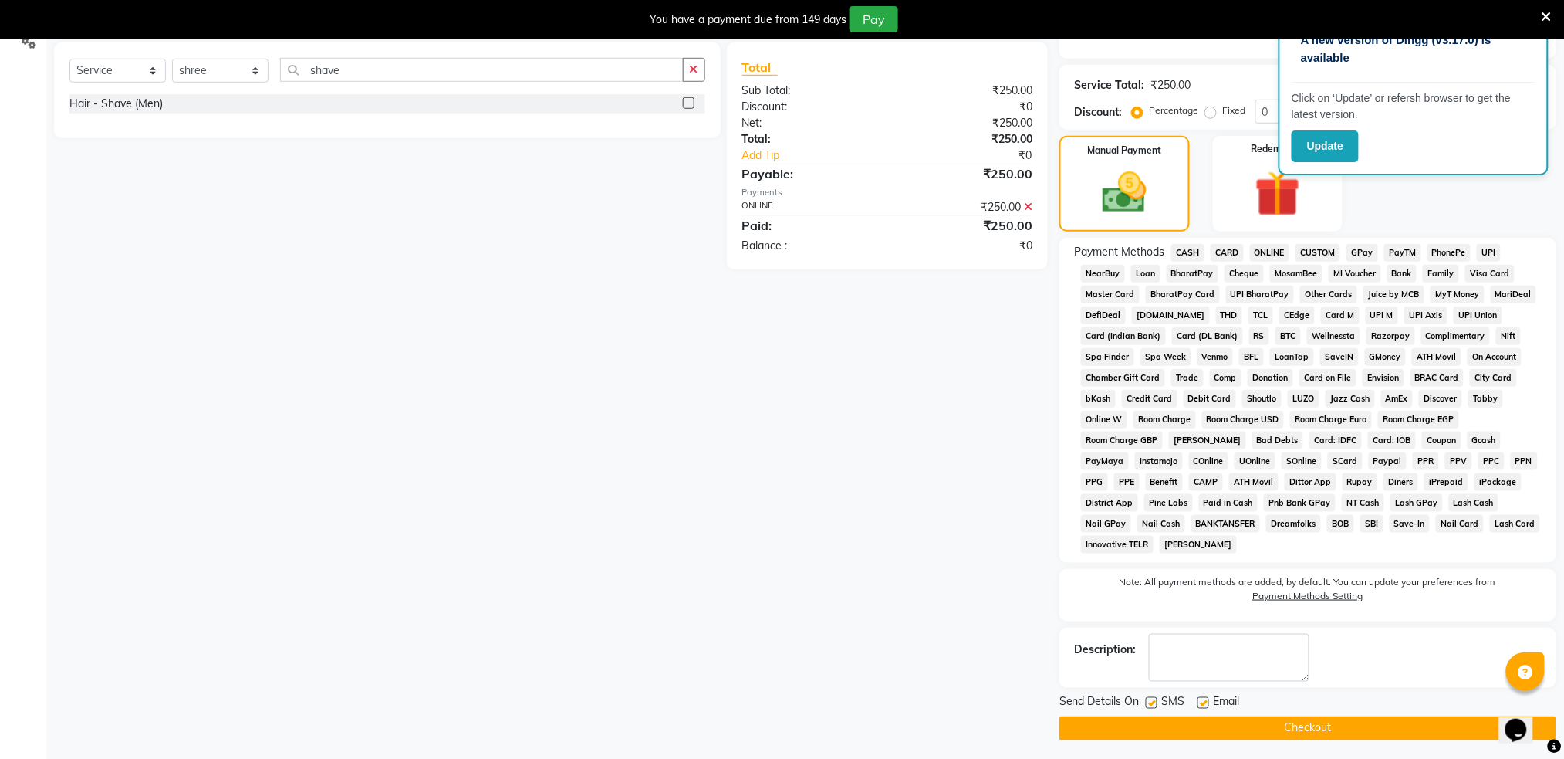
scroll to position [375, 0]
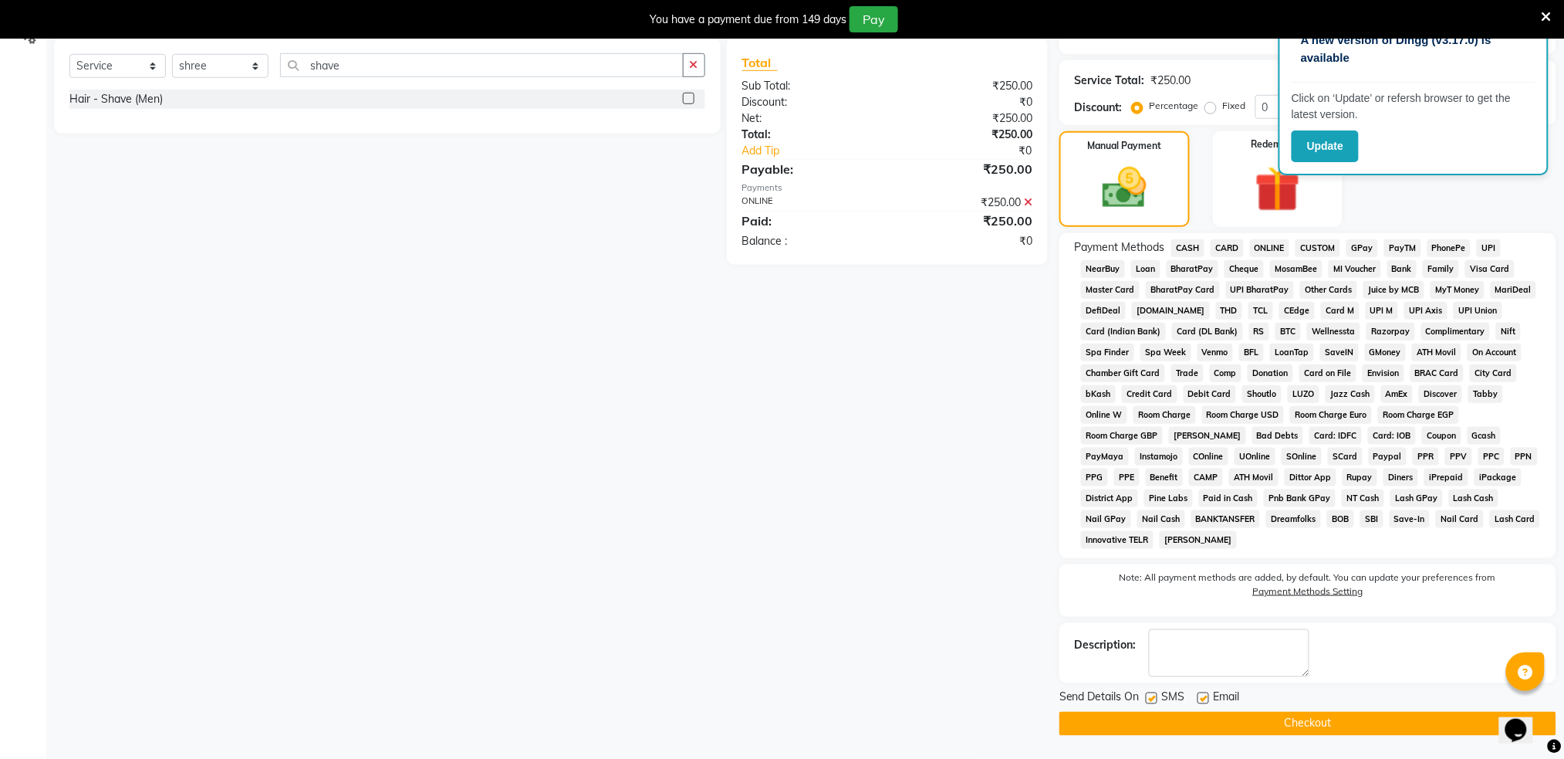
click at [1151, 697] on label at bounding box center [1152, 698] width 12 height 12
click at [1151, 697] on input "checkbox" at bounding box center [1151, 699] width 10 height 10
checkbox input "false"
click at [1213, 723] on button "Checkout" at bounding box center [1308, 724] width 497 height 24
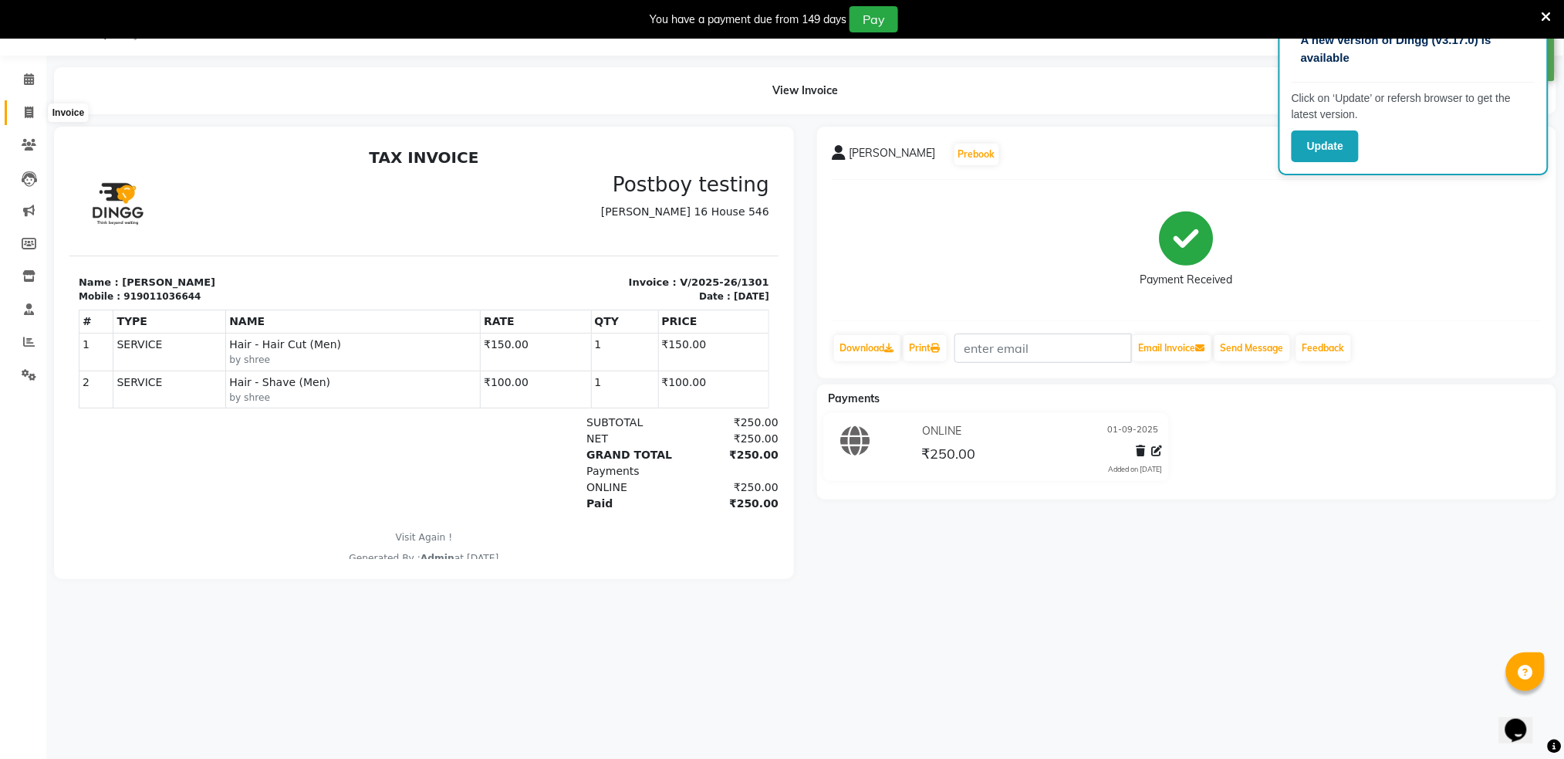
click at [25, 113] on icon at bounding box center [29, 113] width 8 height 12
select select "service"
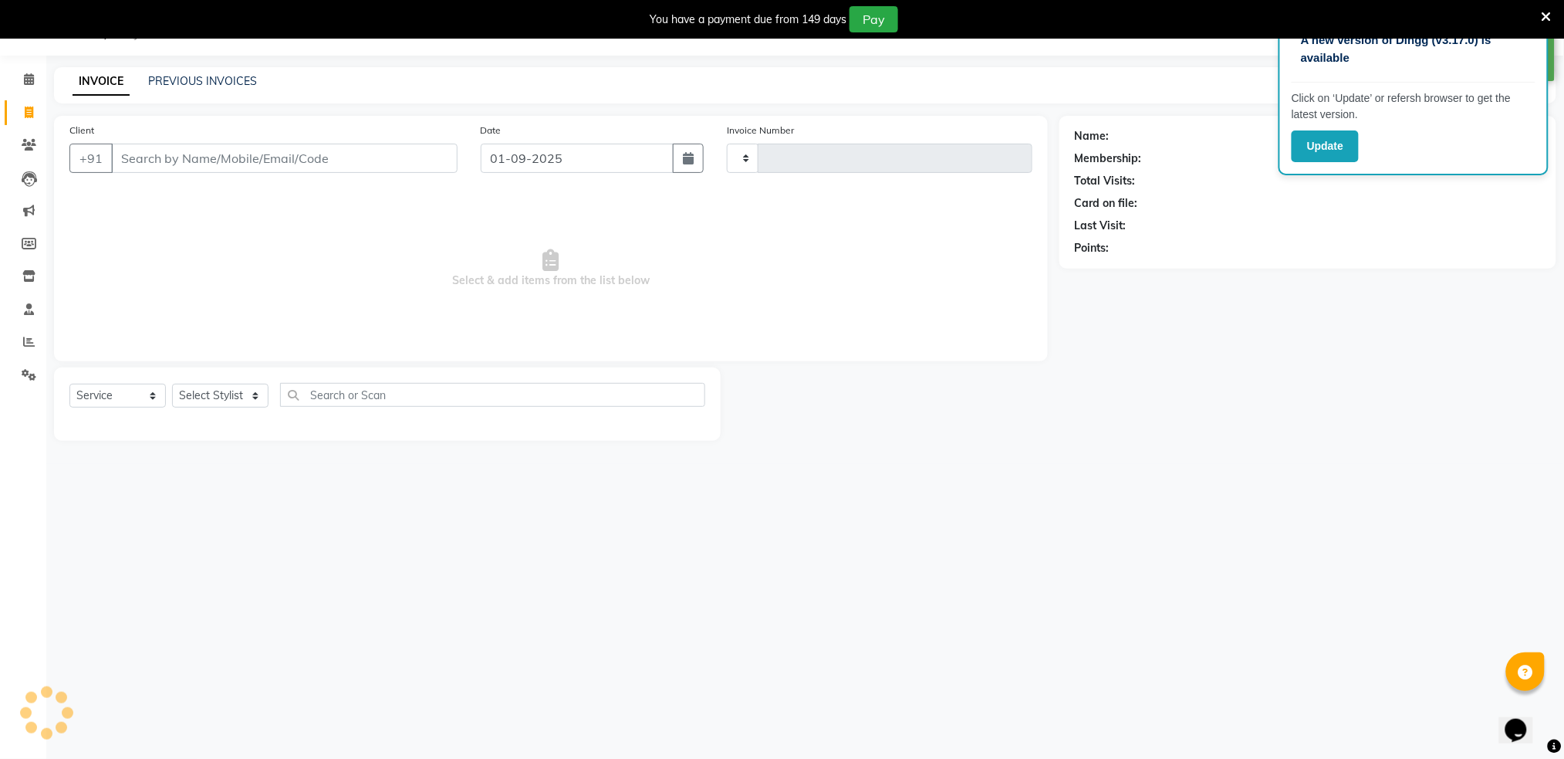
type input "1302"
select select "672"
